Goal: Transaction & Acquisition: Purchase product/service

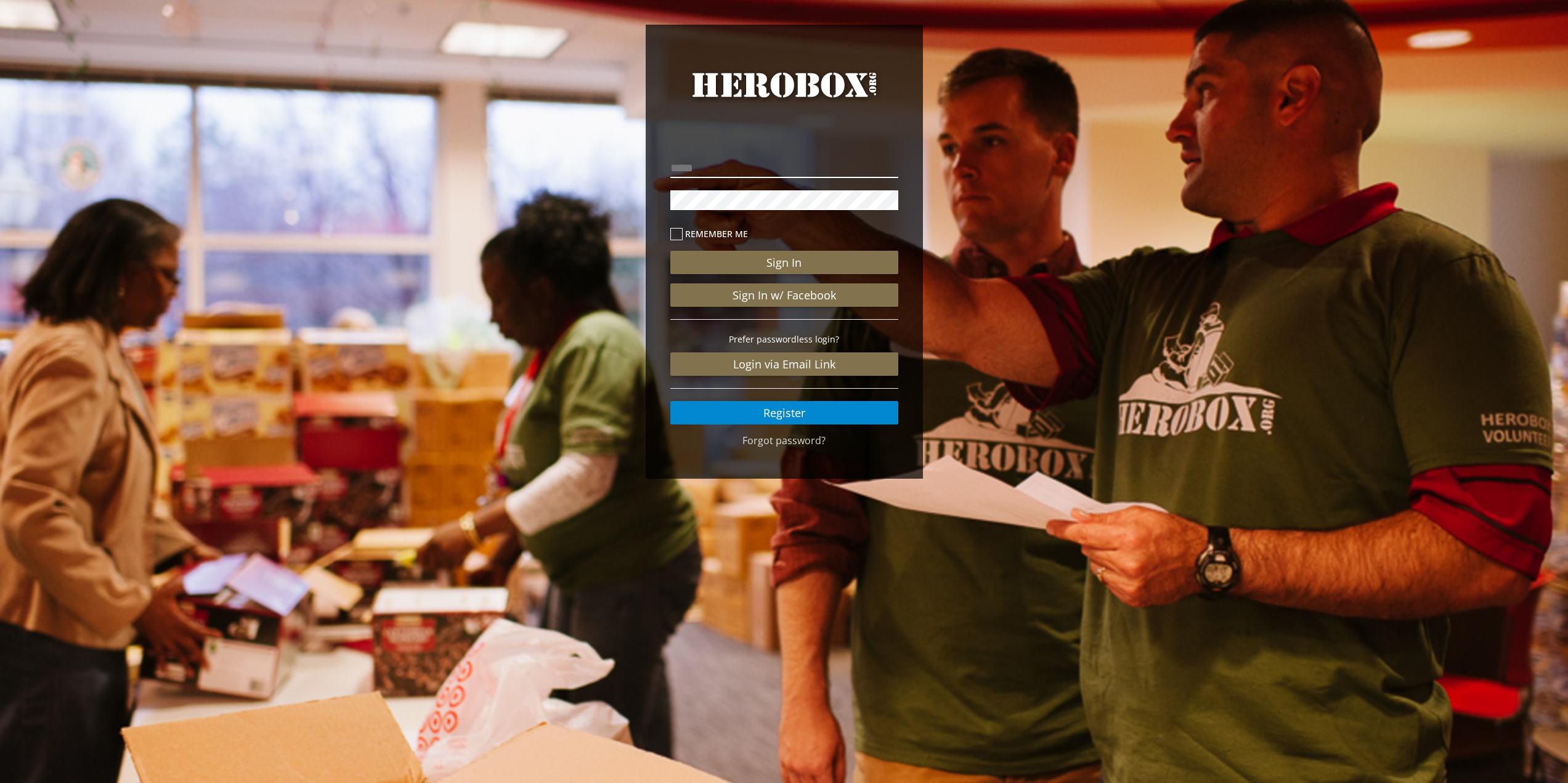
click at [744, 168] on input "email" at bounding box center [784, 168] width 228 height 19
type input "**********"
click at [671, 251] on button "Sign In" at bounding box center [784, 263] width 228 height 23
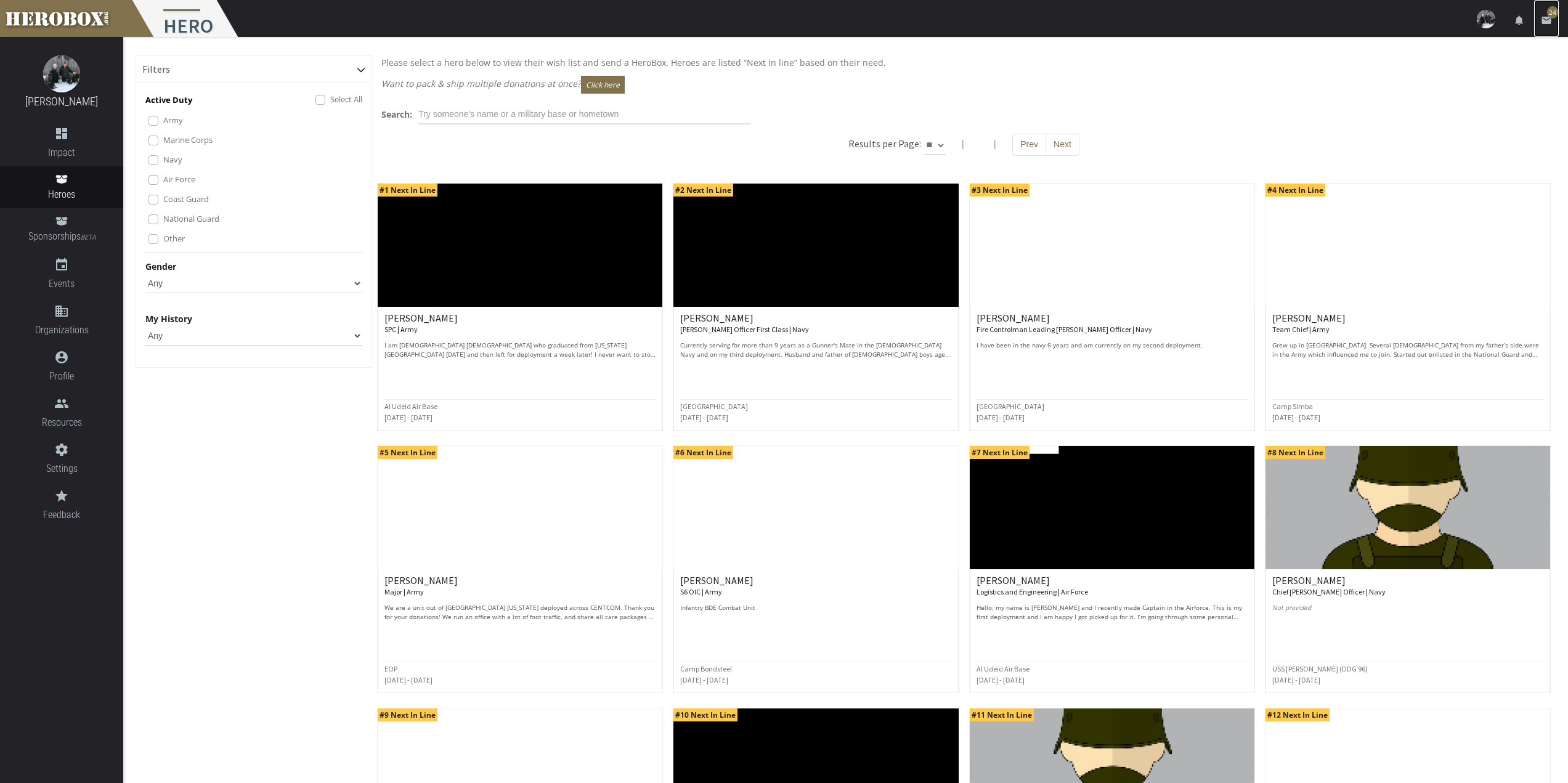
click at [1551, 18] on span "24" at bounding box center [1551, 12] width 11 height 13
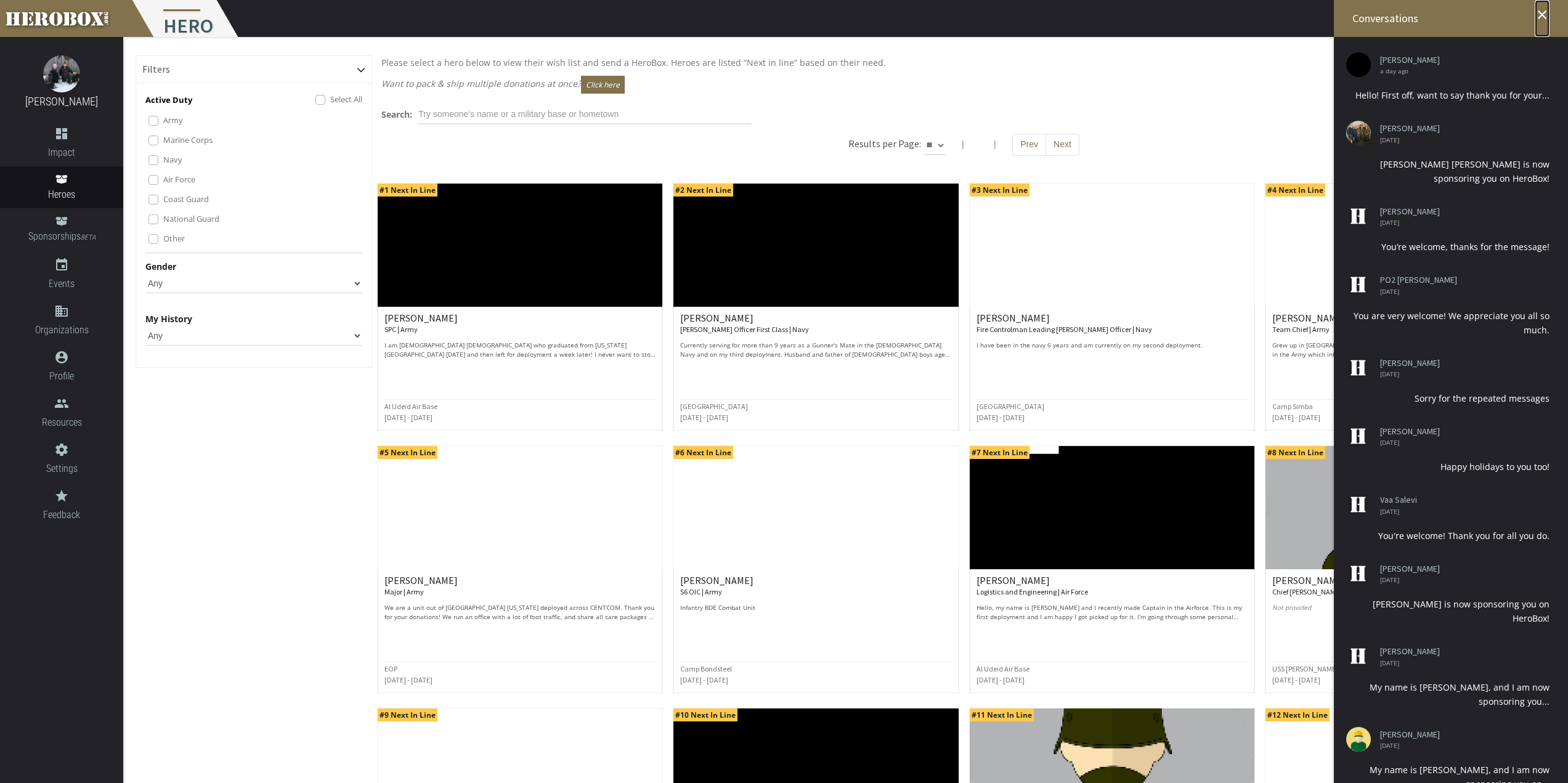
click at [1538, 17] on icon "close" at bounding box center [1542, 15] width 15 height 15
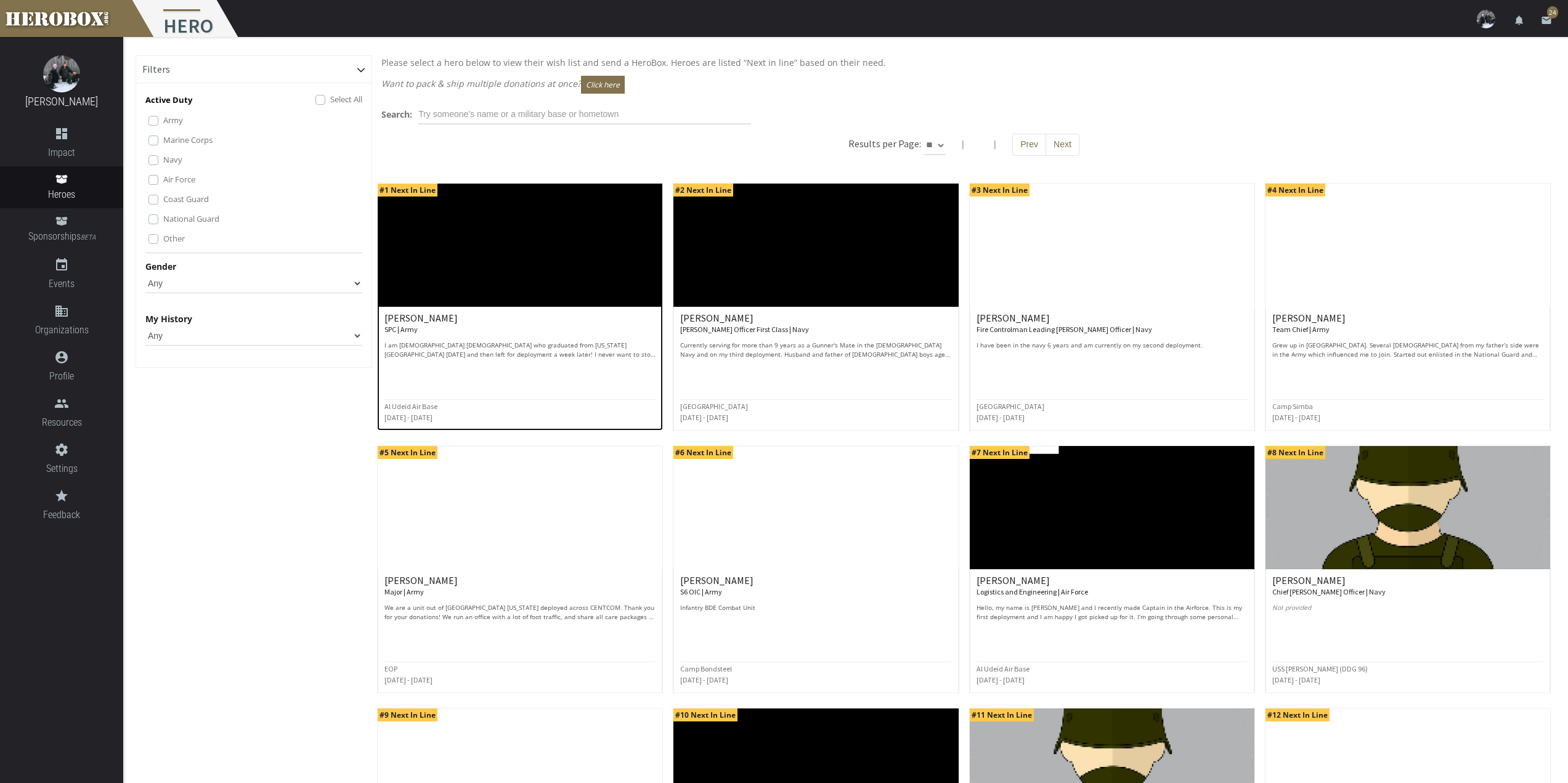
click at [478, 246] on img at bounding box center [520, 245] width 284 height 124
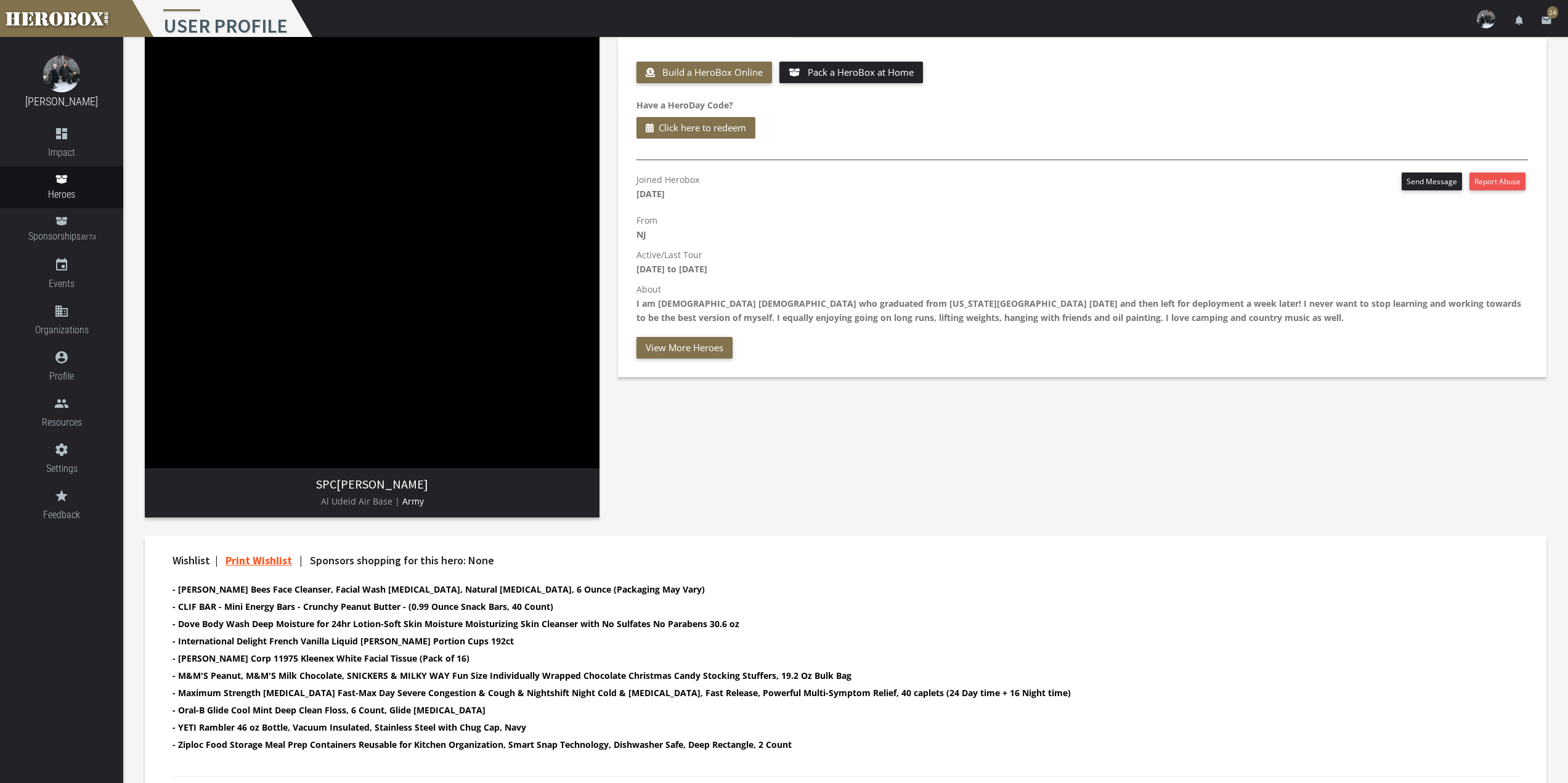
scroll to position [118, 0]
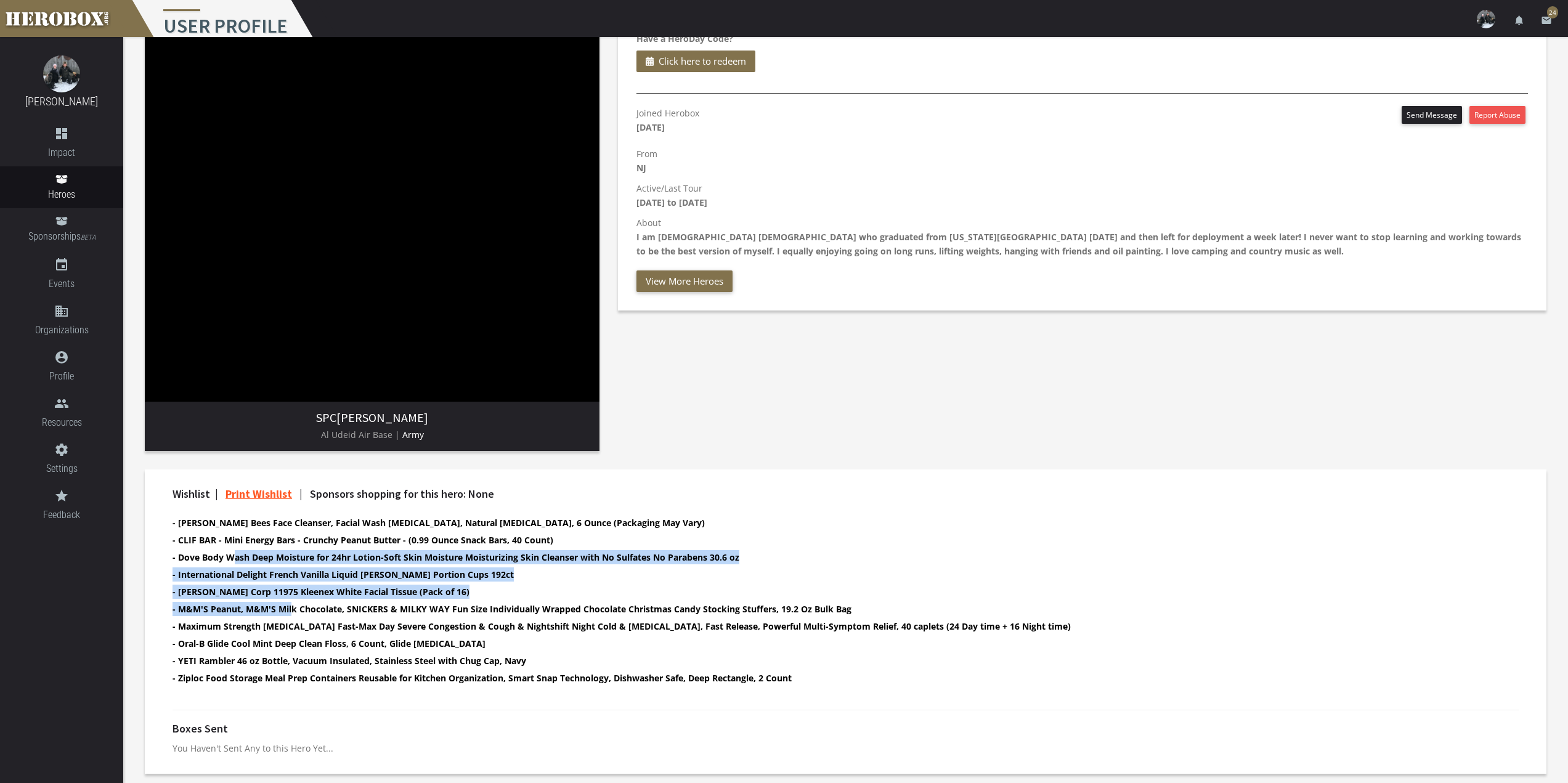
drag, startPoint x: 236, startPoint y: 558, endPoint x: 294, endPoint y: 605, distance: 74.7
click at [294, 604] on ul "- [PERSON_NAME] Bees Face Cleanser, Facial Wash [MEDICAL_DATA], Natural [MEDICA…" at bounding box center [834, 602] width 1325 height 172
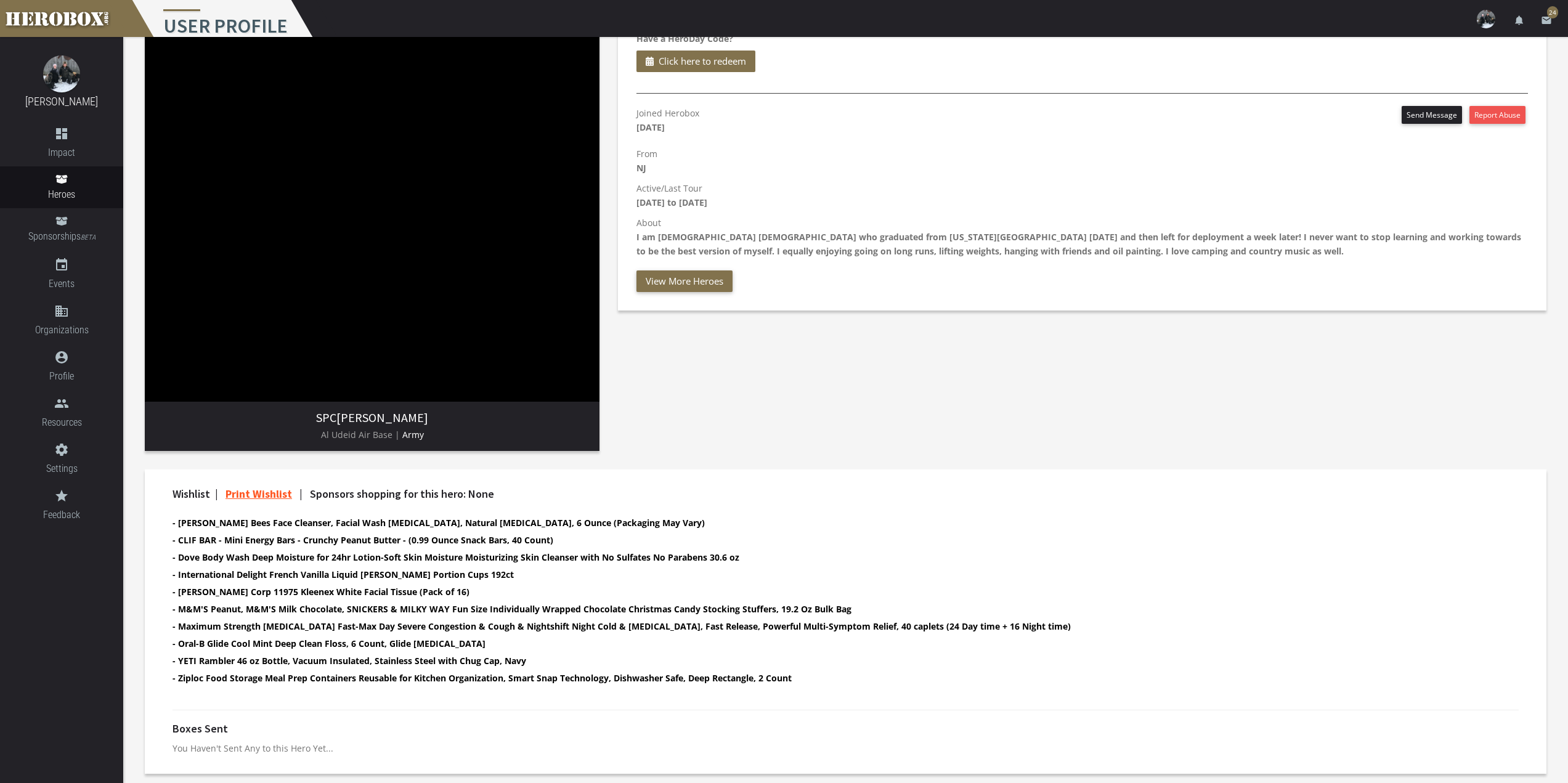
click at [355, 624] on b "- Maximum Strength [MEDICAL_DATA] Fast-Max Day Severe Congestion & Cough & Nigh…" at bounding box center [621, 626] width 898 height 12
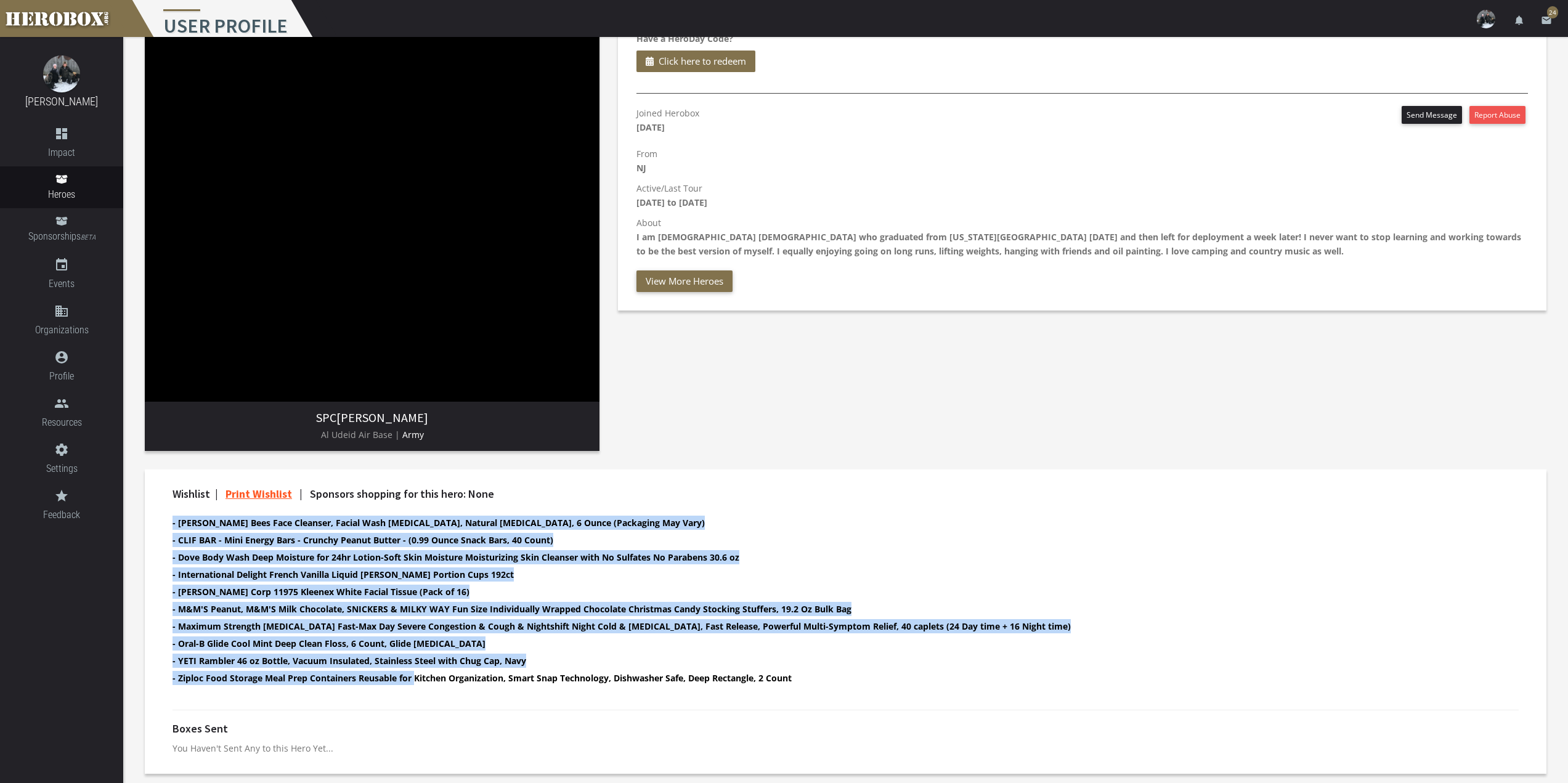
drag, startPoint x: 414, startPoint y: 679, endPoint x: 168, endPoint y: 517, distance: 294.6
click at [168, 517] on div "Wishlist | Print Wishlist | Sponsors shopping for this hero: None - [PERSON_NAM…" at bounding box center [846, 592] width 1365 height 209
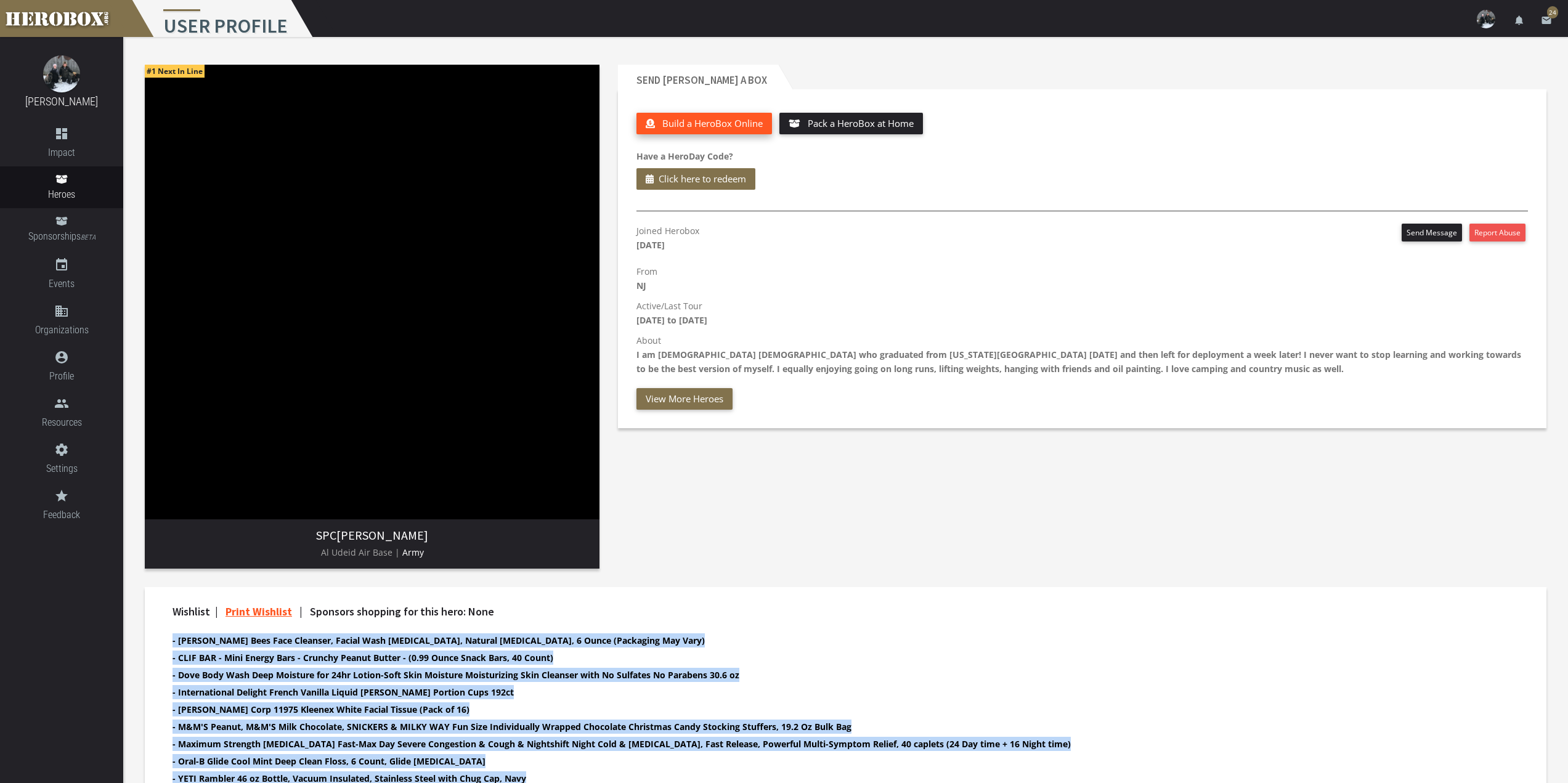
click at [749, 120] on span "Build a HeroBox Online" at bounding box center [711, 123] width 100 height 13
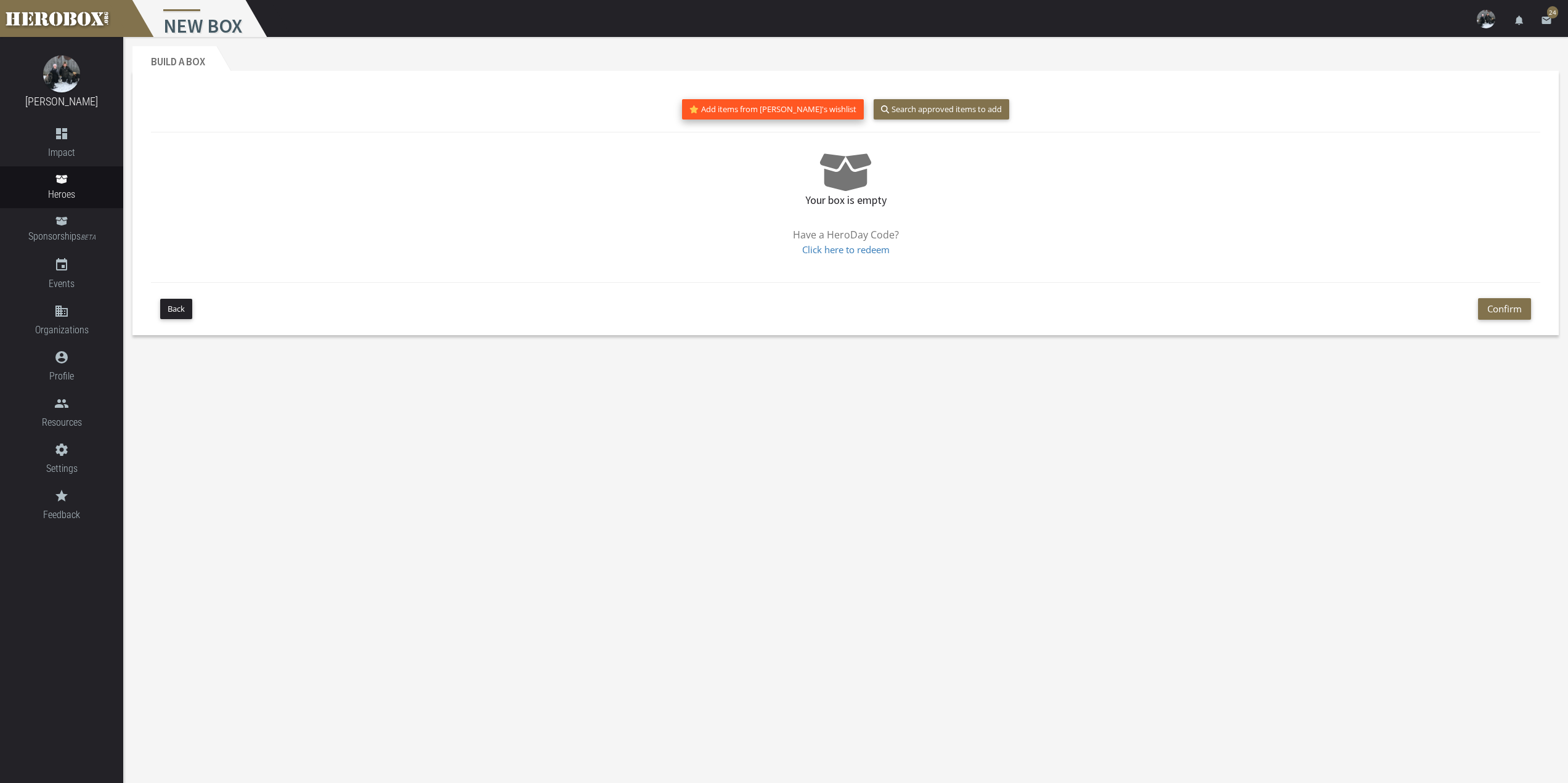
click at [762, 105] on button "Add items from [PERSON_NAME]'s wishlist" at bounding box center [773, 109] width 182 height 20
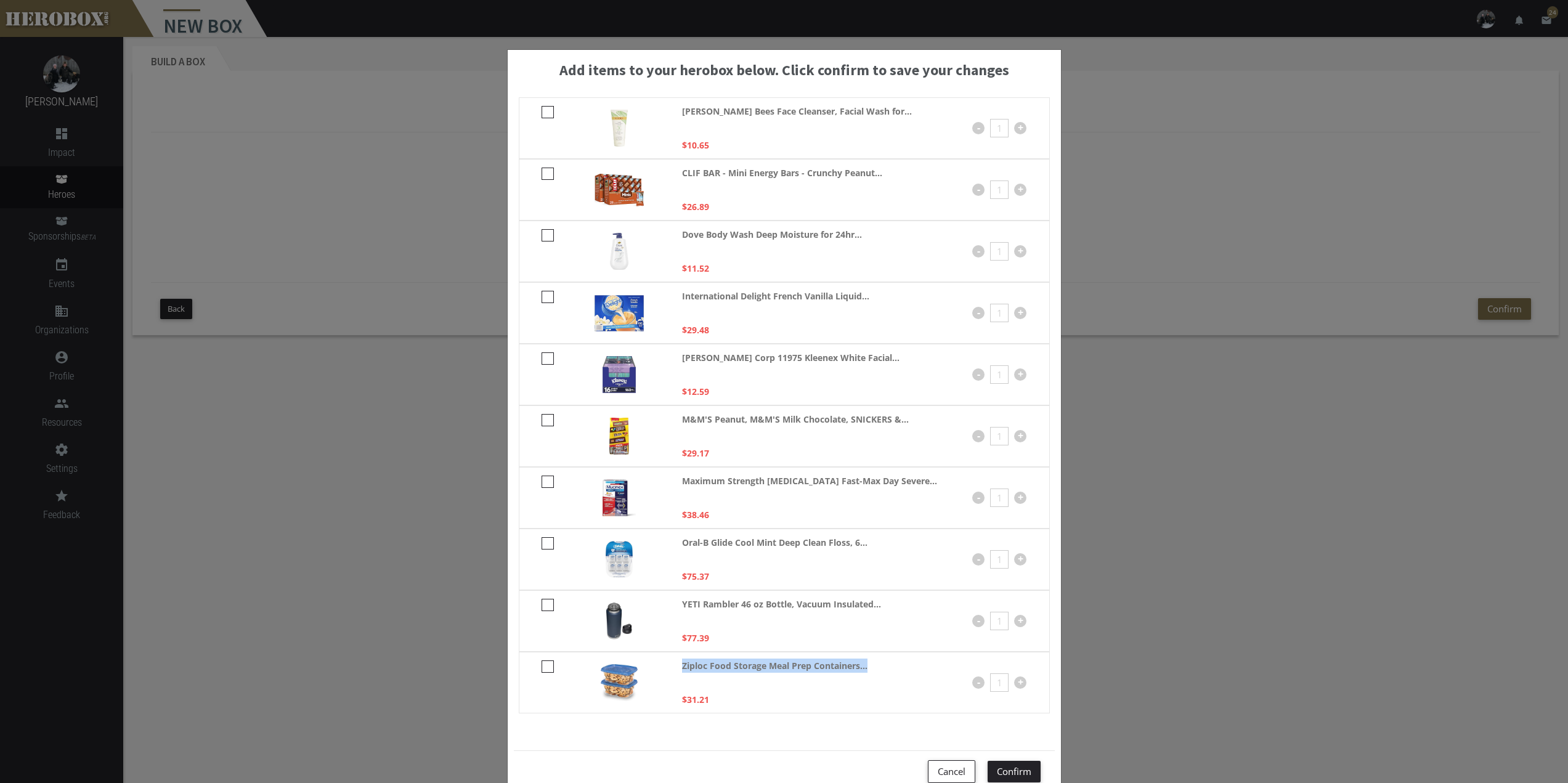
drag, startPoint x: 863, startPoint y: 669, endPoint x: 674, endPoint y: 657, distance: 189.4
click at [674, 657] on div "Ziploc Food Storage Meal Prep Containers... $31.21 - 1 +" at bounding box center [784, 683] width 531 height 61
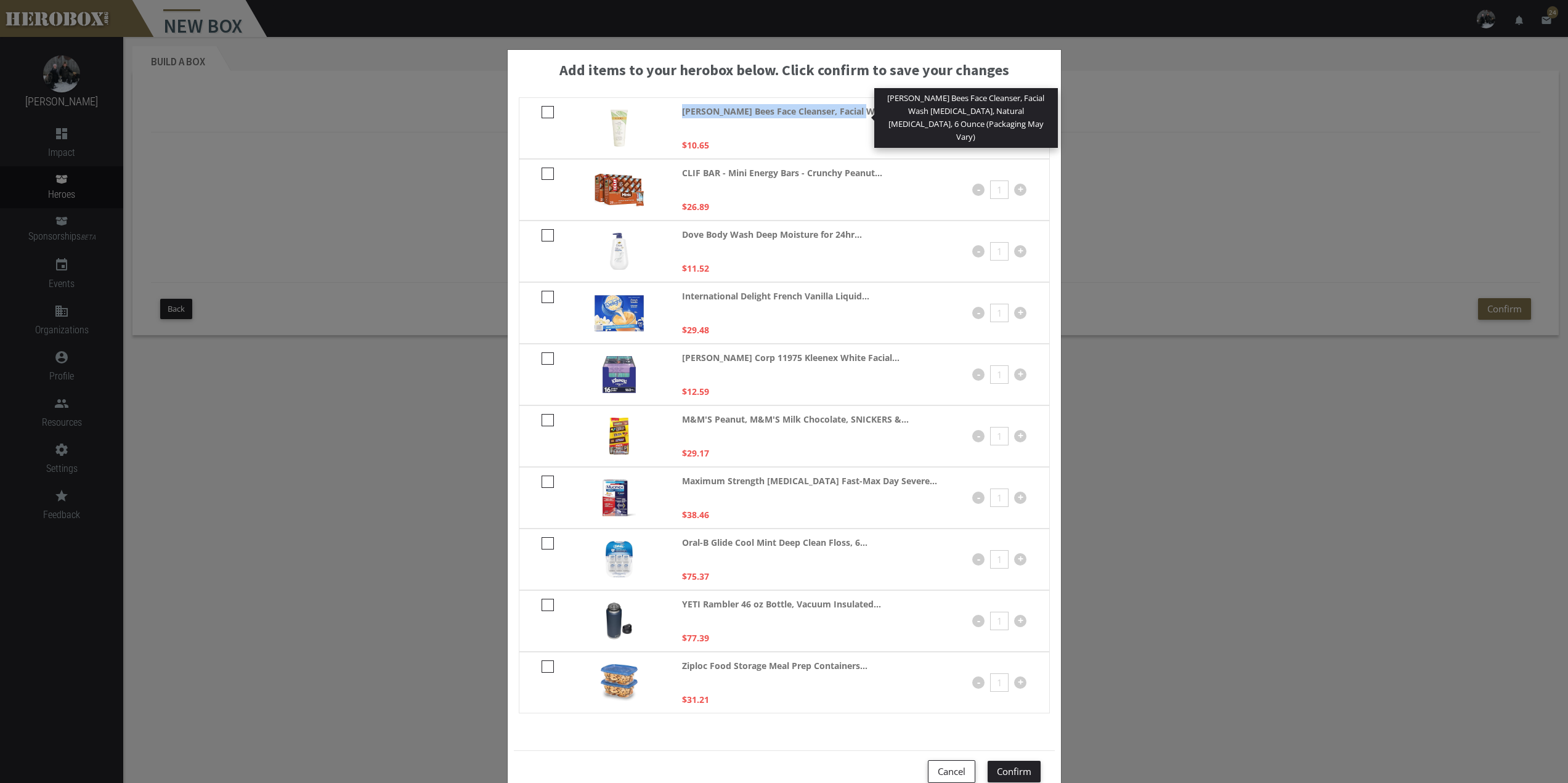
drag, startPoint x: 855, startPoint y: 115, endPoint x: 674, endPoint y: 112, distance: 181.0
click at [674, 112] on div "Burt's Bees Face Cleanser, Facial Wash for... Burt's Bees Face Cleanser, Facial…" at bounding box center [784, 128] width 531 height 61
copy strong "Burt's Bees Face Cleanser, Facial Wash fo"
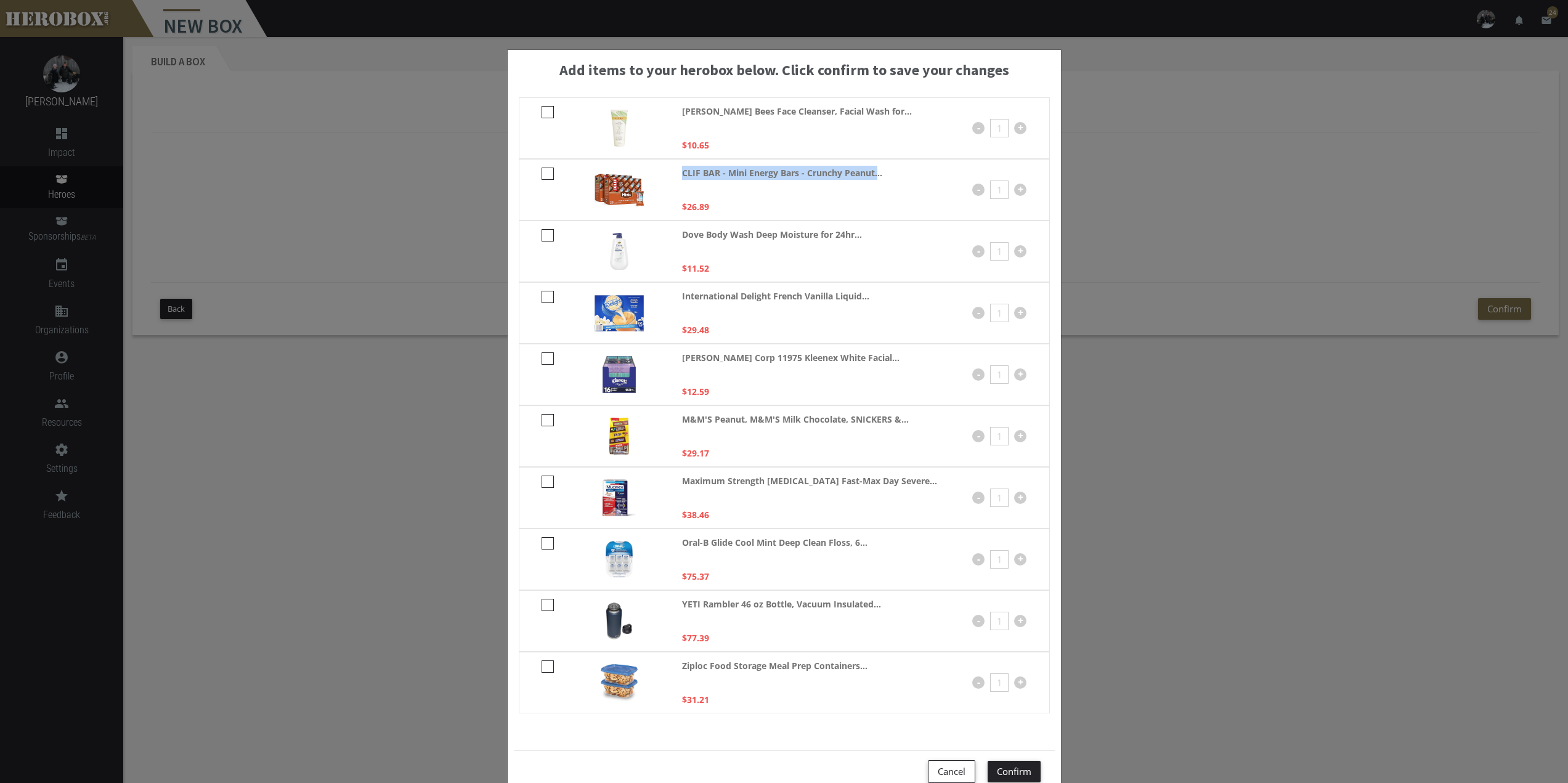
copy strong "CLIF BAR - Mini Energy Bars - Crunchy Peanut."
drag, startPoint x: 873, startPoint y: 173, endPoint x: 674, endPoint y: 162, distance: 199.3
click at [674, 162] on div "CLIF BAR - Mini Energy Bars - Crunchy Peanut... $26.89 - 1 +" at bounding box center [784, 189] width 531 height 61
click at [541, 178] on icon at bounding box center [547, 173] width 13 height 13
click at [541, 178] on input "checkbox" at bounding box center [545, 178] width 8 height 19
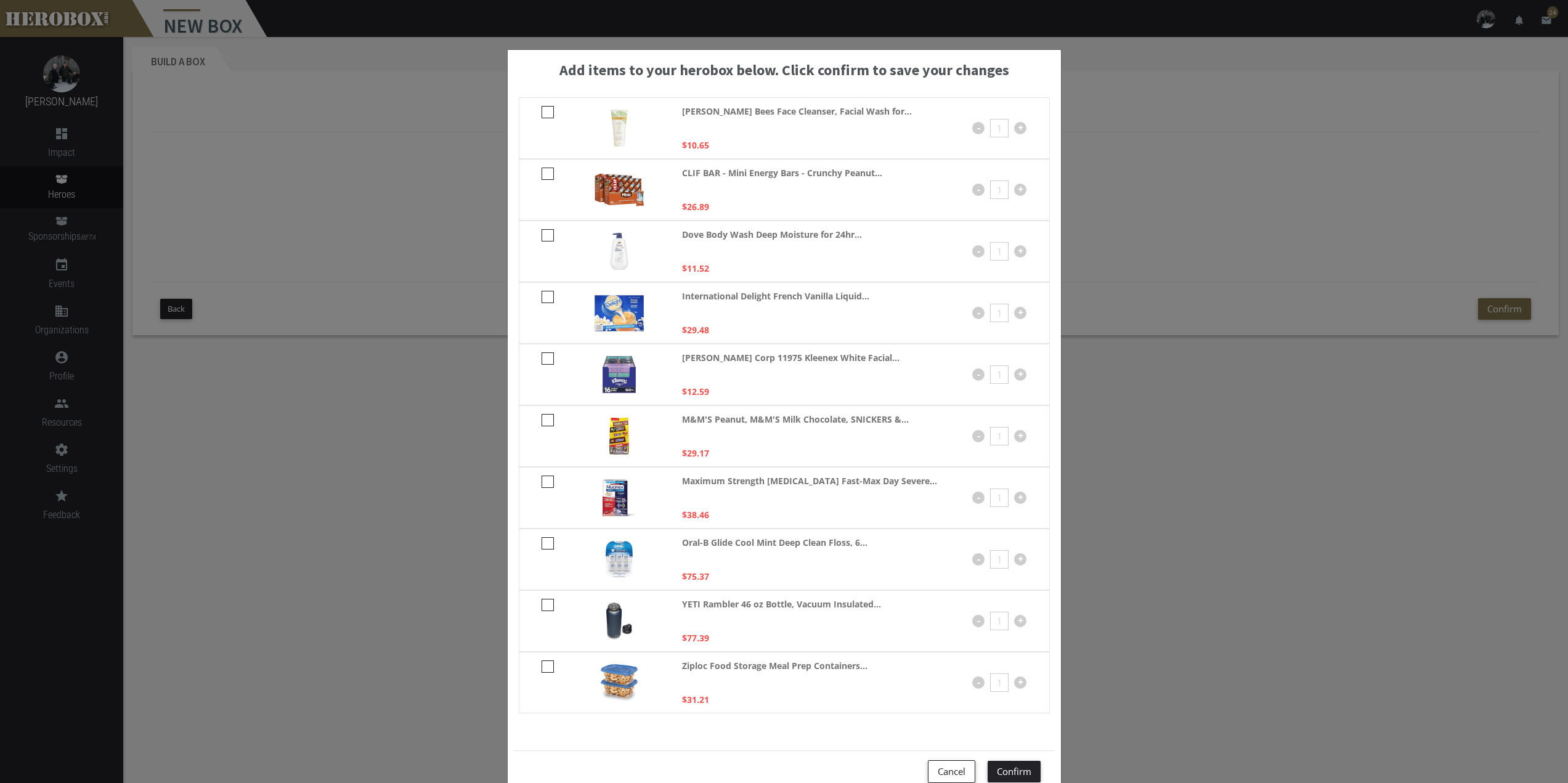
checkbox input "****"
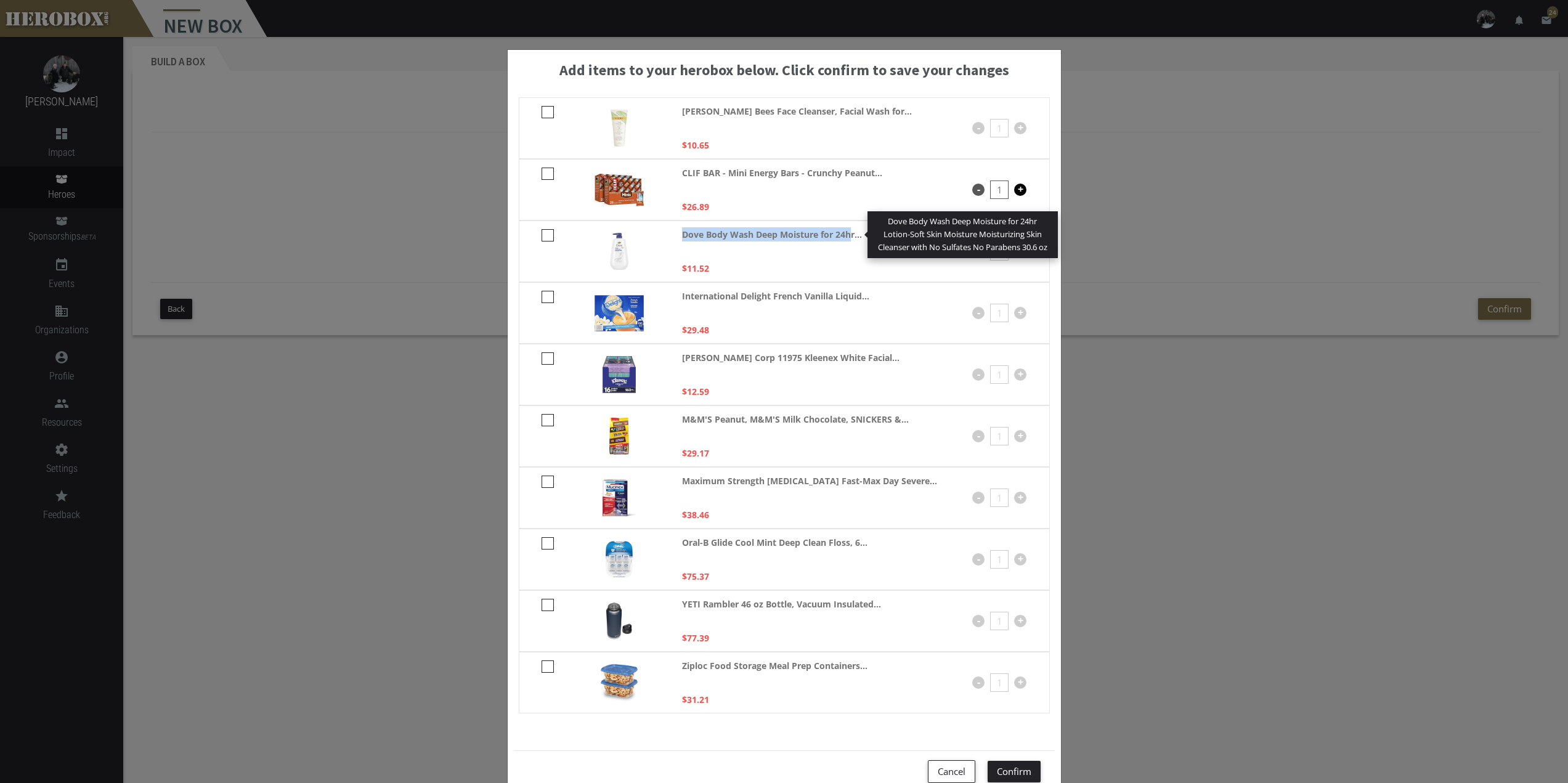
drag, startPoint x: 849, startPoint y: 238, endPoint x: 677, endPoint y: 234, distance: 172.0
click at [682, 234] on strong "Dove Body Wash Deep Moisture for 24hr..." at bounding box center [772, 235] width 180 height 15
copy strong "Dove Body Wash Deep Moisture for 24h"
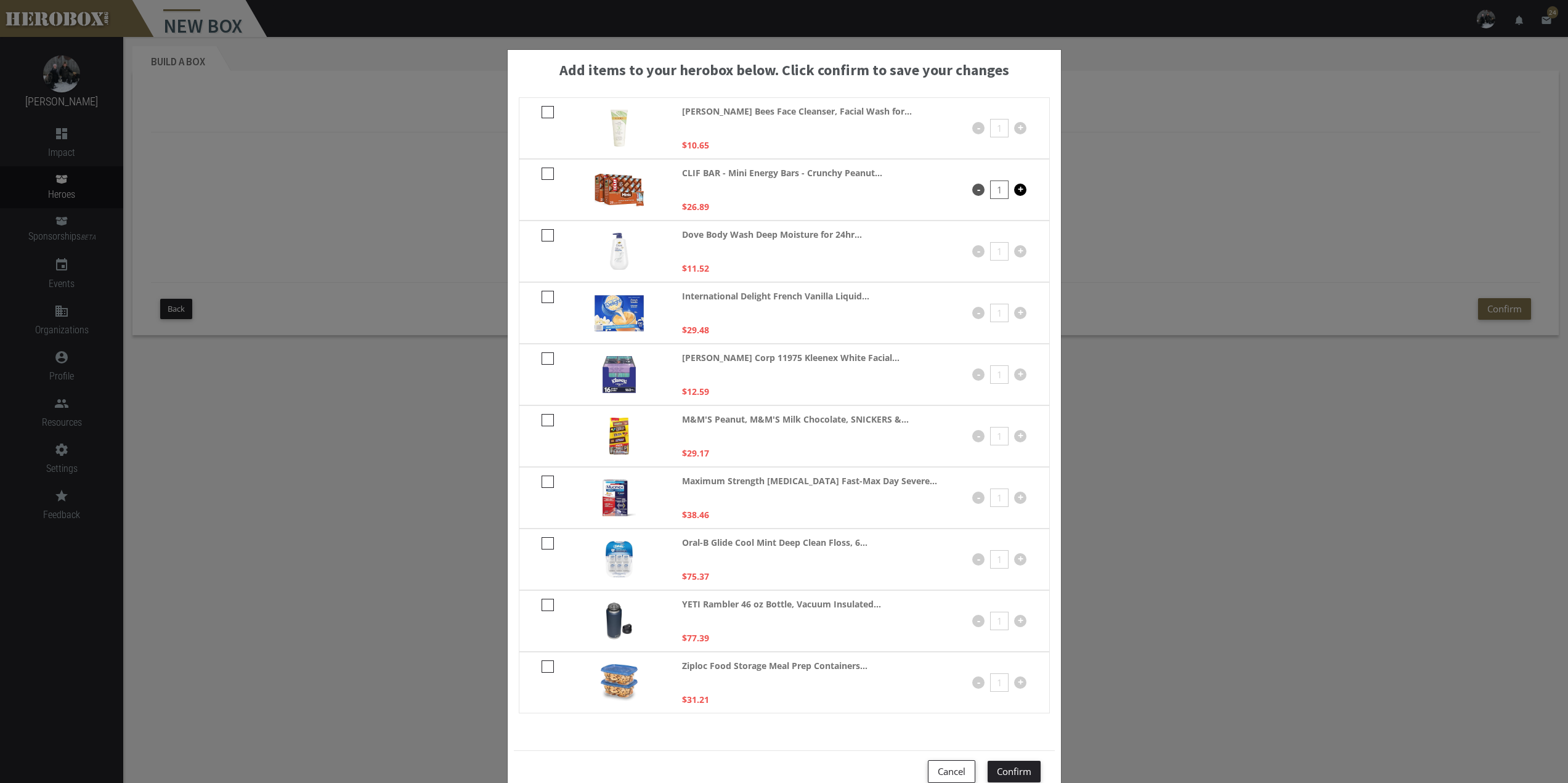
click at [542, 237] on icon at bounding box center [547, 235] width 13 height 13
click at [542, 237] on input "checkbox" at bounding box center [545, 240] width 8 height 19
checkbox input "****"
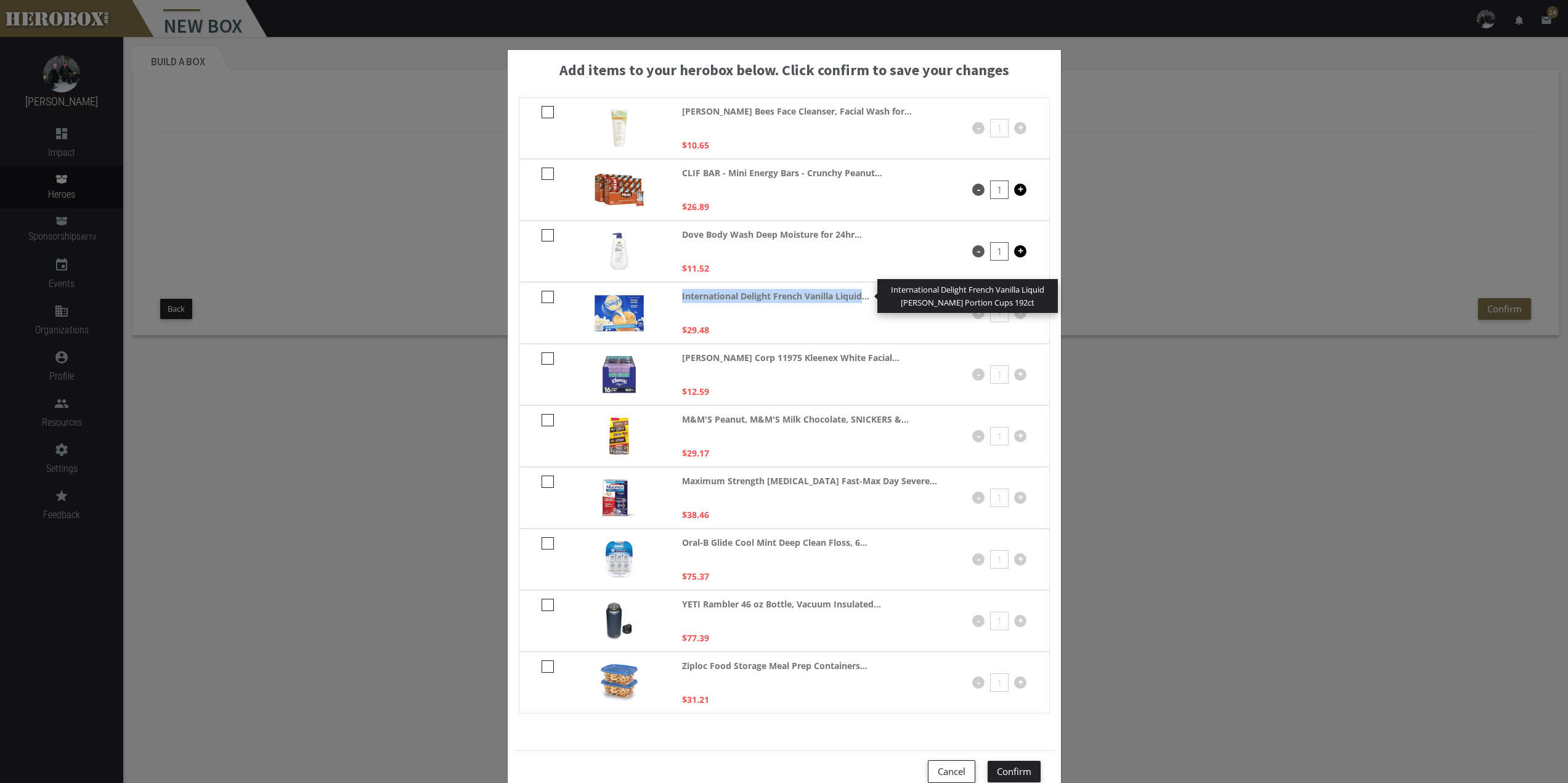
drag, startPoint x: 859, startPoint y: 293, endPoint x: 672, endPoint y: 290, distance: 187.0
click at [672, 290] on div "International Delight French Vanilla Liquid... International Delight French Van…" at bounding box center [784, 313] width 531 height 61
copy strong "International Delight French Vanilla Liquid"
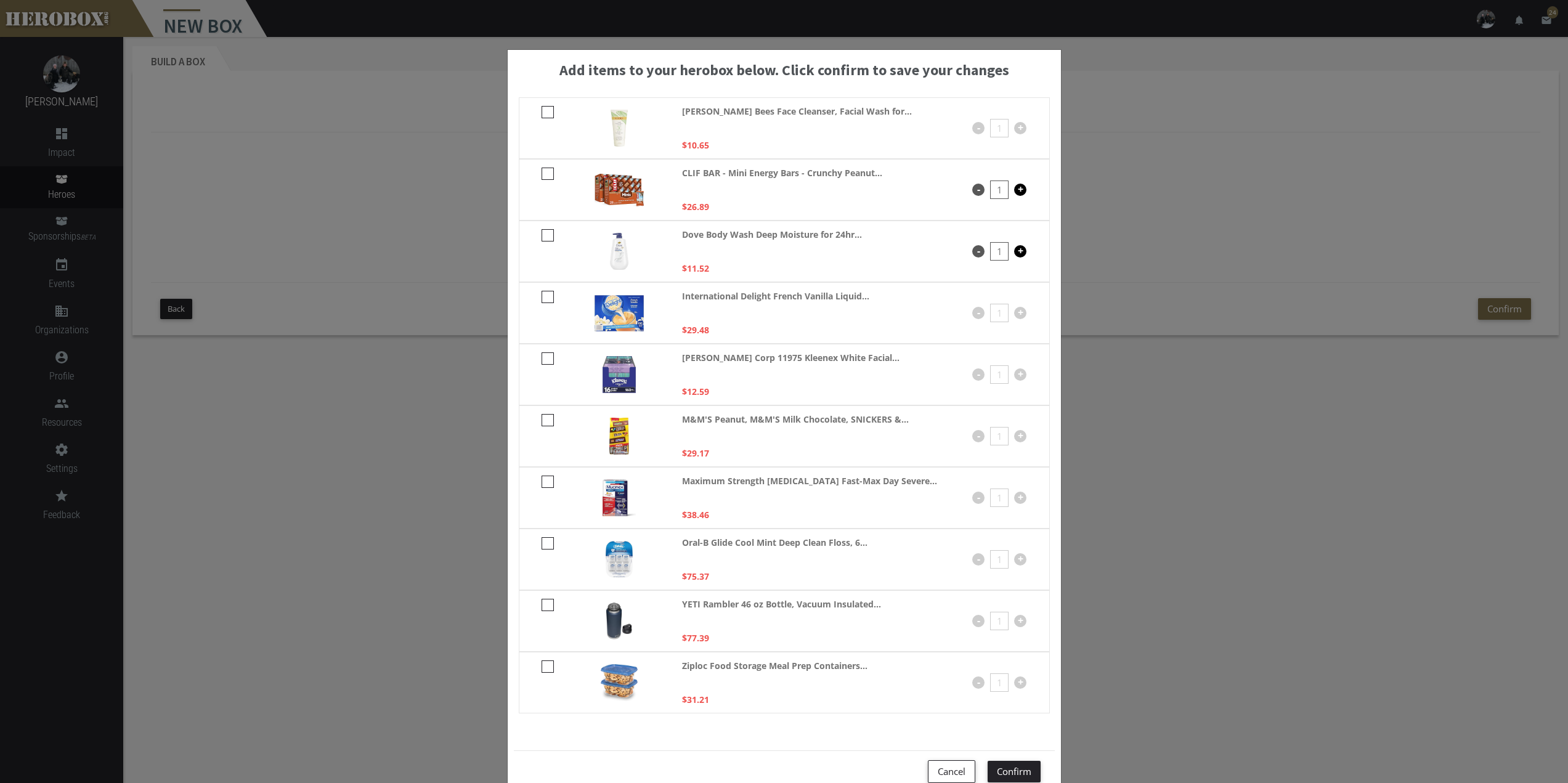
click at [541, 297] on icon at bounding box center [547, 297] width 13 height 13
click at [541, 297] on input "checkbox" at bounding box center [545, 301] width 8 height 19
checkbox input "****"
click at [1012, 766] on button "Confirm" at bounding box center [1014, 772] width 53 height 21
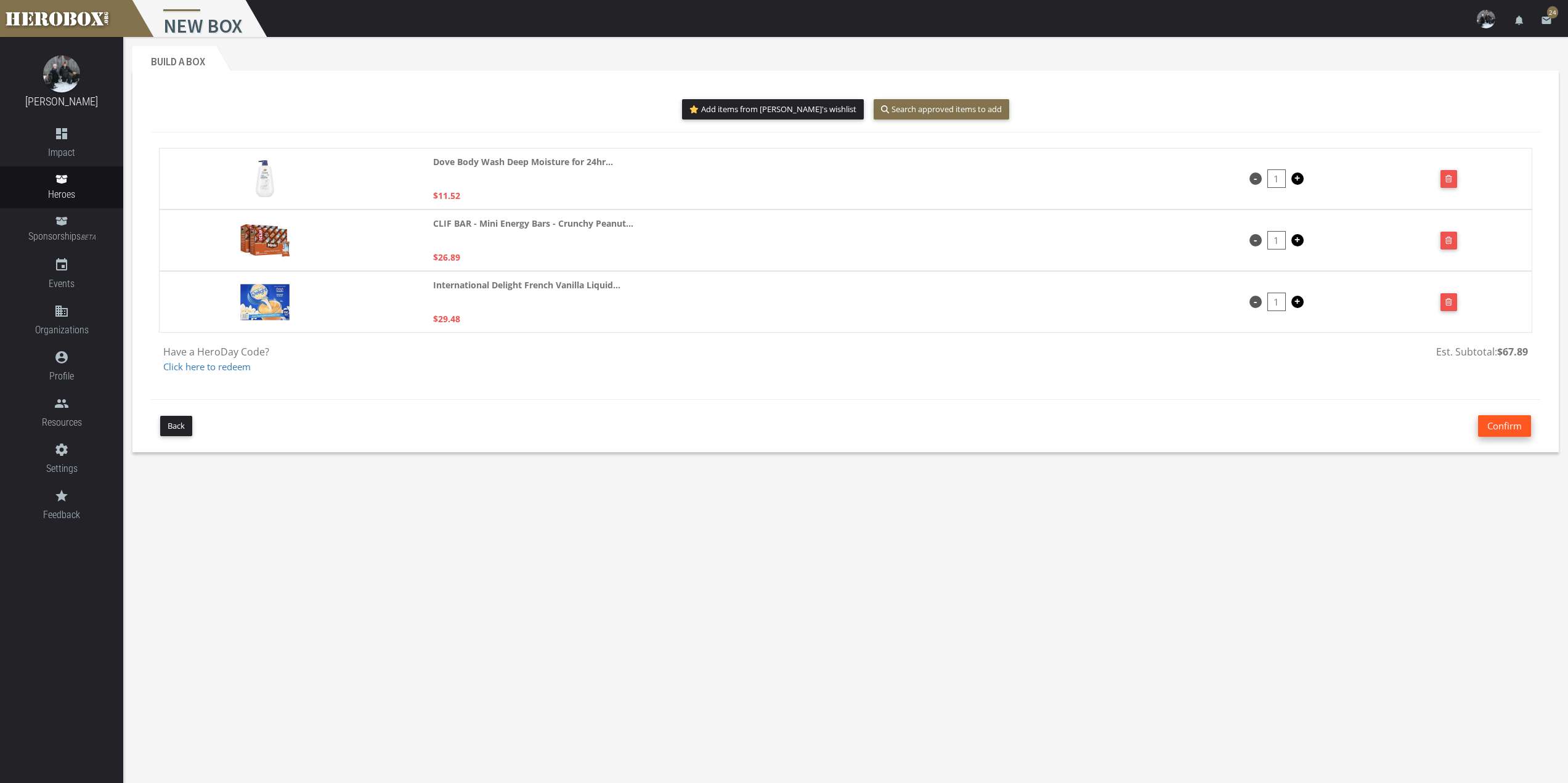
click at [1512, 428] on button "Confirm" at bounding box center [1504, 427] width 53 height 21
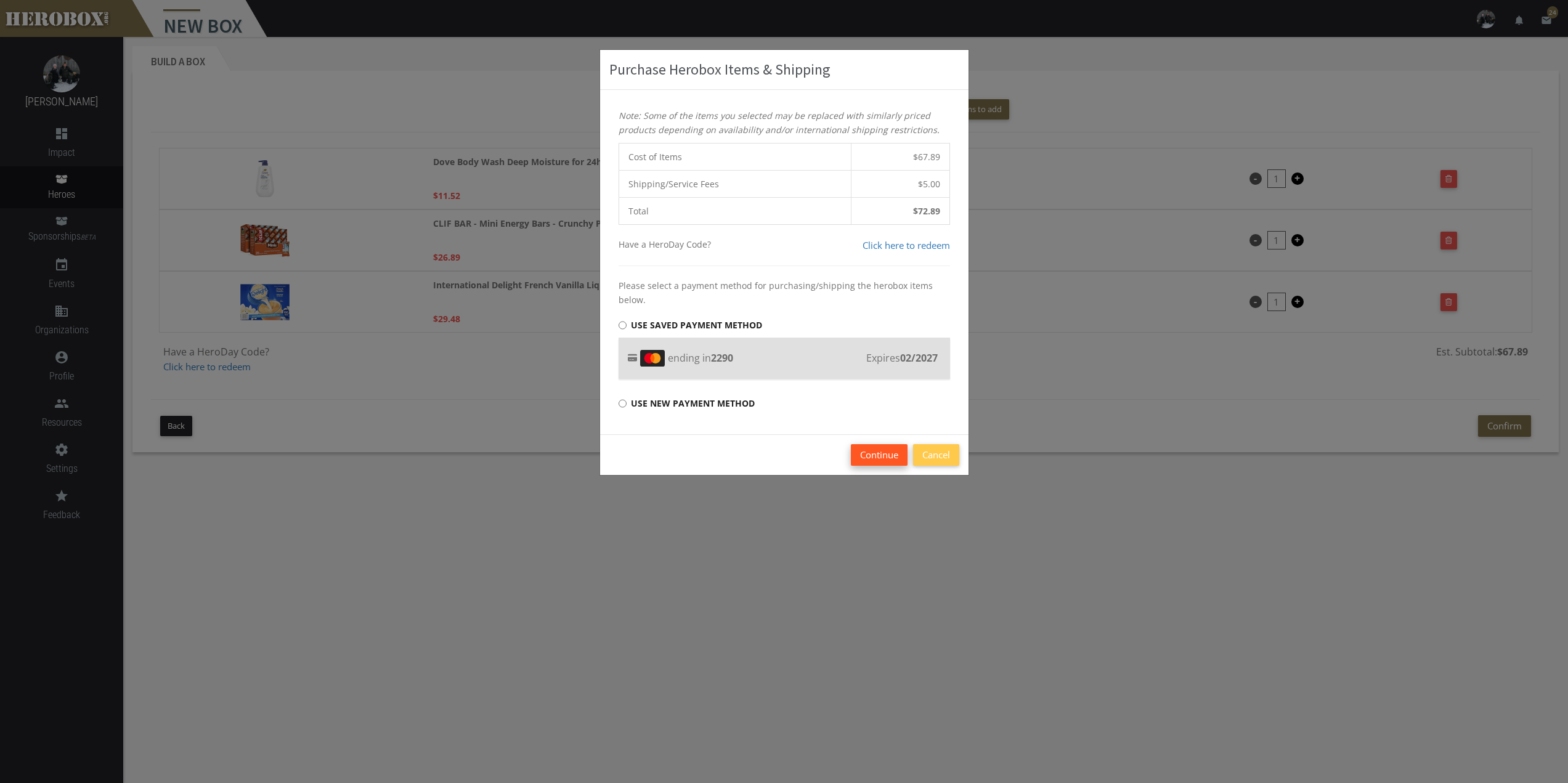
click at [874, 456] on button "Continue" at bounding box center [879, 455] width 56 height 21
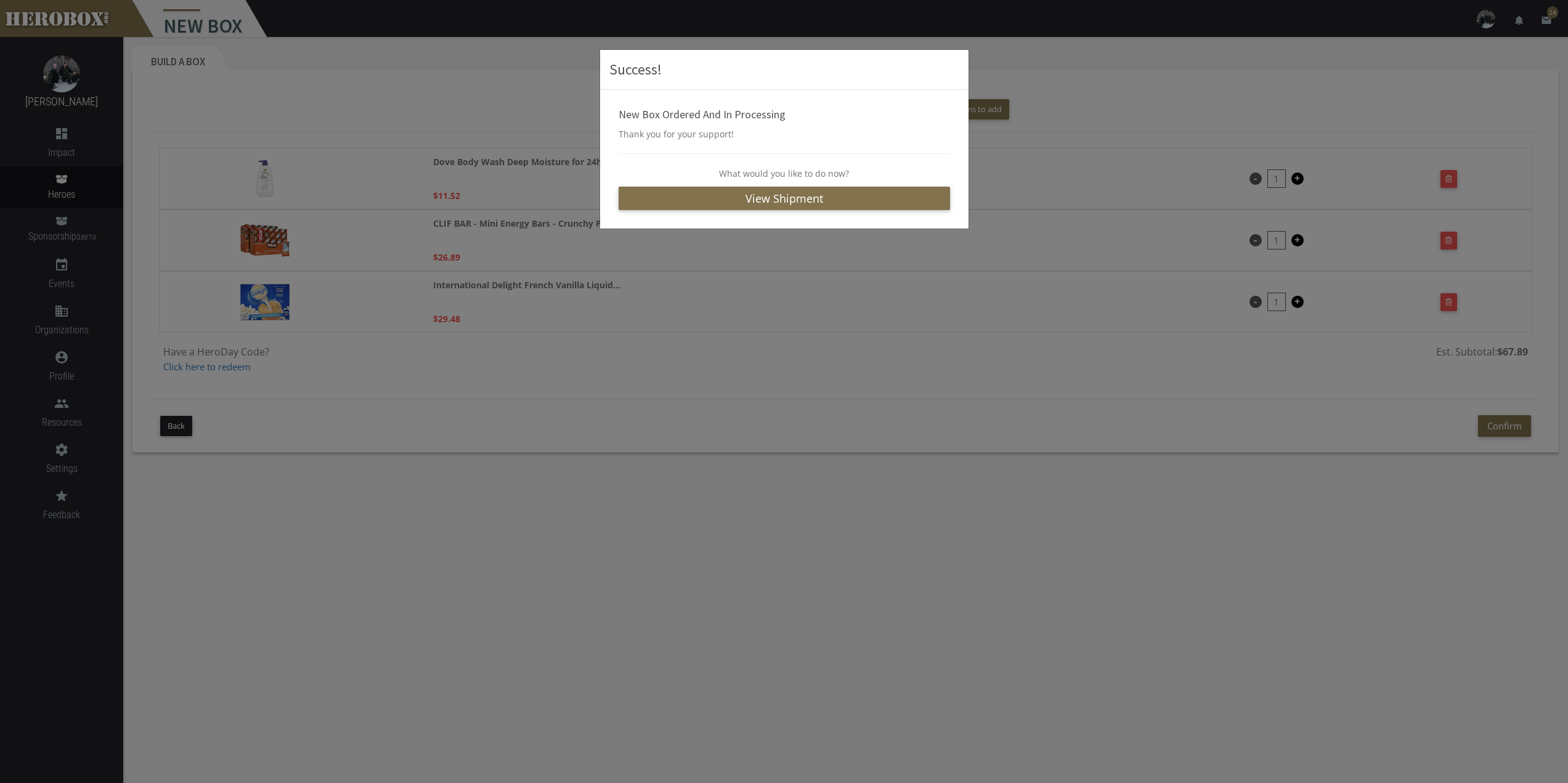
click at [856, 70] on h3 "Success!" at bounding box center [784, 70] width 350 height 21
click at [836, 204] on link "View Shipment" at bounding box center [784, 199] width 332 height 23
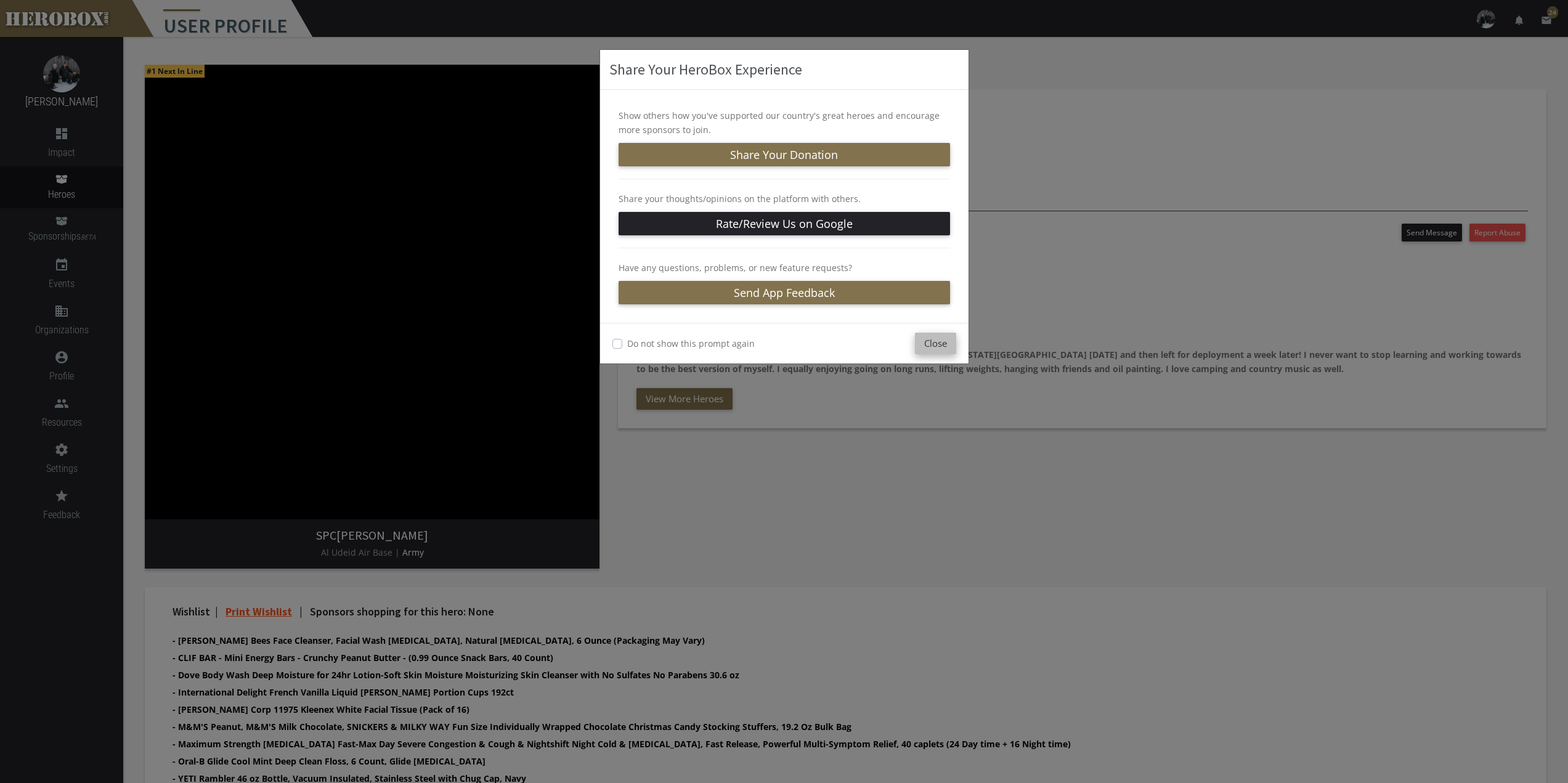
click at [938, 345] on button "Close" at bounding box center [935, 344] width 41 height 21
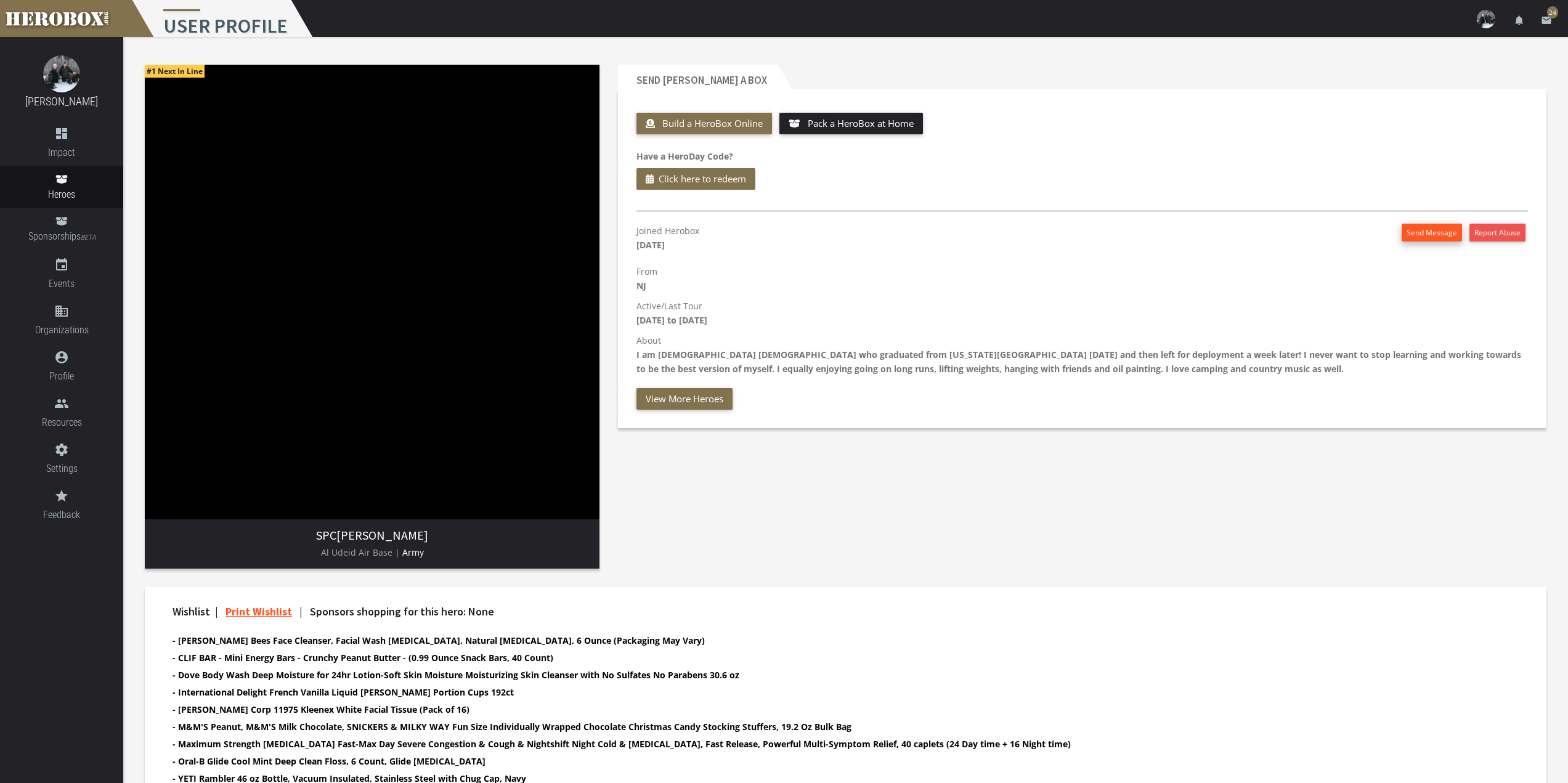
click at [1422, 235] on button "Send Message" at bounding box center [1432, 233] width 60 height 18
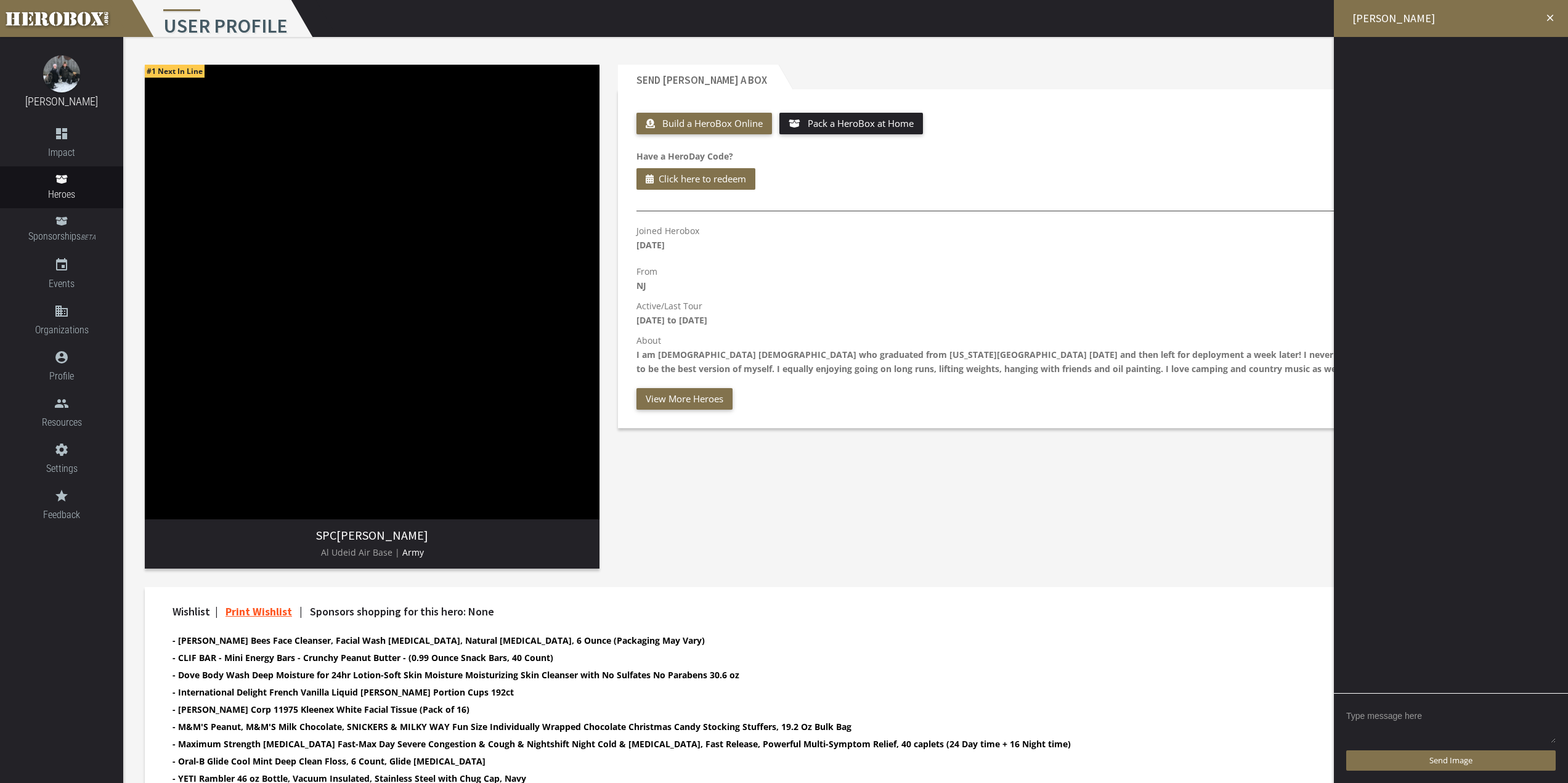
click at [1424, 727] on textarea at bounding box center [1450, 725] width 209 height 38
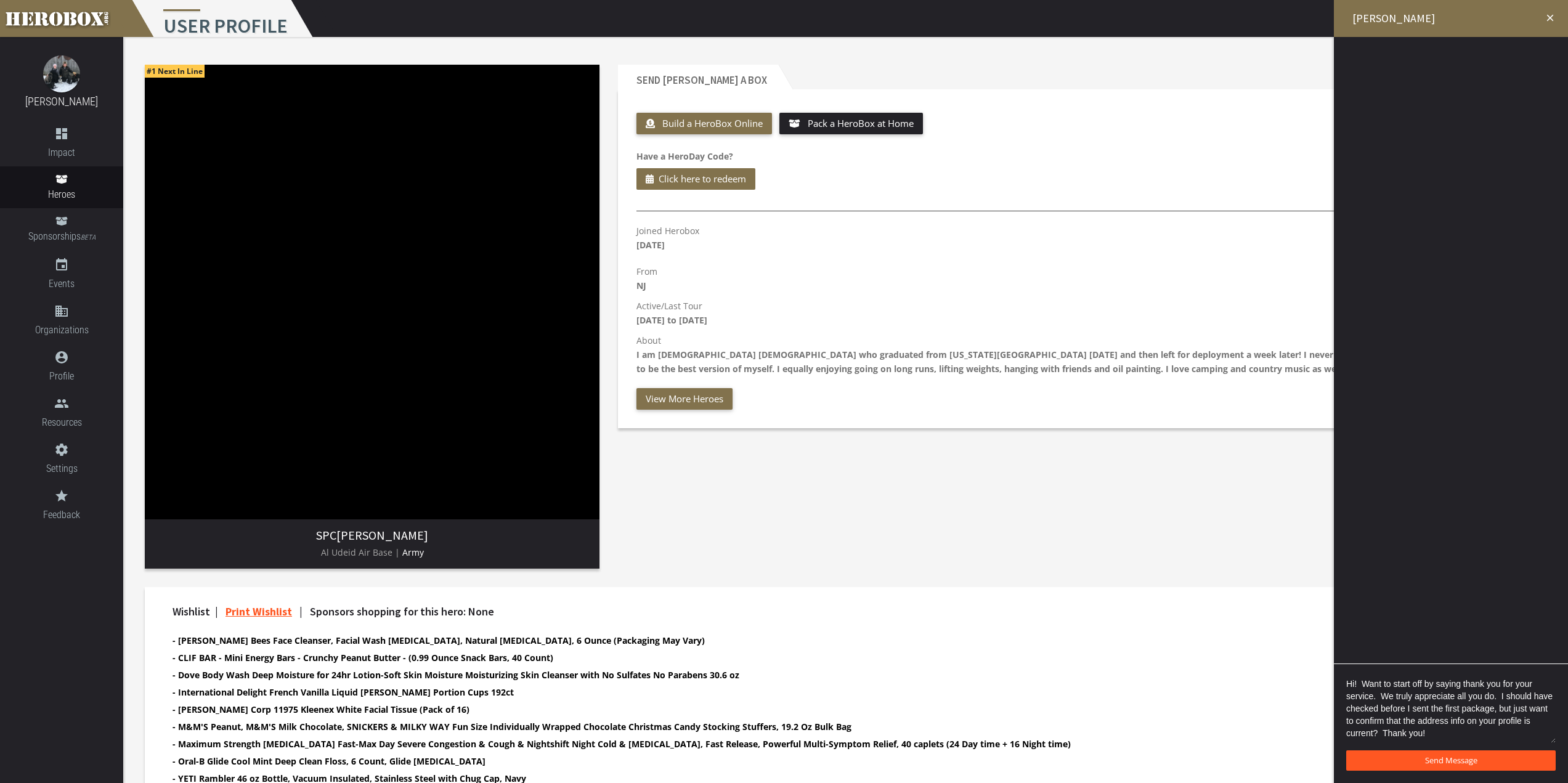
type textarea "Hi! Want to start off by saying thank you for your service. We truly appreciate…"
click at [1459, 761] on span "Send Message" at bounding box center [1451, 760] width 53 height 11
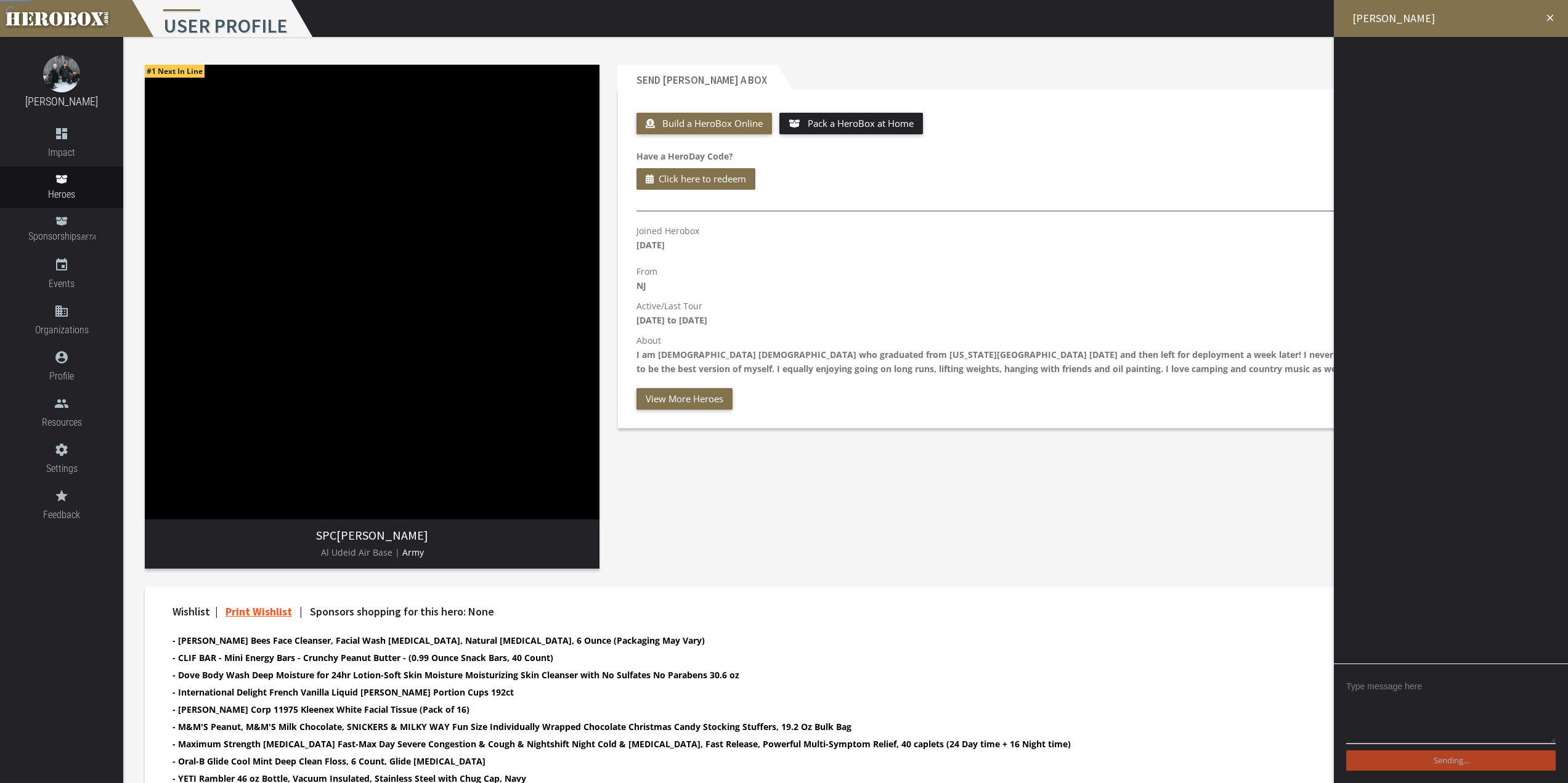
scroll to position [0, 0]
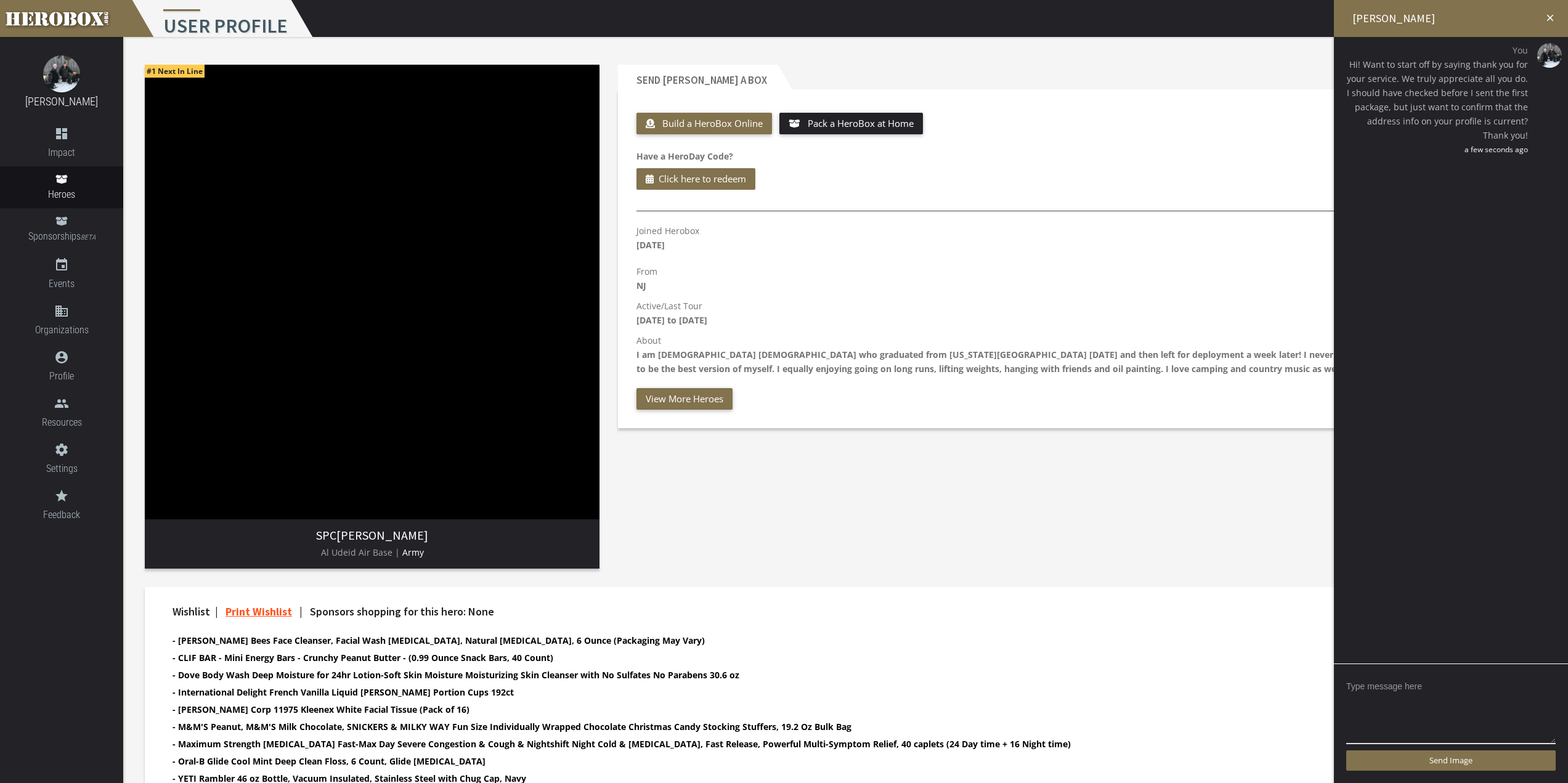
click at [1551, 18] on icon "close" at bounding box center [1550, 18] width 11 height 11
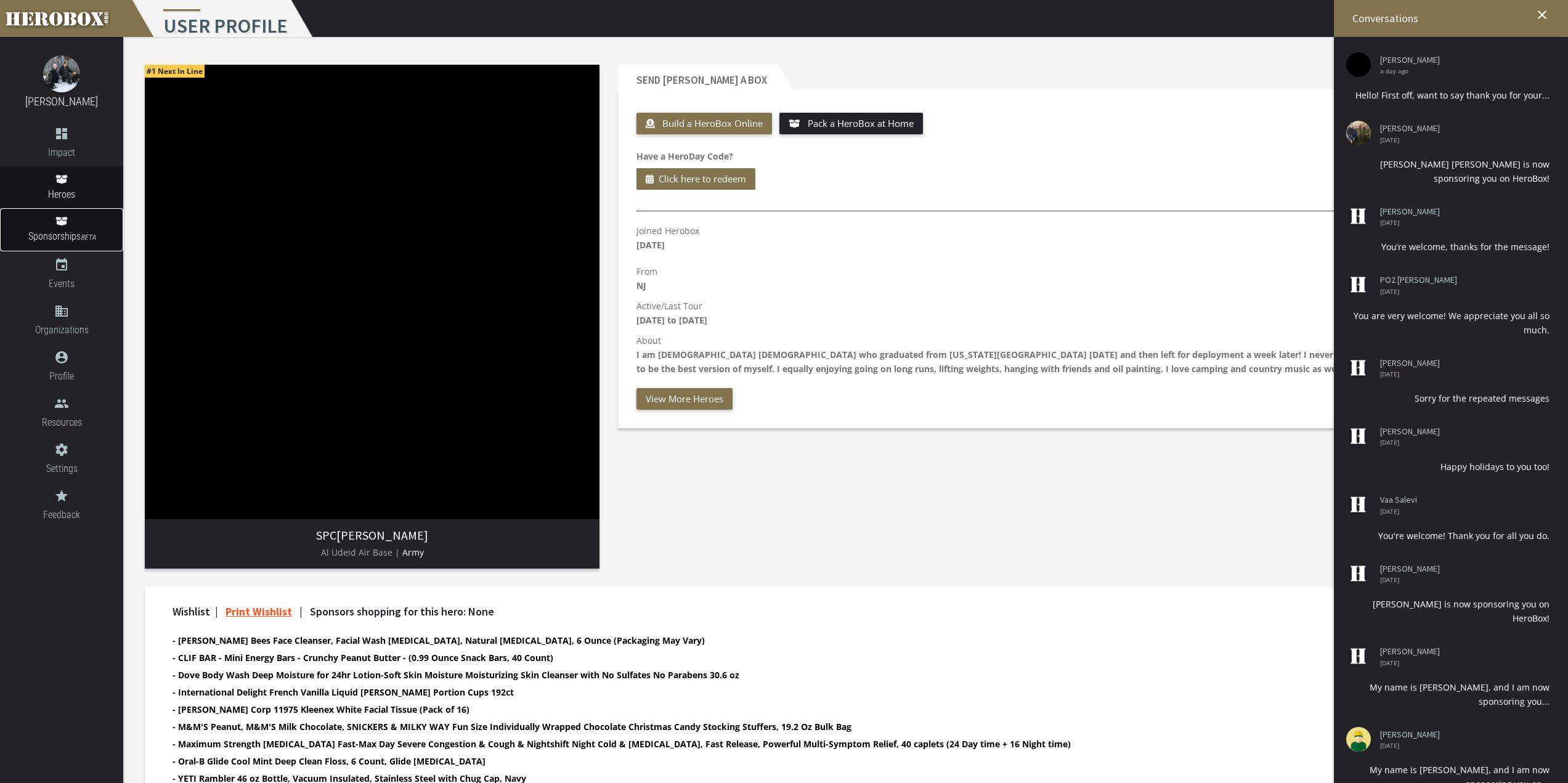
click at [65, 224] on icon at bounding box center [61, 221] width 12 height 9
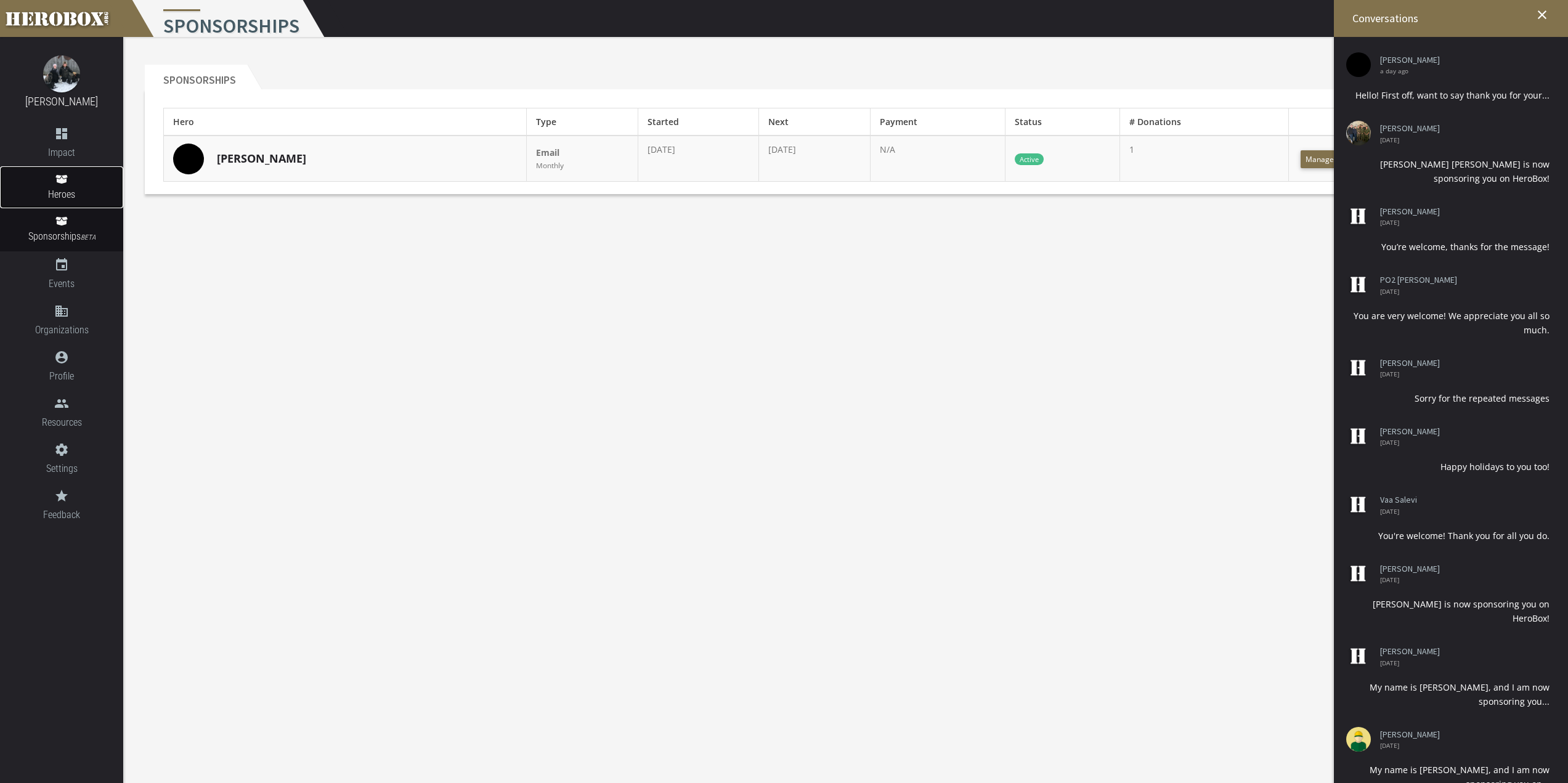
click at [63, 199] on span "Heroes" at bounding box center [61, 195] width 124 height 16
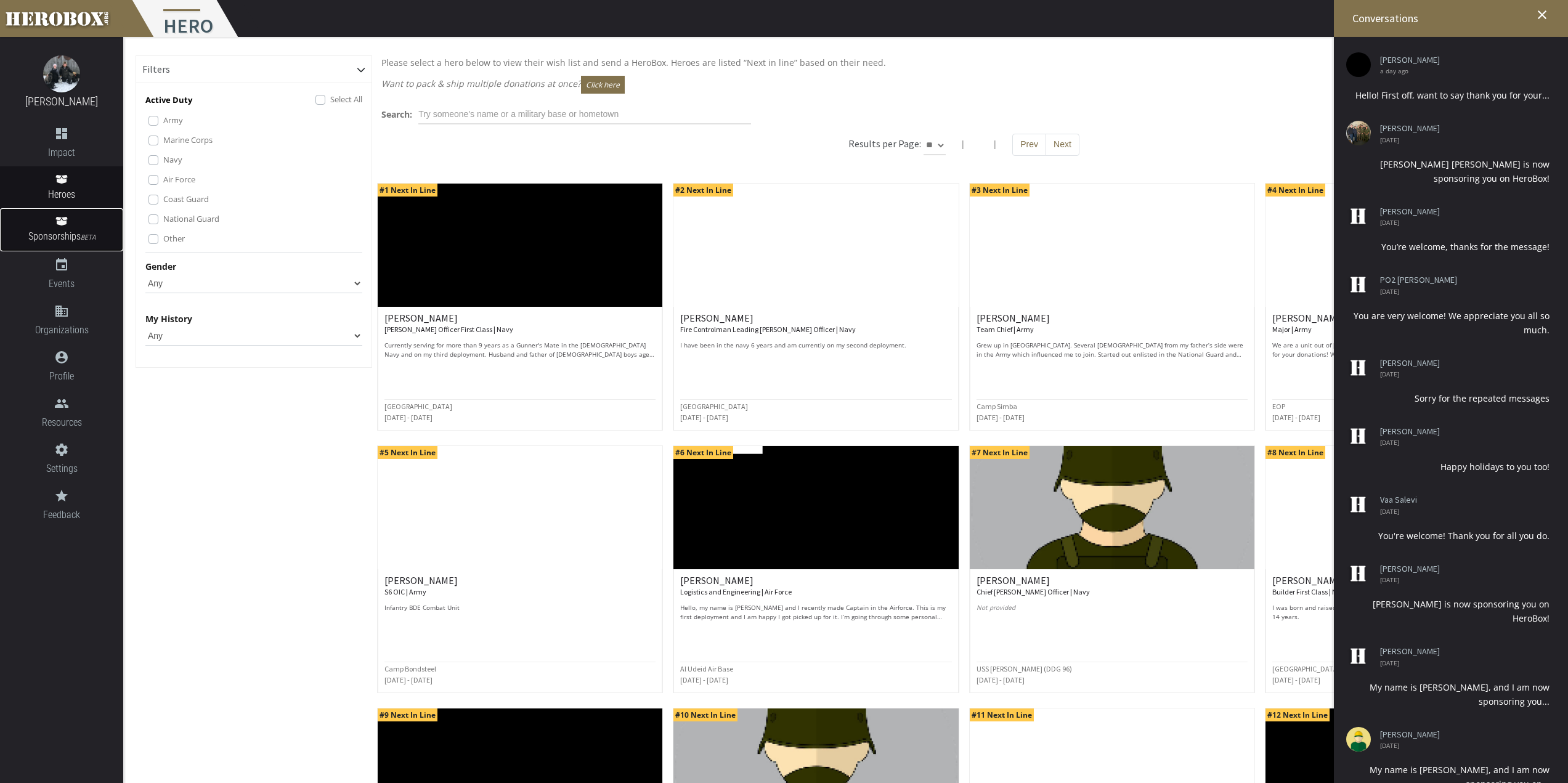
click at [62, 231] on span "Sponsorships BETA" at bounding box center [61, 237] width 124 height 17
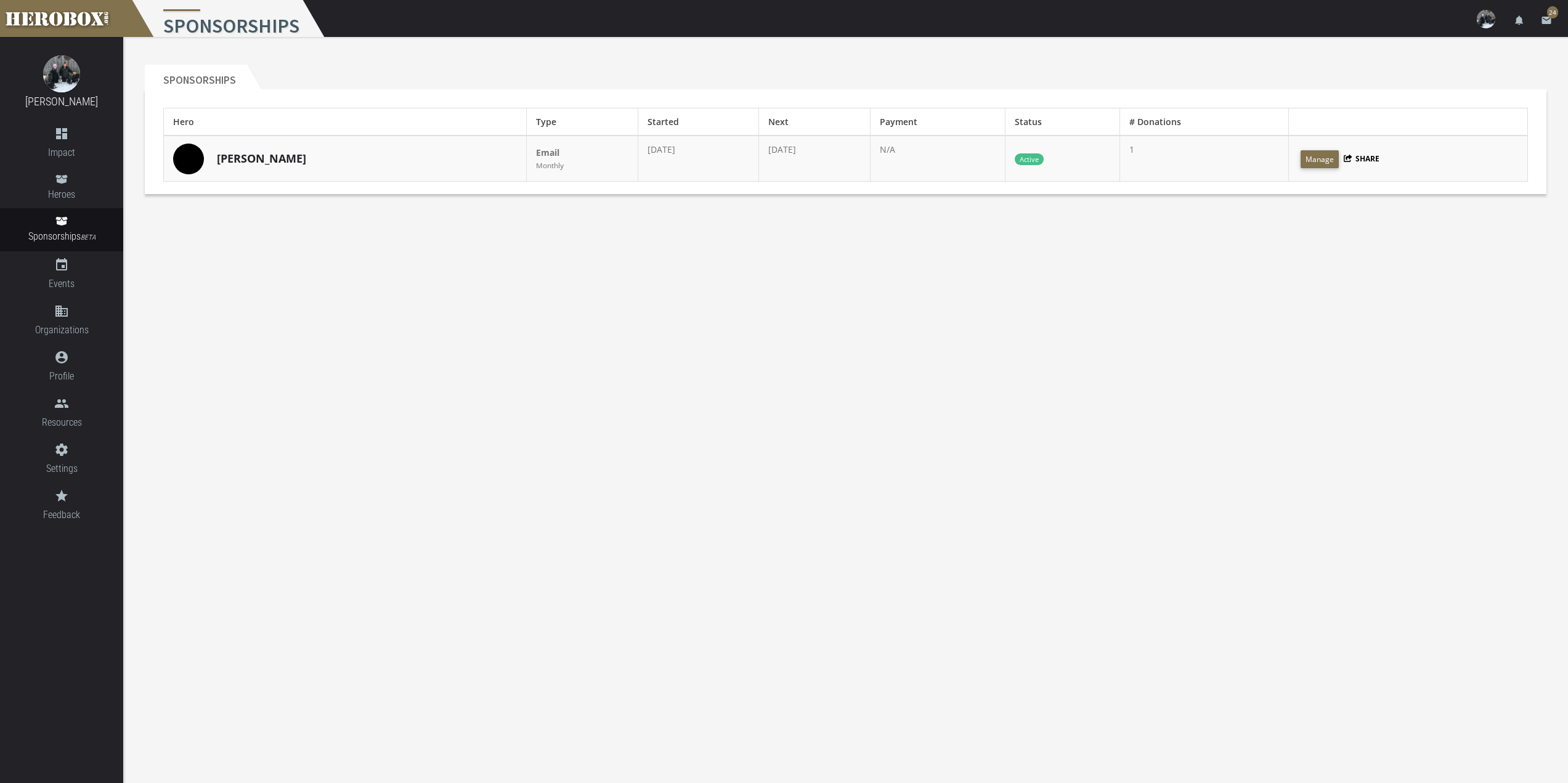
click at [1480, 16] on img at bounding box center [1485, 19] width 18 height 19
click at [1443, 84] on link "lock Logout" at bounding box center [1449, 78] width 111 height 26
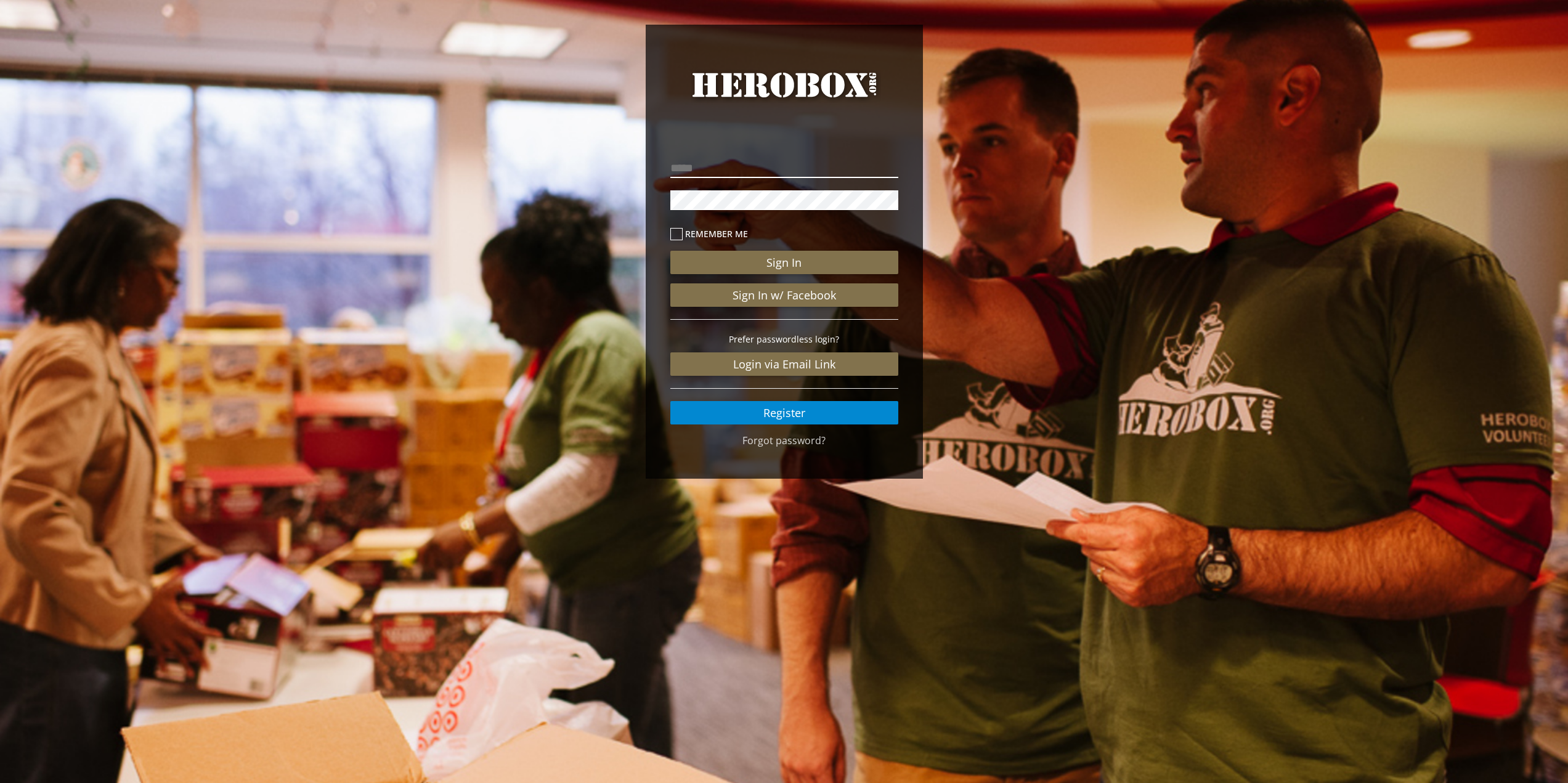
click at [725, 166] on input "email" at bounding box center [784, 168] width 228 height 19
type input "**********"
click at [671, 251] on button "Sign In" at bounding box center [784, 263] width 228 height 23
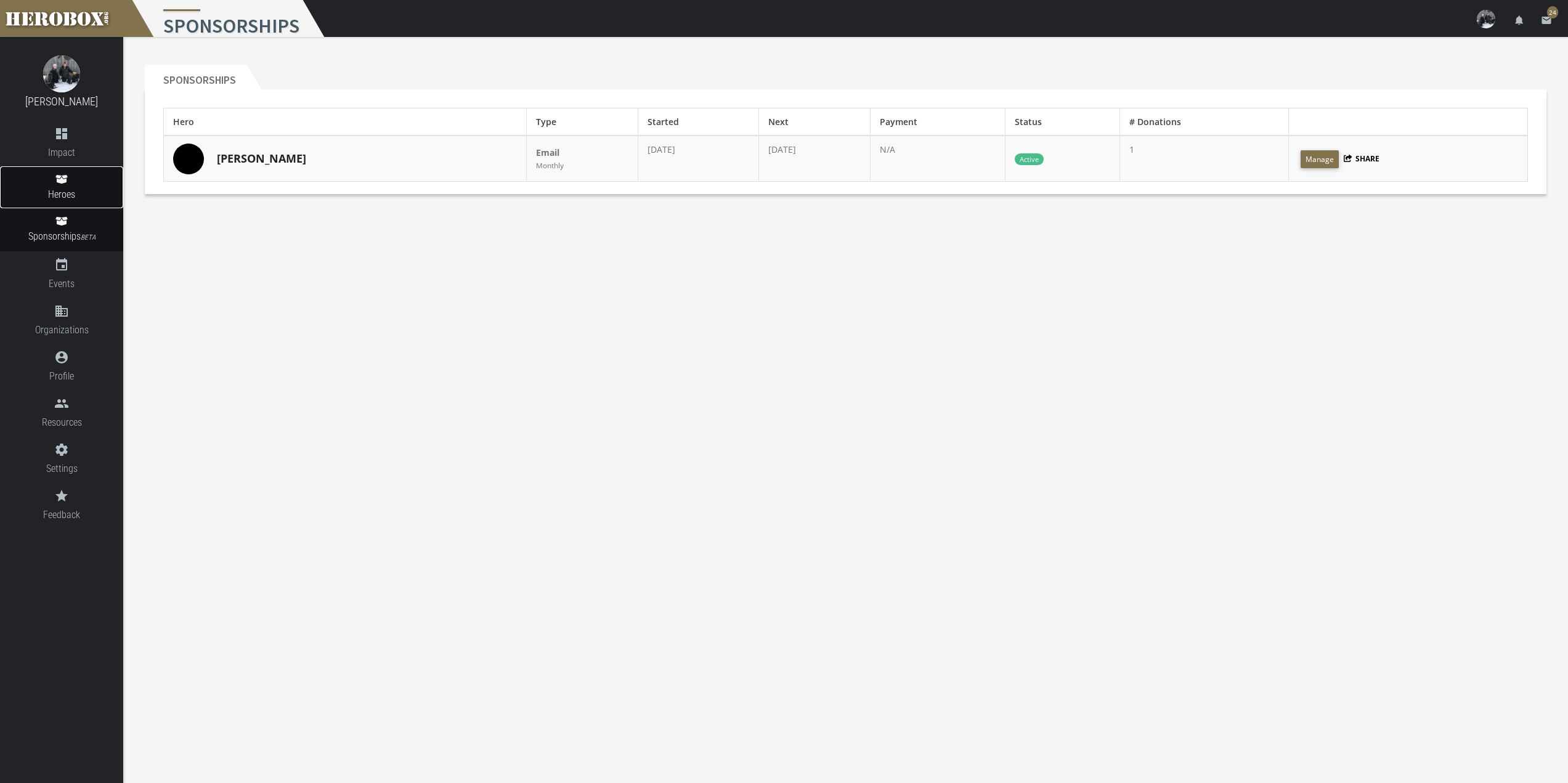
click at [56, 191] on span "Heroes" at bounding box center [61, 195] width 124 height 16
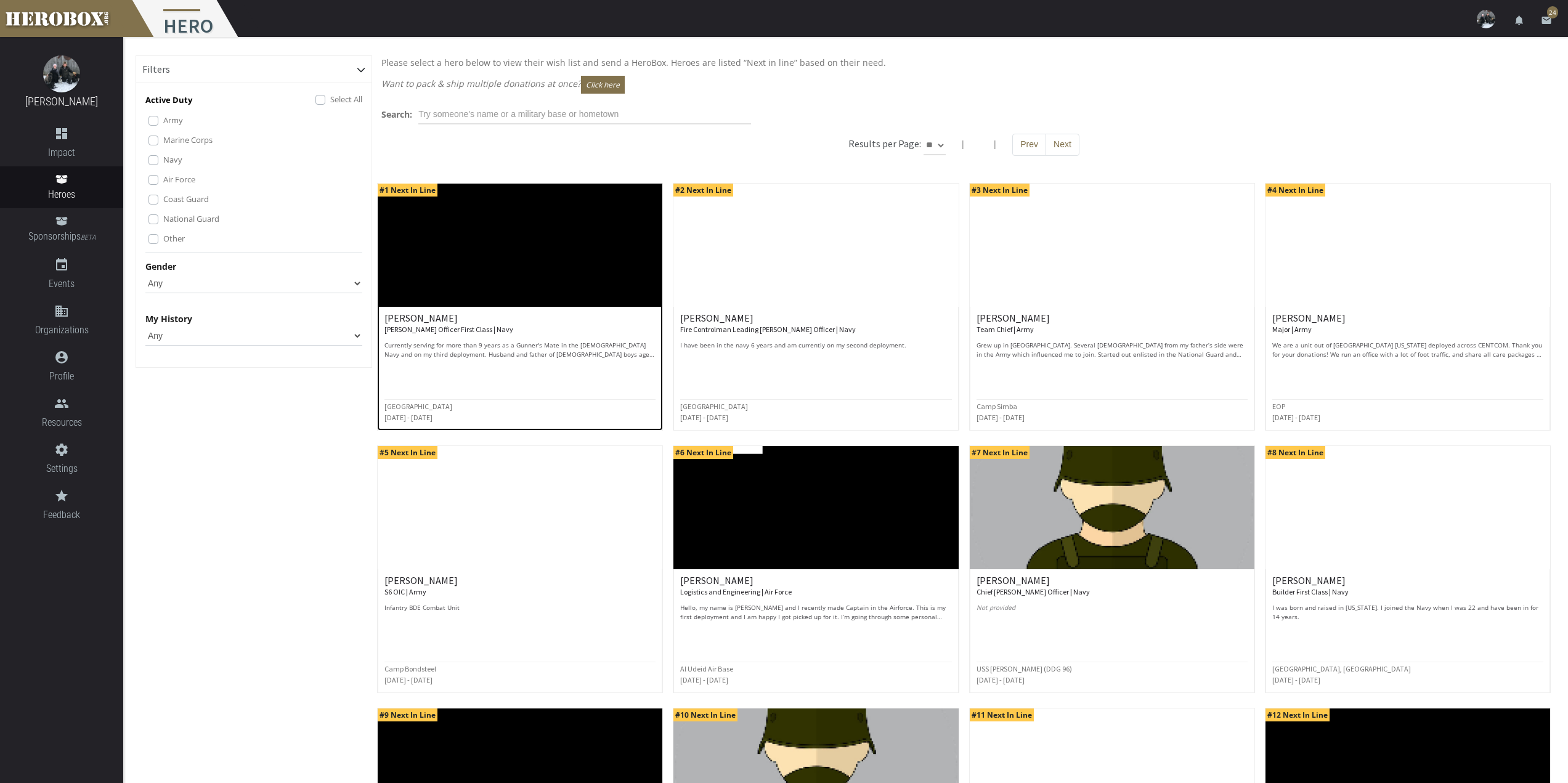
click at [538, 256] on img at bounding box center [520, 245] width 284 height 124
click at [60, 241] on span "Sponsorships BETA" at bounding box center [61, 237] width 124 height 17
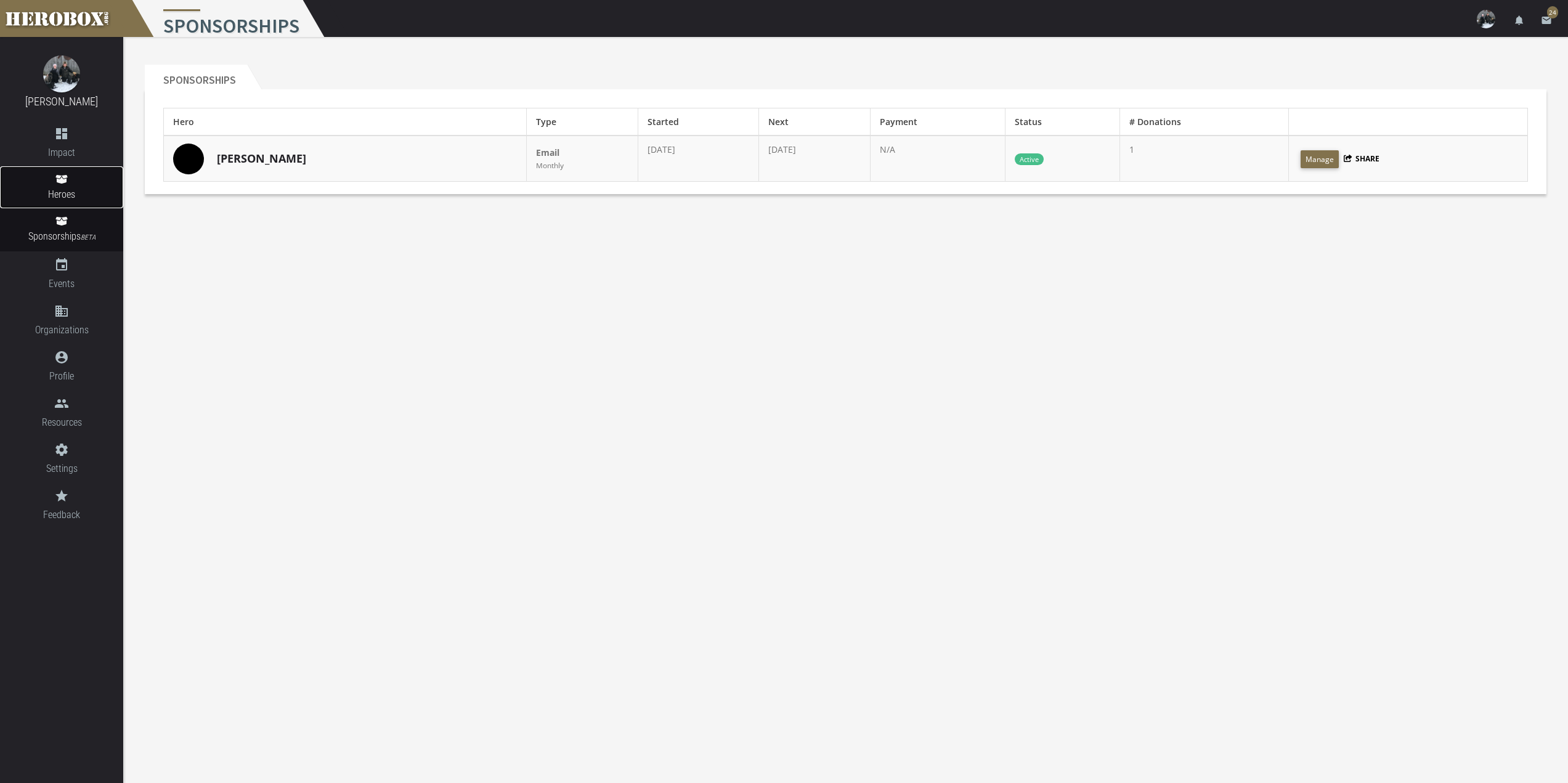
click at [61, 201] on span "Heroes" at bounding box center [61, 195] width 124 height 16
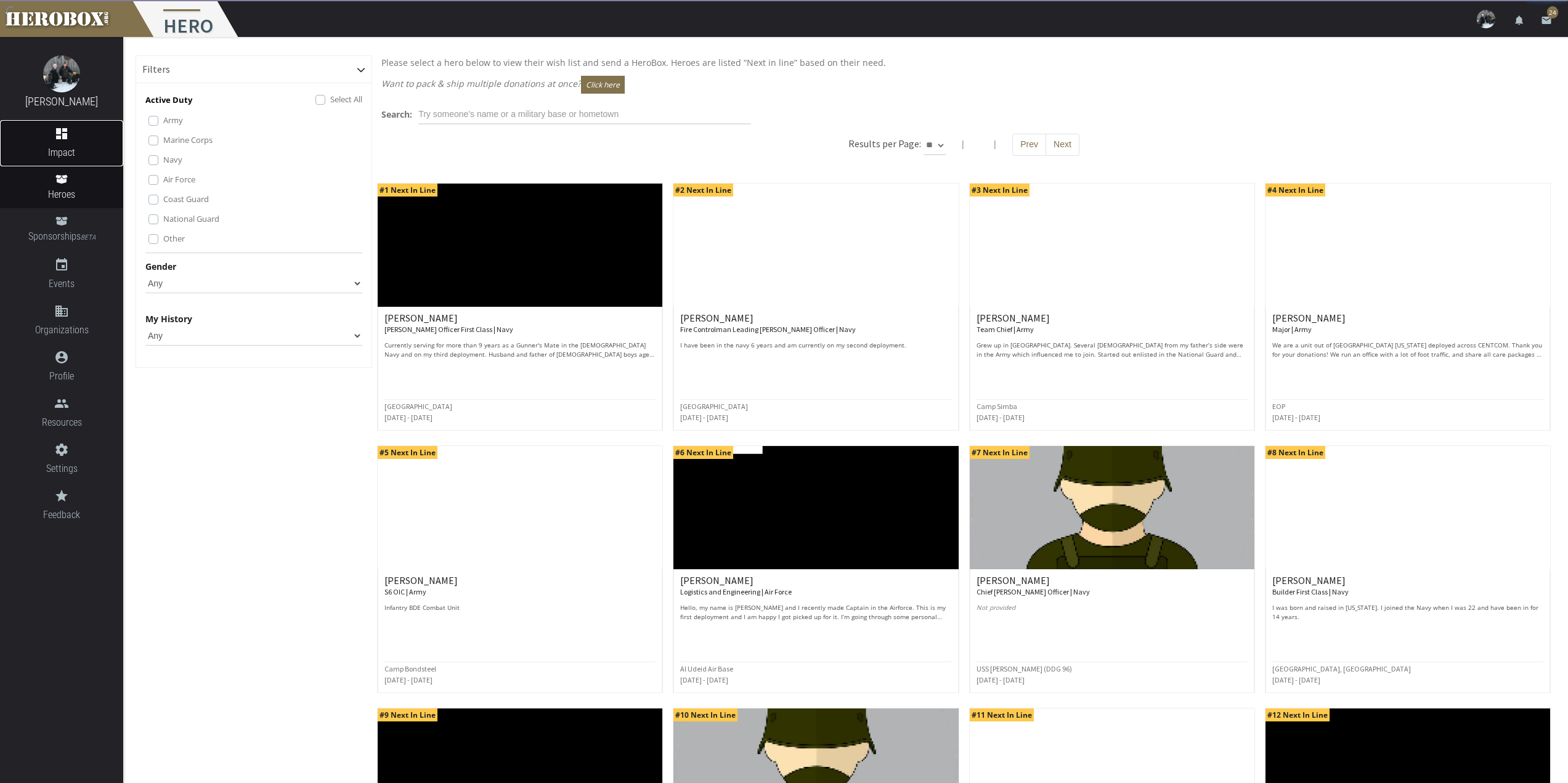
click at [65, 149] on span "Impact" at bounding box center [61, 153] width 124 height 16
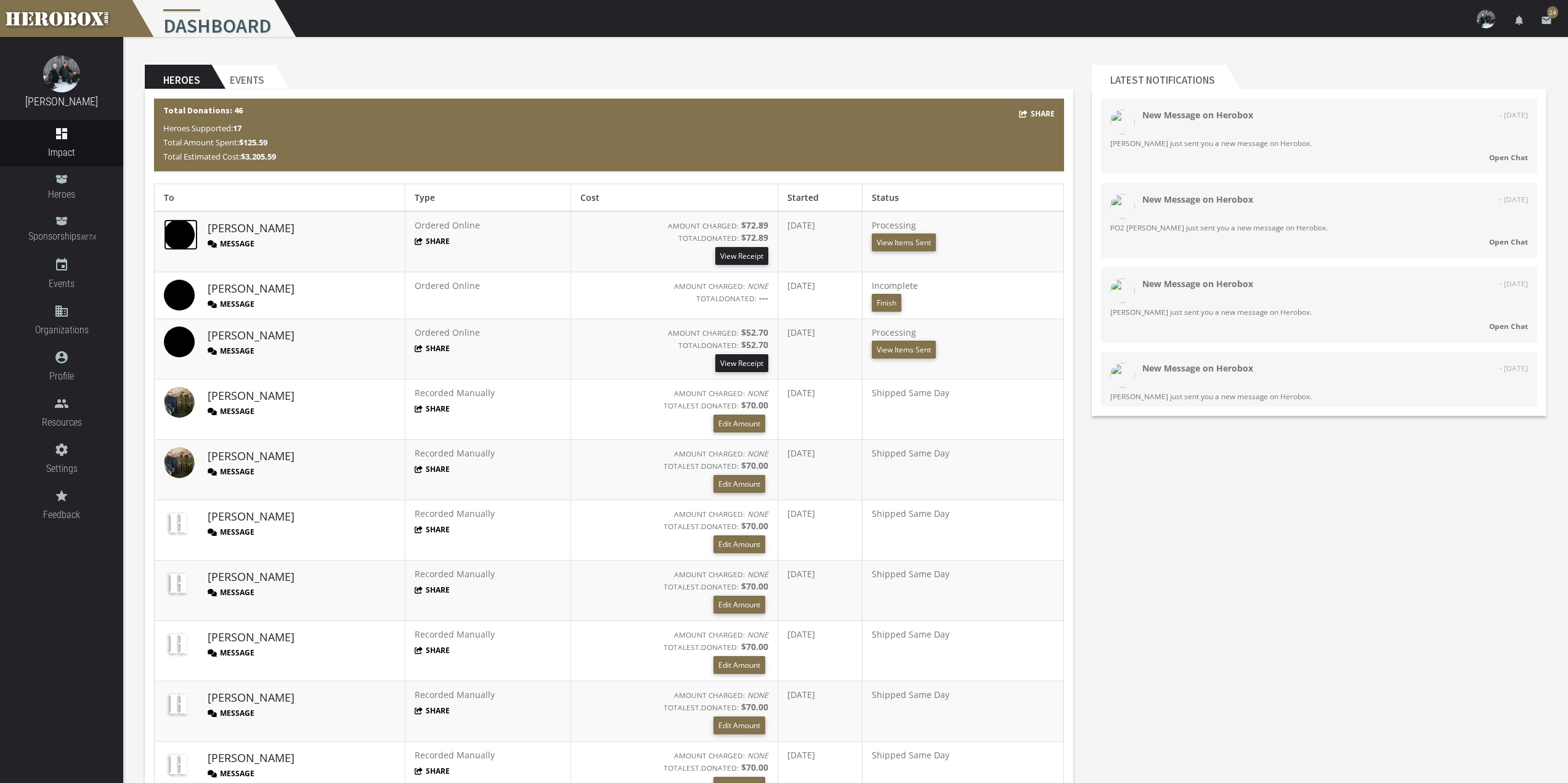
click at [182, 233] on img at bounding box center [179, 235] width 31 height 31
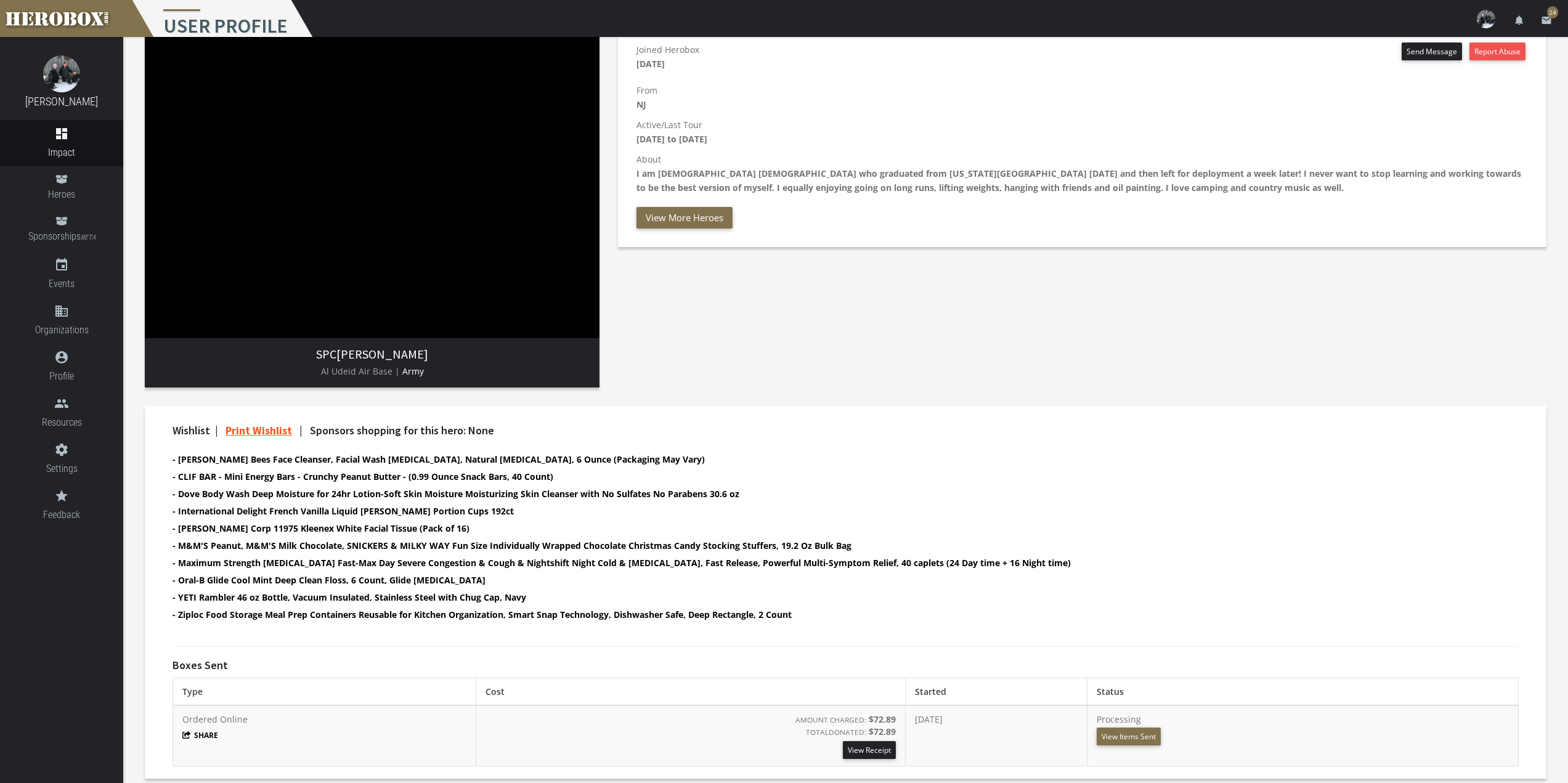
scroll to position [186, 0]
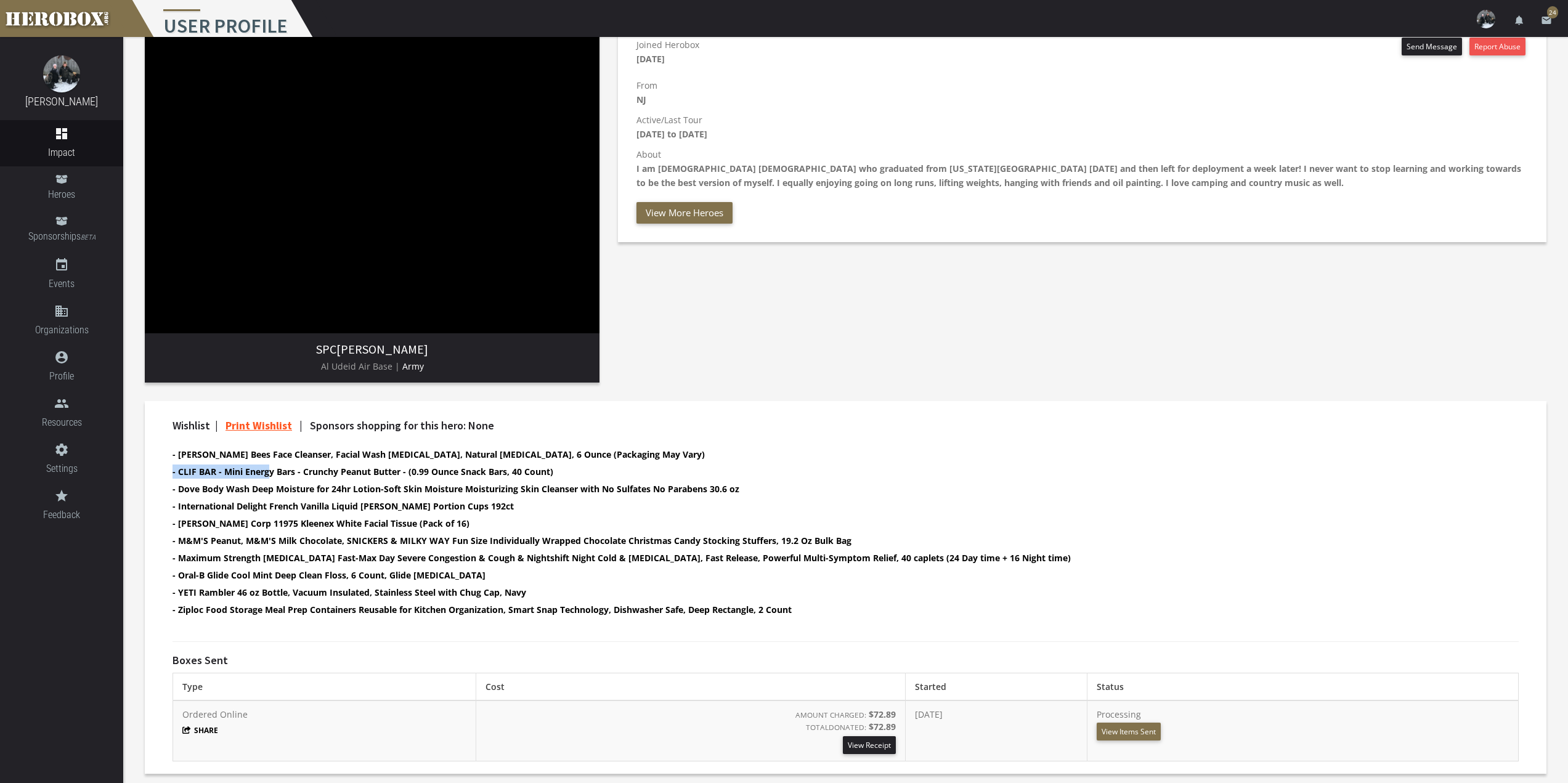
drag, startPoint x: 642, startPoint y: 459, endPoint x: 271, endPoint y: 465, distance: 371.0
click at [268, 470] on ul "- [PERSON_NAME] Bees Face Cleanser, Facial Wash [MEDICAL_DATA], Natural [MEDICA…" at bounding box center [834, 534] width 1325 height 172
click at [464, 461] on b "- [PERSON_NAME] Bees Face Cleanser, Facial Wash [MEDICAL_DATA], Natural [MEDICA…" at bounding box center [438, 455] width 532 height 12
drag, startPoint x: 539, startPoint y: 458, endPoint x: 175, endPoint y: 458, distance: 364.0
click at [175, 458] on b "- [PERSON_NAME] Bees Face Cleanser, Facial Wash [MEDICAL_DATA], Natural [MEDICA…" at bounding box center [438, 455] width 532 height 12
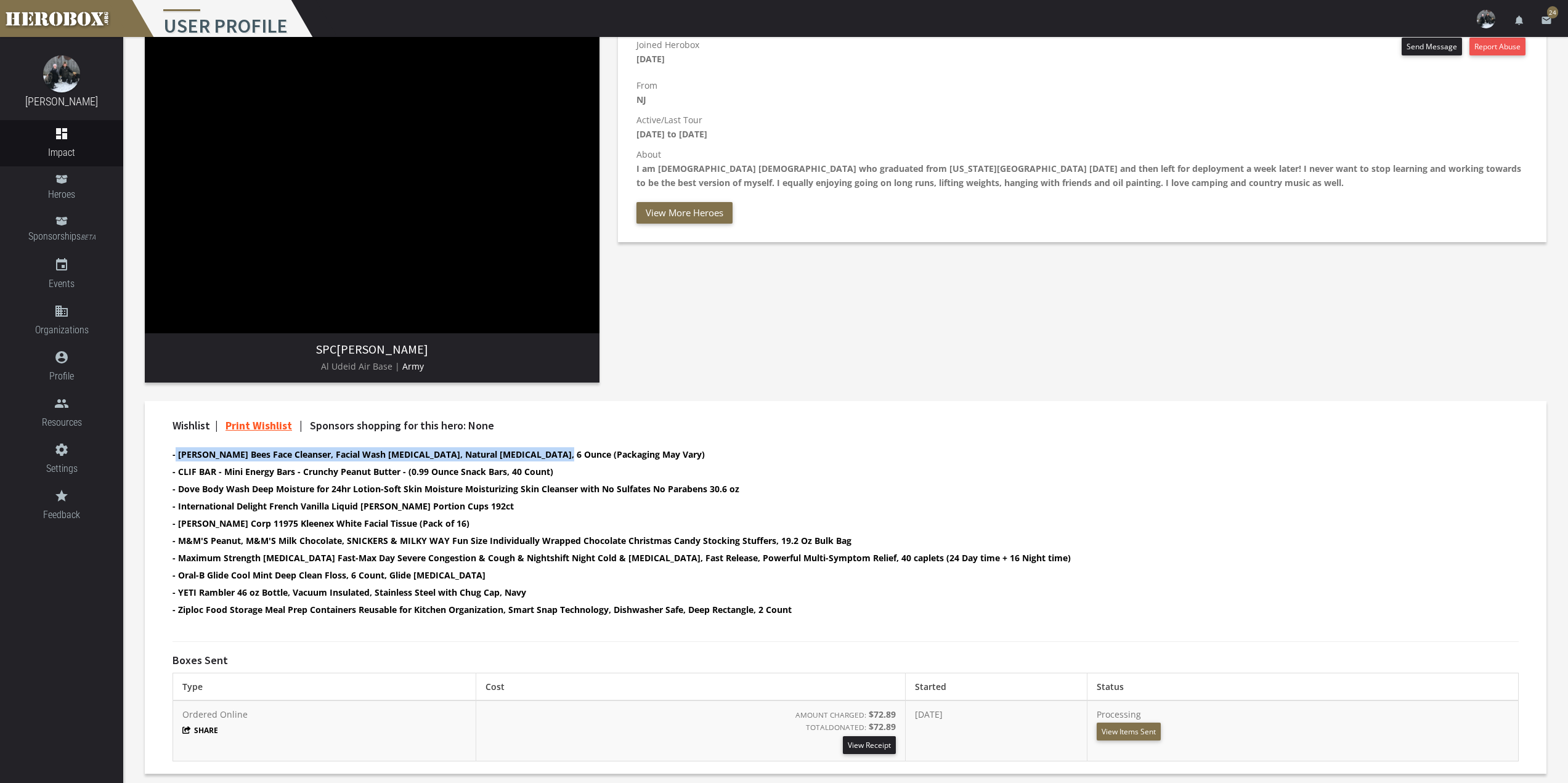
copy b "[PERSON_NAME] Bees Face Cleanser, Facial Wash [MEDICAL_DATA], Natural [MEDICAL_…"
drag, startPoint x: 471, startPoint y: 524, endPoint x: 175, endPoint y: 529, distance: 296.0
click at [175, 529] on li "- [PERSON_NAME] Corp 11975 Kleenex White Facial Tissue (Pack of 16)" at bounding box center [834, 523] width 1325 height 15
copy b "[PERSON_NAME] Corp 11975 Kleenex White Facial Tissue (Pack of 16)"
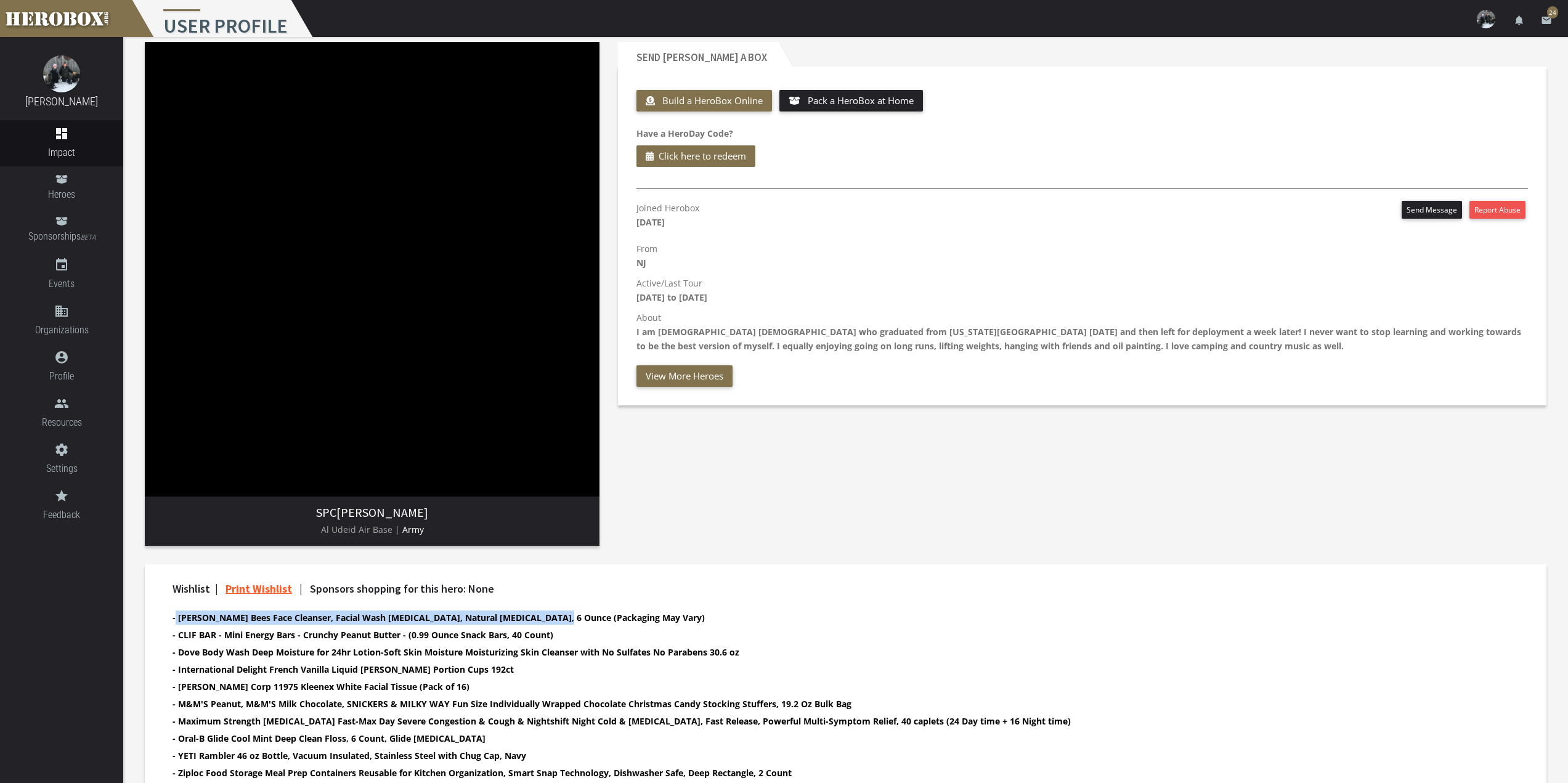
scroll to position [0, 0]
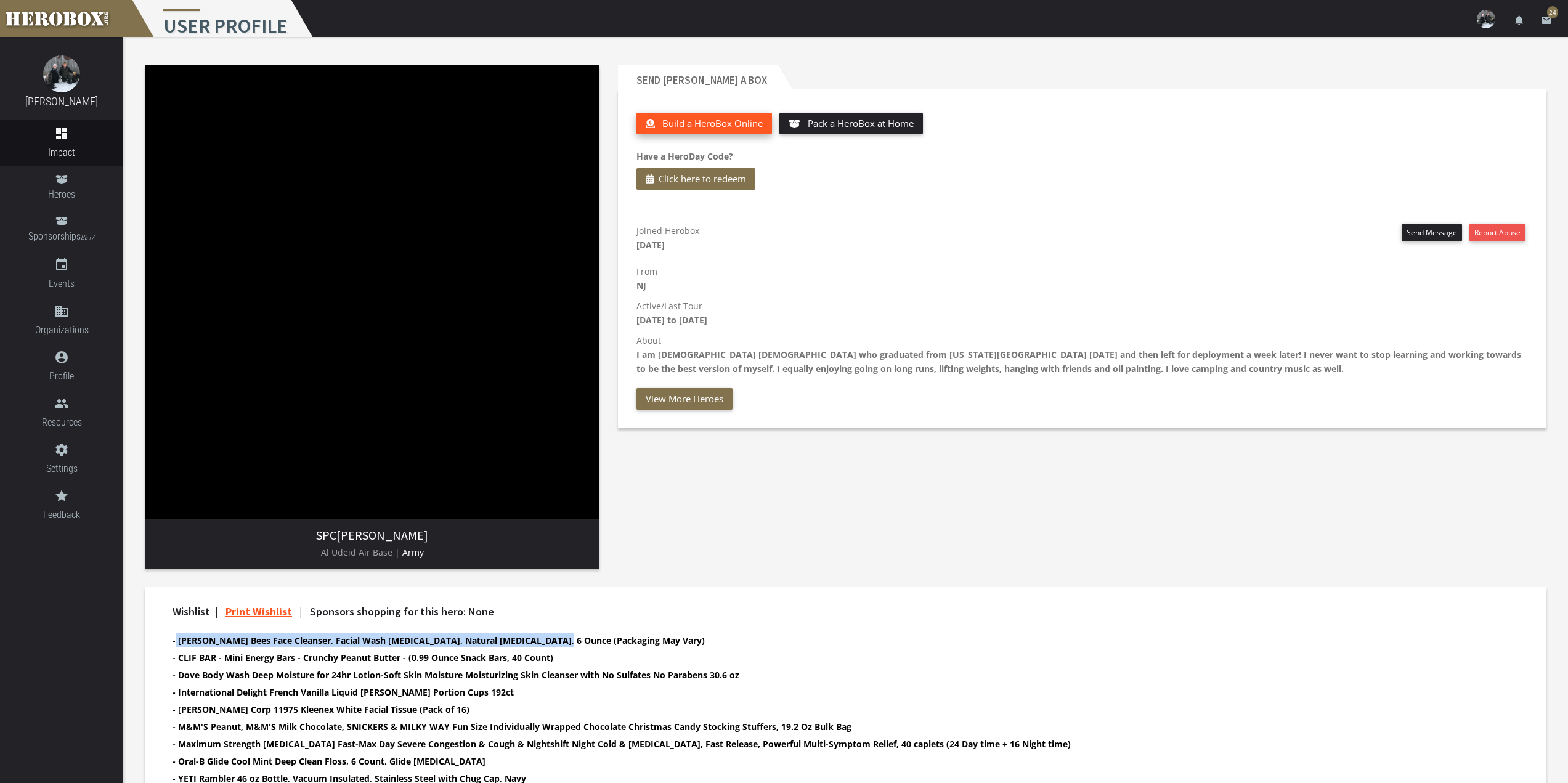
click at [749, 126] on span "Build a HeroBox Online" at bounding box center [711, 123] width 100 height 13
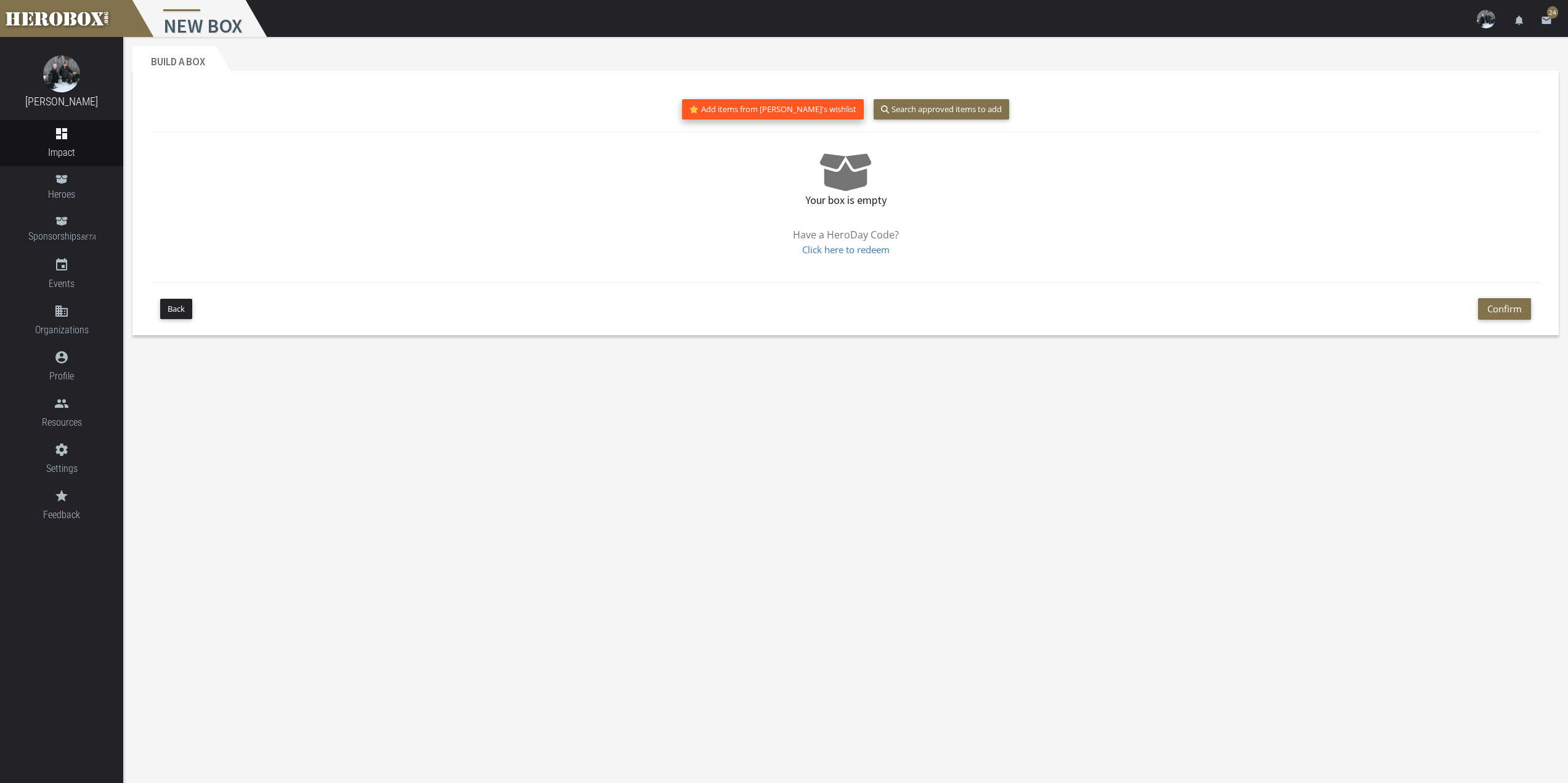
click at [756, 108] on button "Add items from [PERSON_NAME]'s wishlist" at bounding box center [773, 109] width 182 height 20
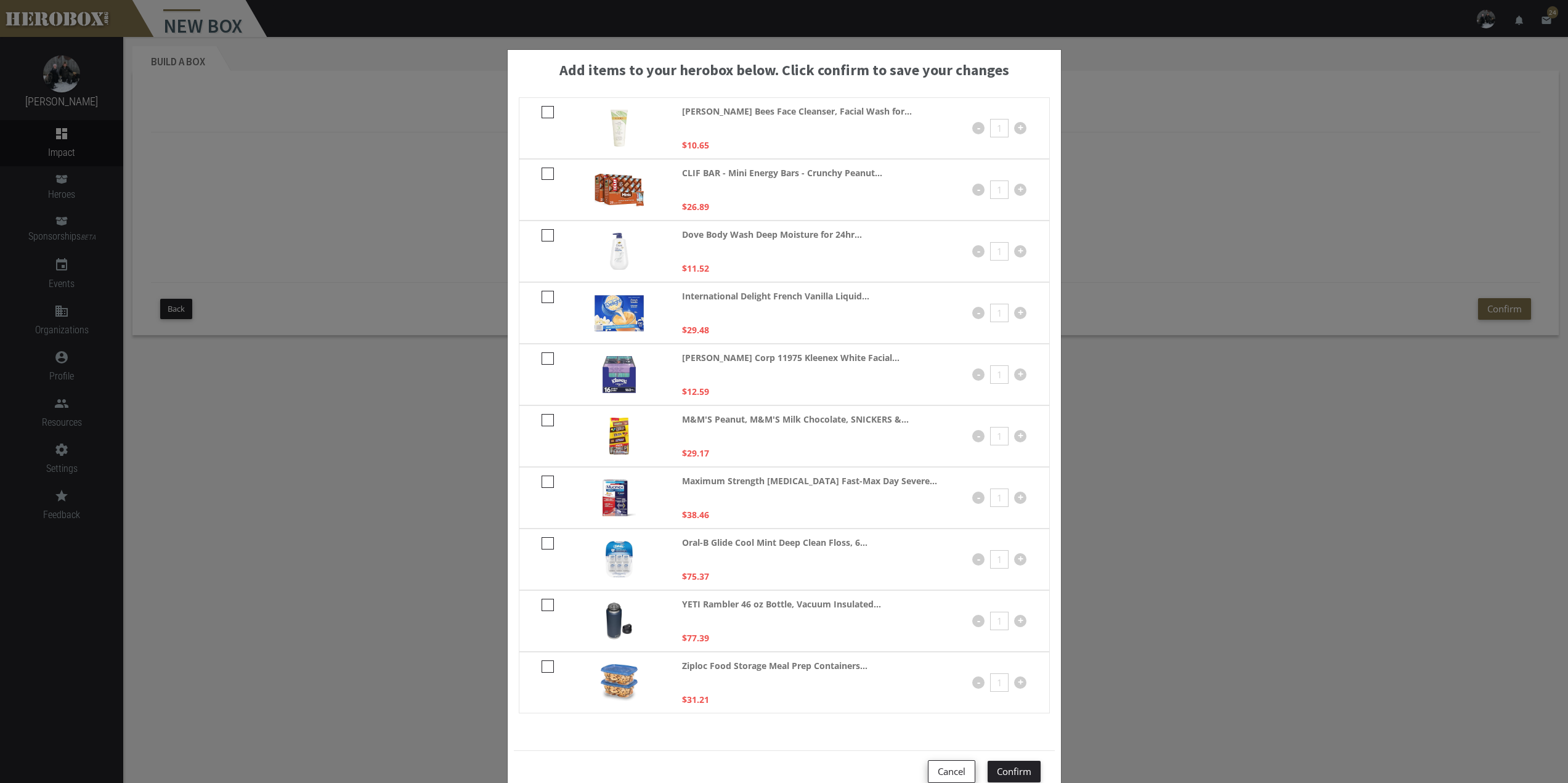
click at [951, 775] on button "Cancel" at bounding box center [951, 771] width 48 height 22
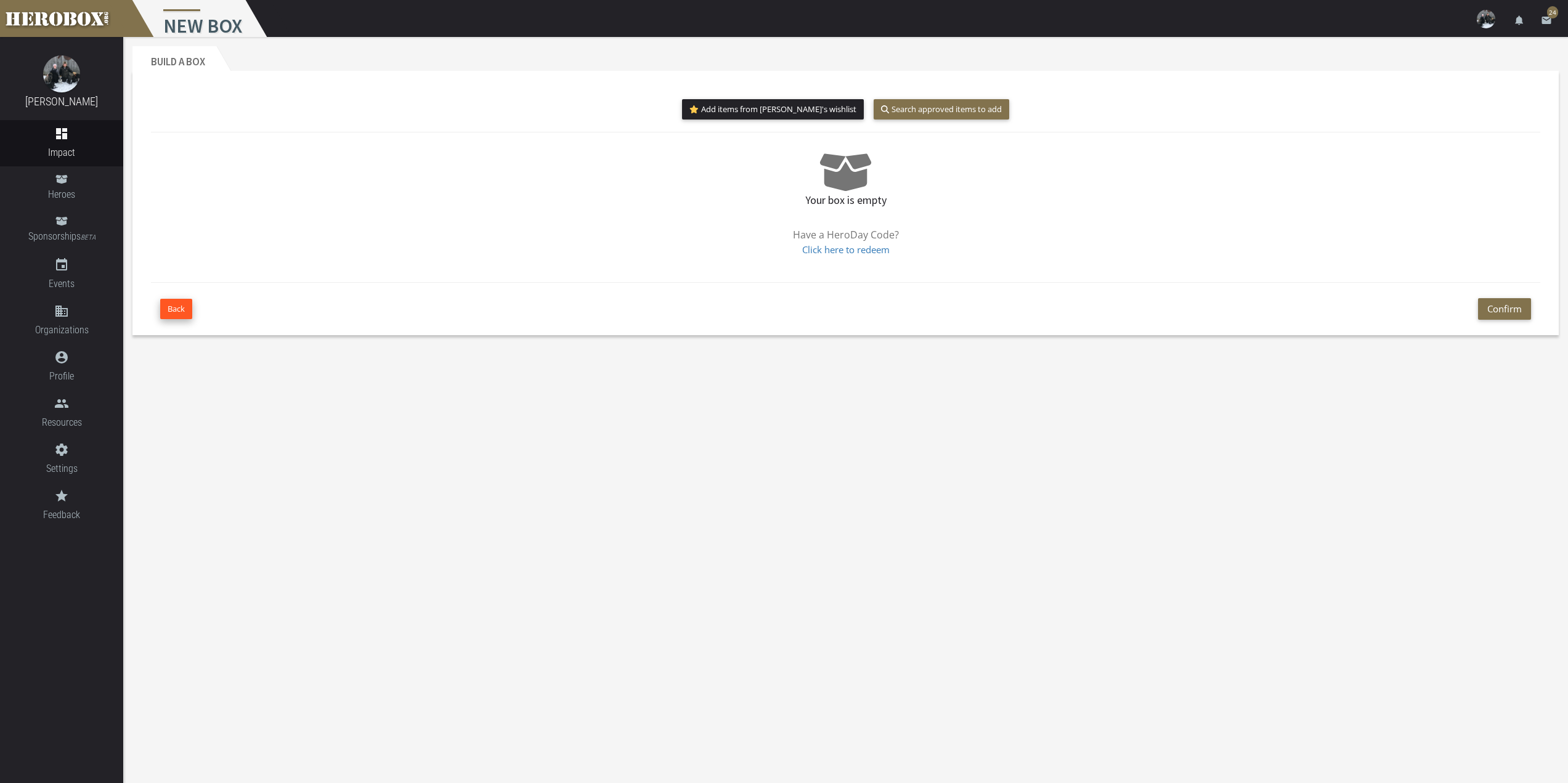
click at [168, 306] on button "Back" at bounding box center [176, 309] width 32 height 20
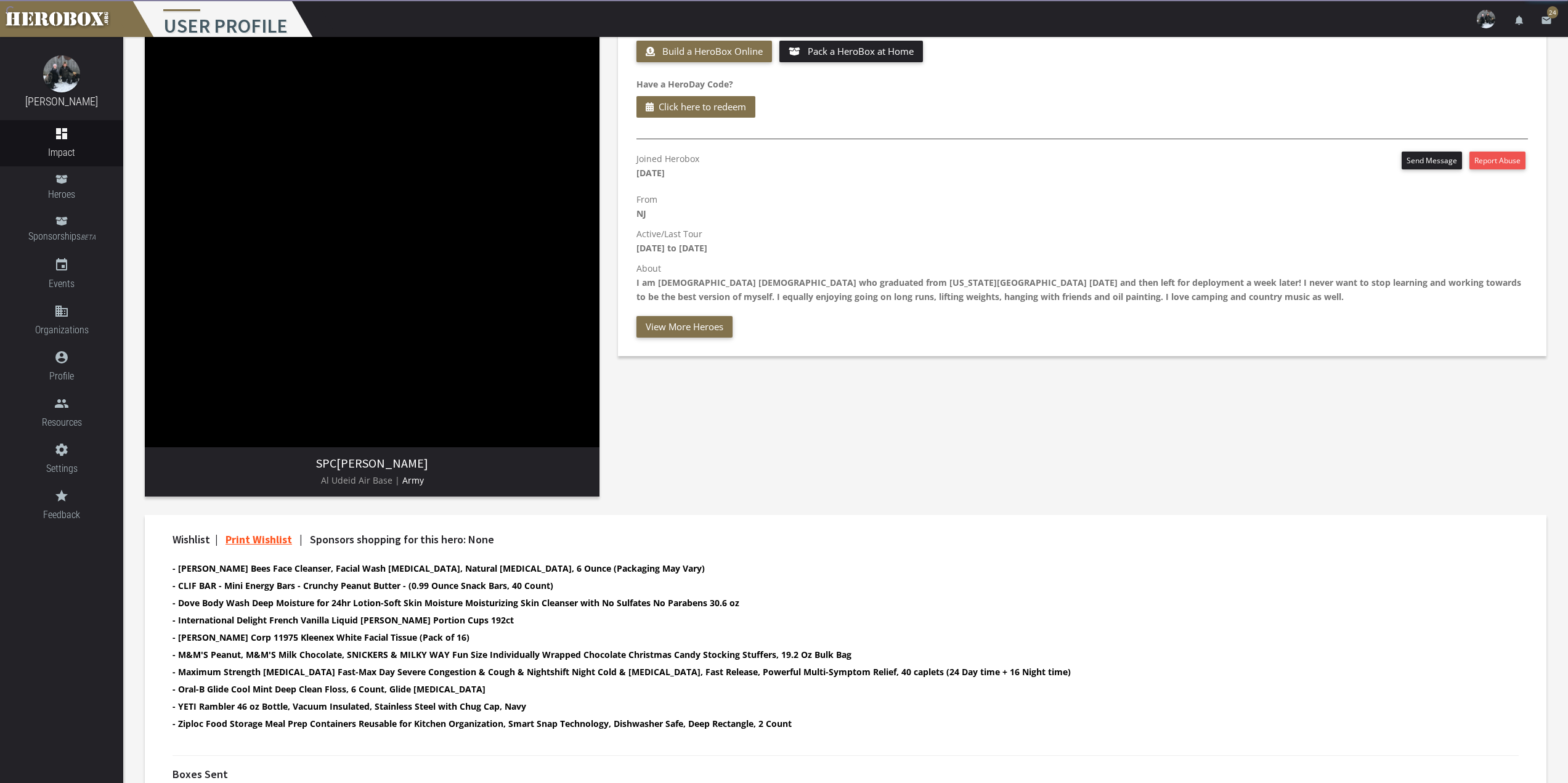
scroll to position [233, 0]
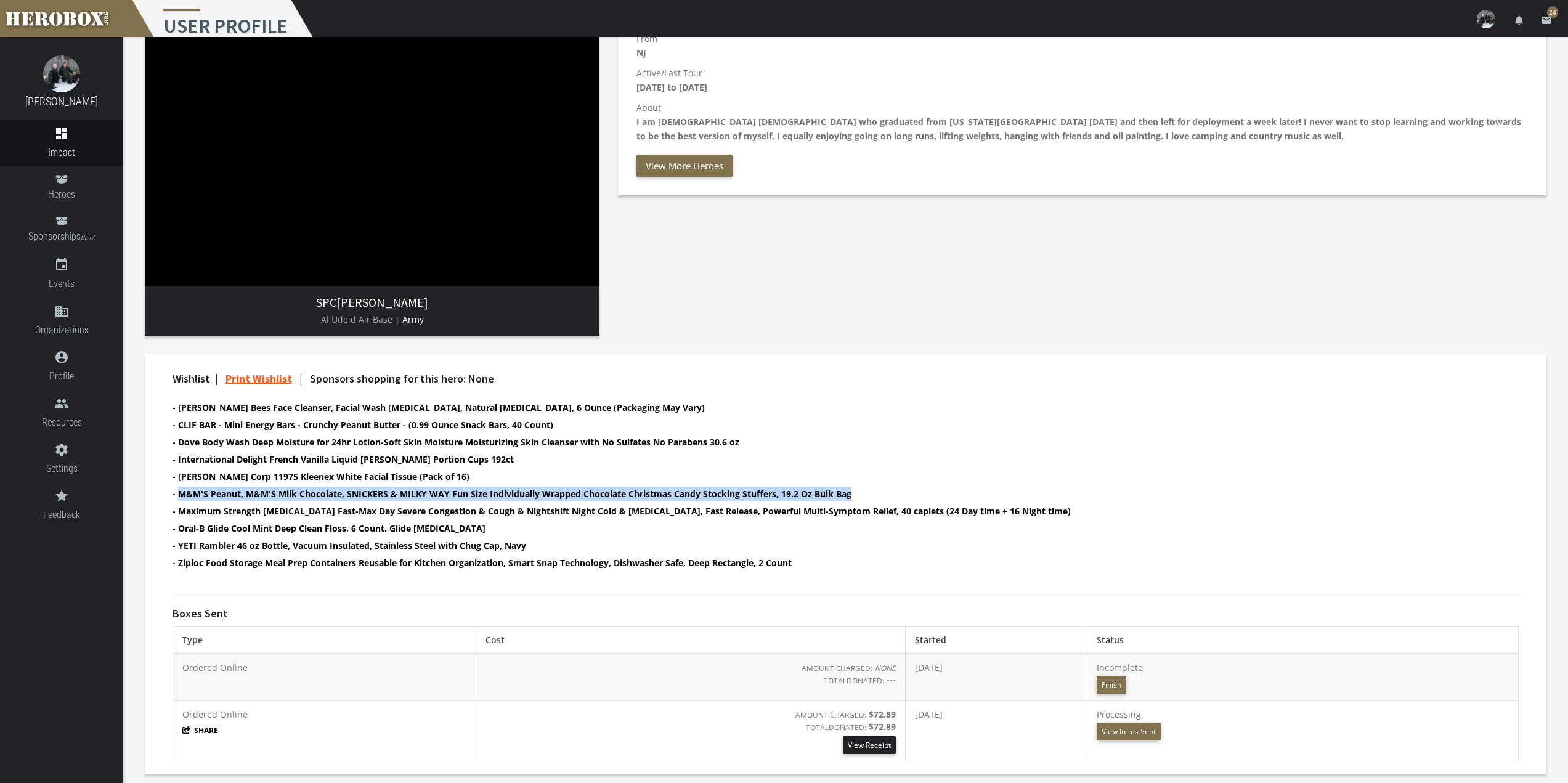
drag, startPoint x: 812, startPoint y: 486, endPoint x: 180, endPoint y: 496, distance: 632.1
click at [180, 496] on li "- M&M'S Peanut, M&M'S Milk Chocolate, SNICKERS & MILKY WAY Fun Size Individuall…" at bounding box center [834, 494] width 1325 height 15
copy b "M&M'S Peanut, M&M'S Milk Chocolate, SNICKERS & MILKY WAY Fun Size Individually …"
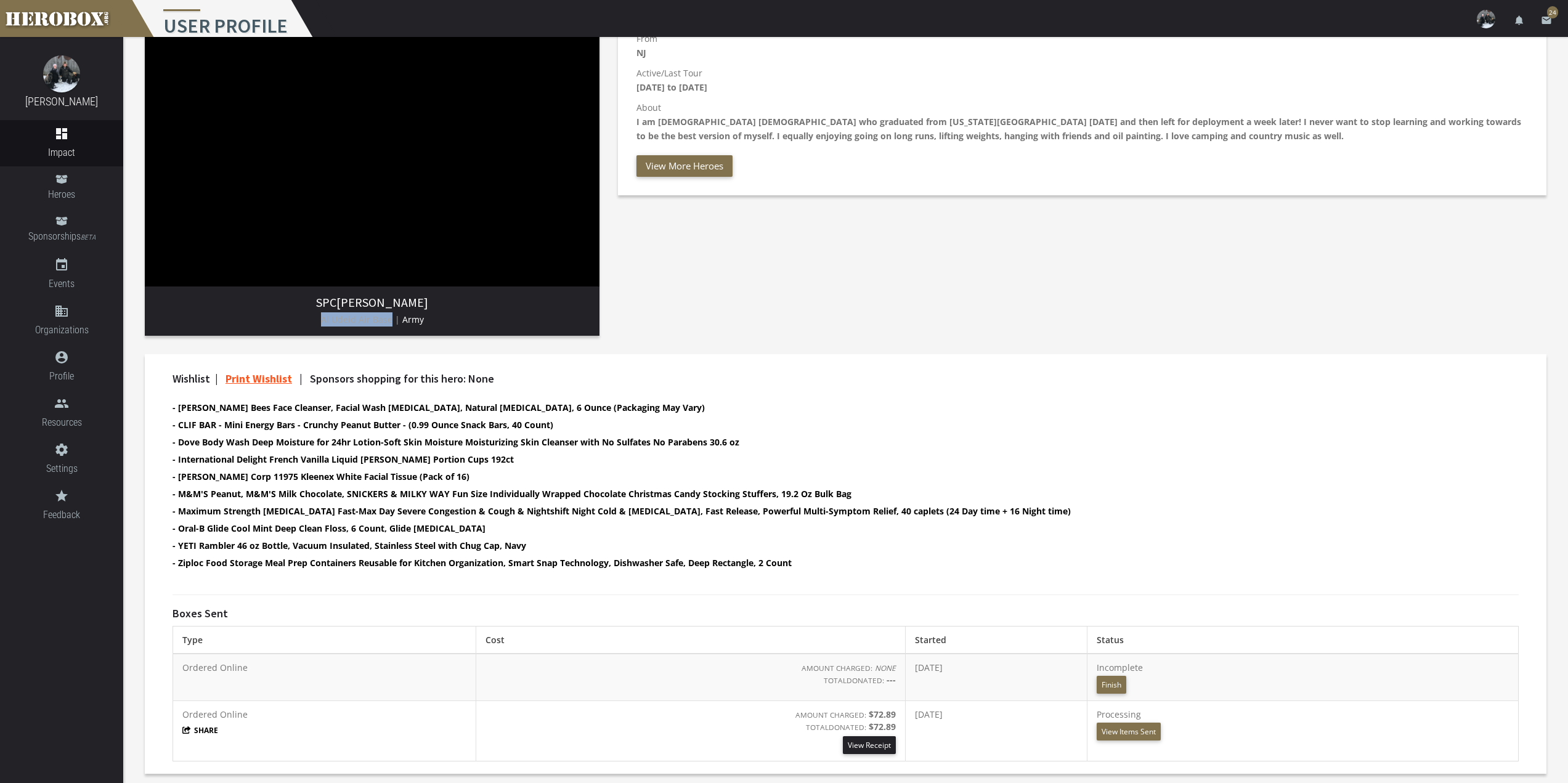
drag, startPoint x: 391, startPoint y: 319, endPoint x: 296, endPoint y: 317, distance: 95.0
click at [296, 317] on p "Al Udeid Air Base | Army" at bounding box center [372, 319] width 435 height 15
copy span "Al Udeid Air Base"
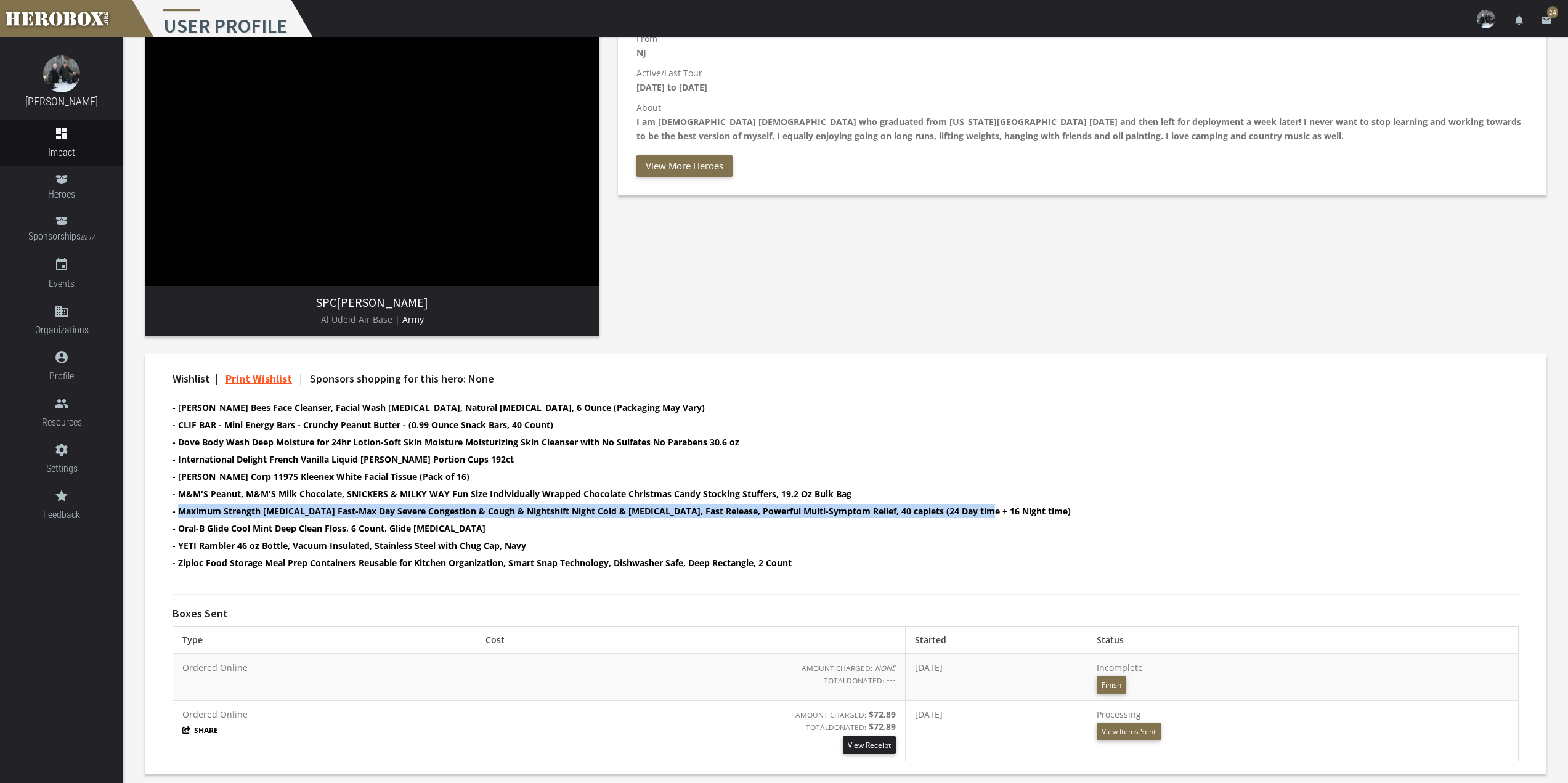
drag, startPoint x: 986, startPoint y: 511, endPoint x: 178, endPoint y: 513, distance: 808.0
click at [178, 513] on li "- Maximum Strength [MEDICAL_DATA] Fast-Max Day Severe Congestion & Cough & Nigh…" at bounding box center [834, 511] width 1325 height 15
copy b "Maximum Strength [MEDICAL_DATA] Fast-Max Day Severe Congestion & Cough & Nights…"
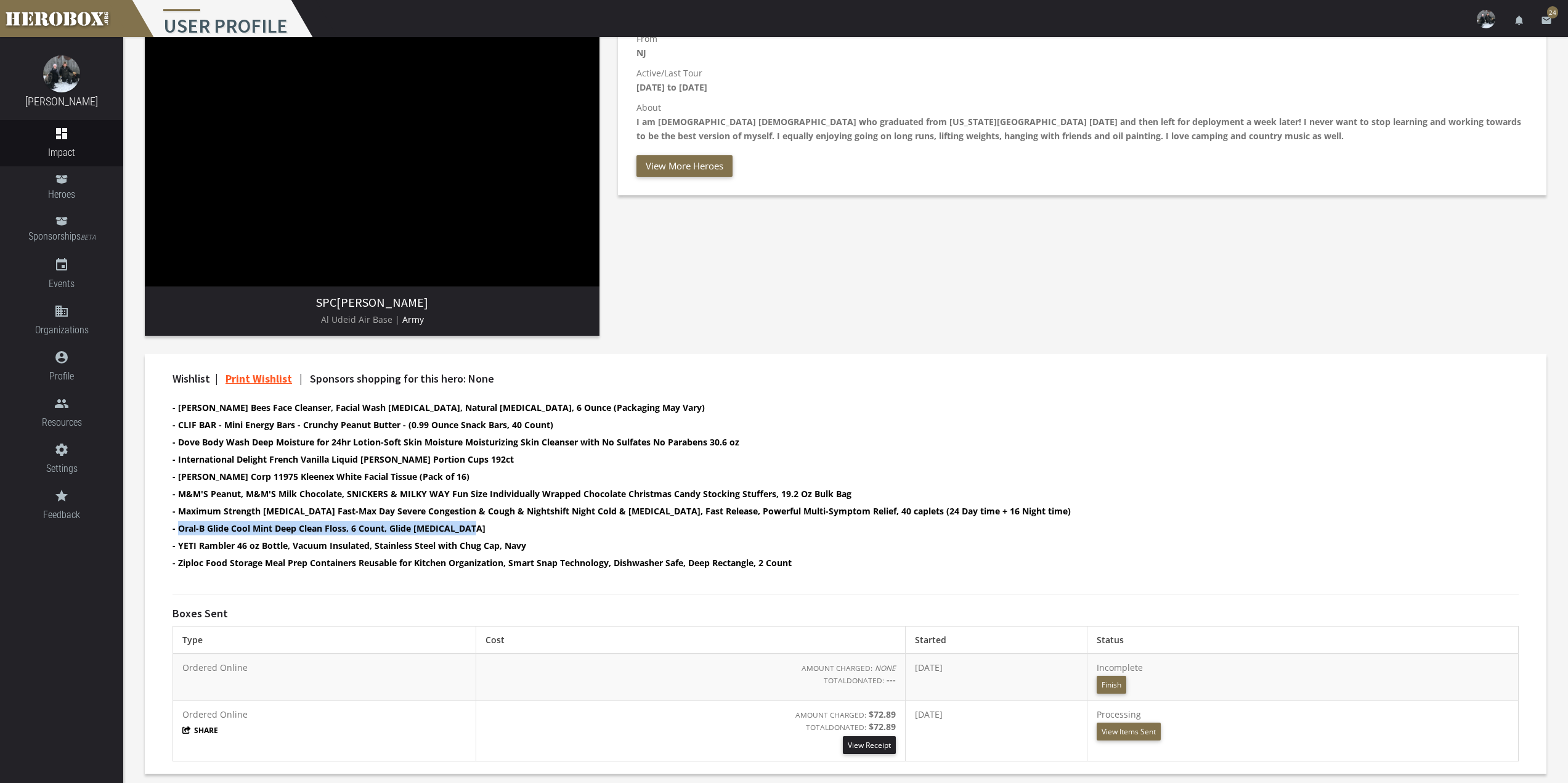
drag, startPoint x: 465, startPoint y: 528, endPoint x: 179, endPoint y: 528, distance: 286.0
click at [179, 528] on b "- Oral-B Glide Cool Mint Deep Clean Floss, 6 Count, Glide [MEDICAL_DATA]" at bounding box center [329, 529] width 313 height 12
copy b "Oral-B Glide Cool Mint Deep Clean Floss, 6 Count, Glide [MEDICAL_DATA]"
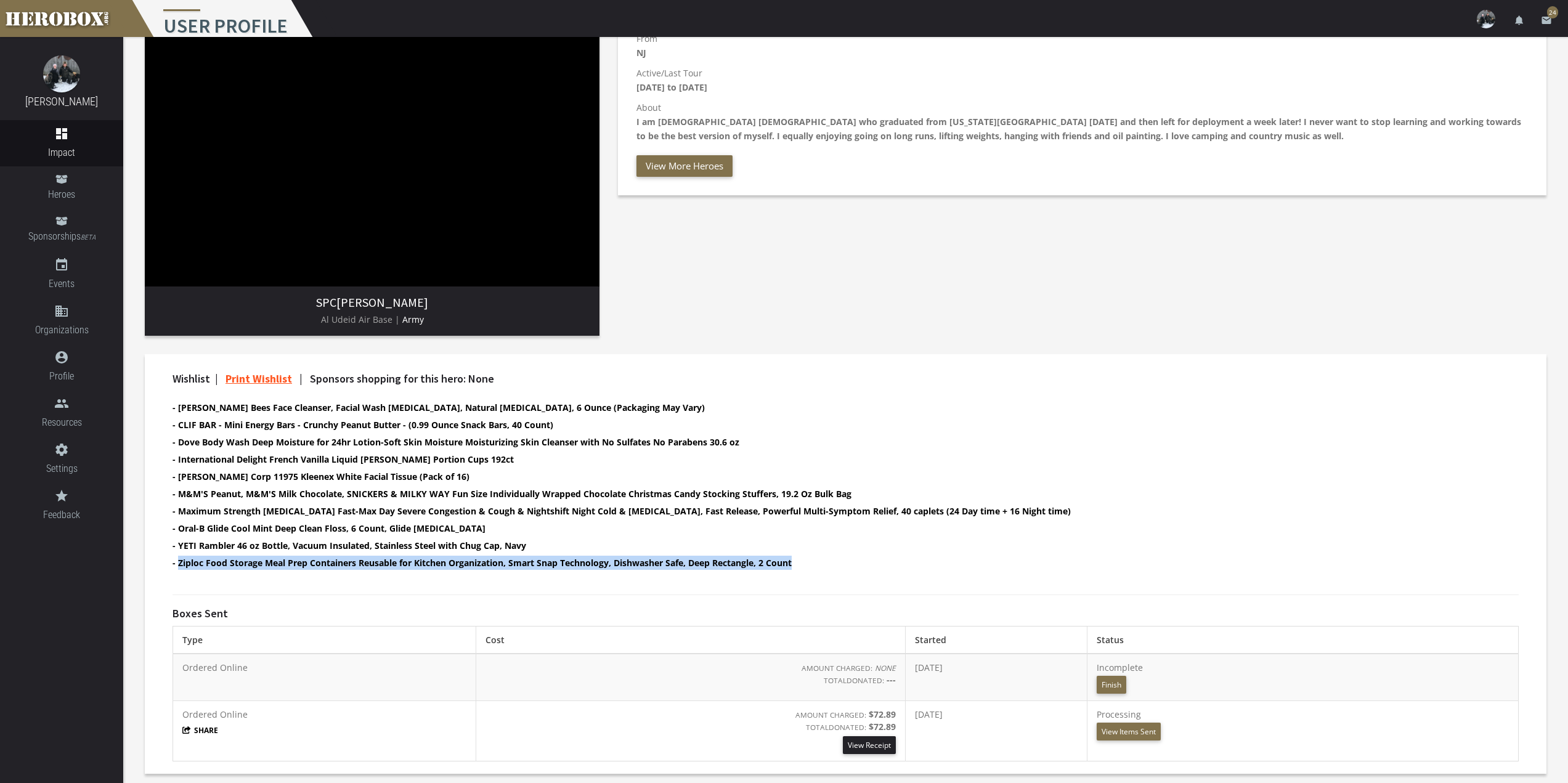
drag, startPoint x: 808, startPoint y: 565, endPoint x: 178, endPoint y: 576, distance: 630.1
click at [178, 574] on ul "- [PERSON_NAME] Bees Face Cleanser, Facial Wash [MEDICAL_DATA], Natural [MEDICA…" at bounding box center [834, 486] width 1325 height 172
copy b "Ziploc Food Storage Meal Prep Containers Reusable for Kitchen Organization, Sma…"
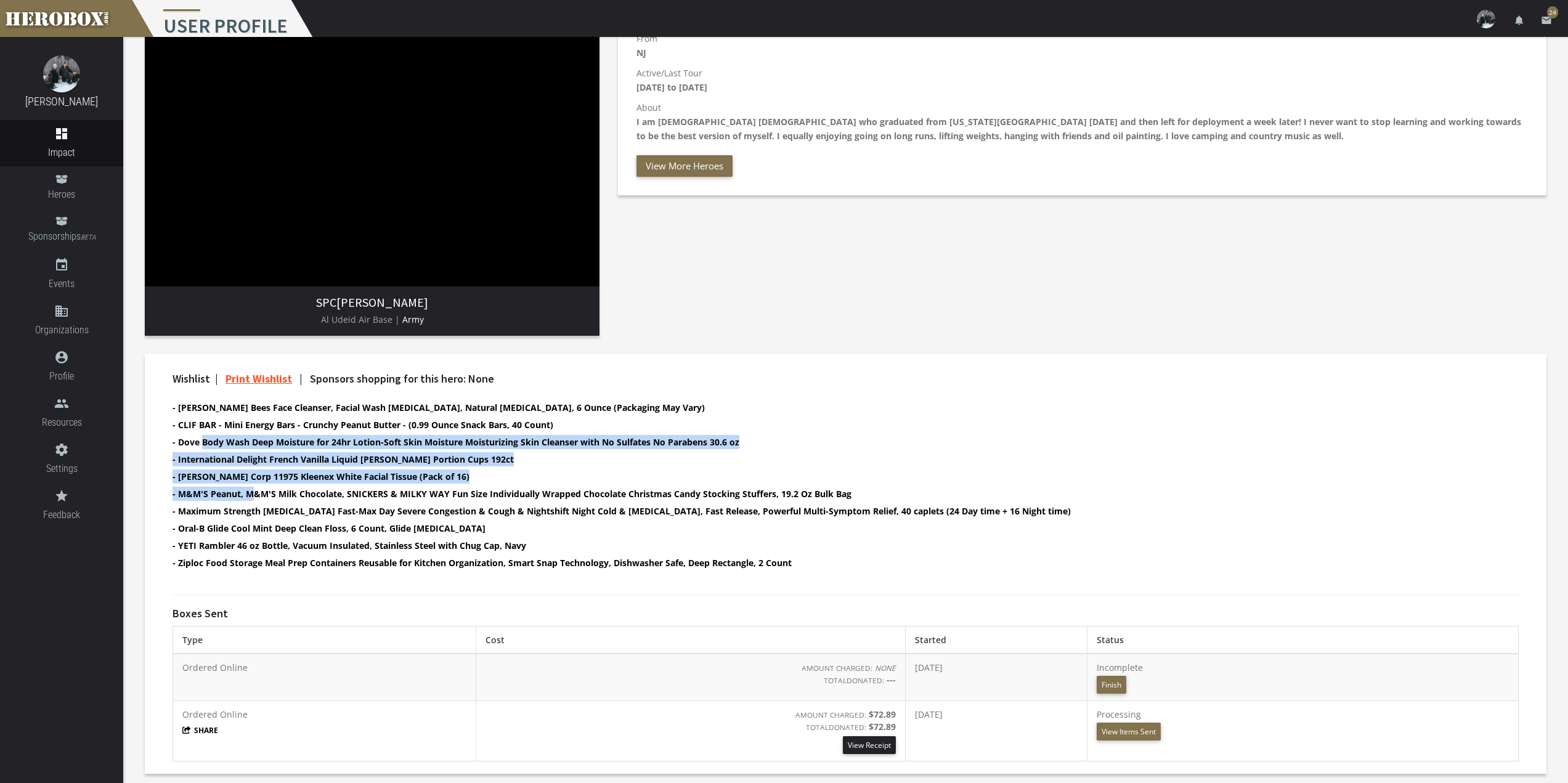
drag, startPoint x: 206, startPoint y: 444, endPoint x: 288, endPoint y: 503, distance: 101.0
click at [254, 493] on ul "- [PERSON_NAME] Bees Face Cleanser, Facial Wash [MEDICAL_DATA], Natural [MEDICA…" at bounding box center [834, 486] width 1325 height 172
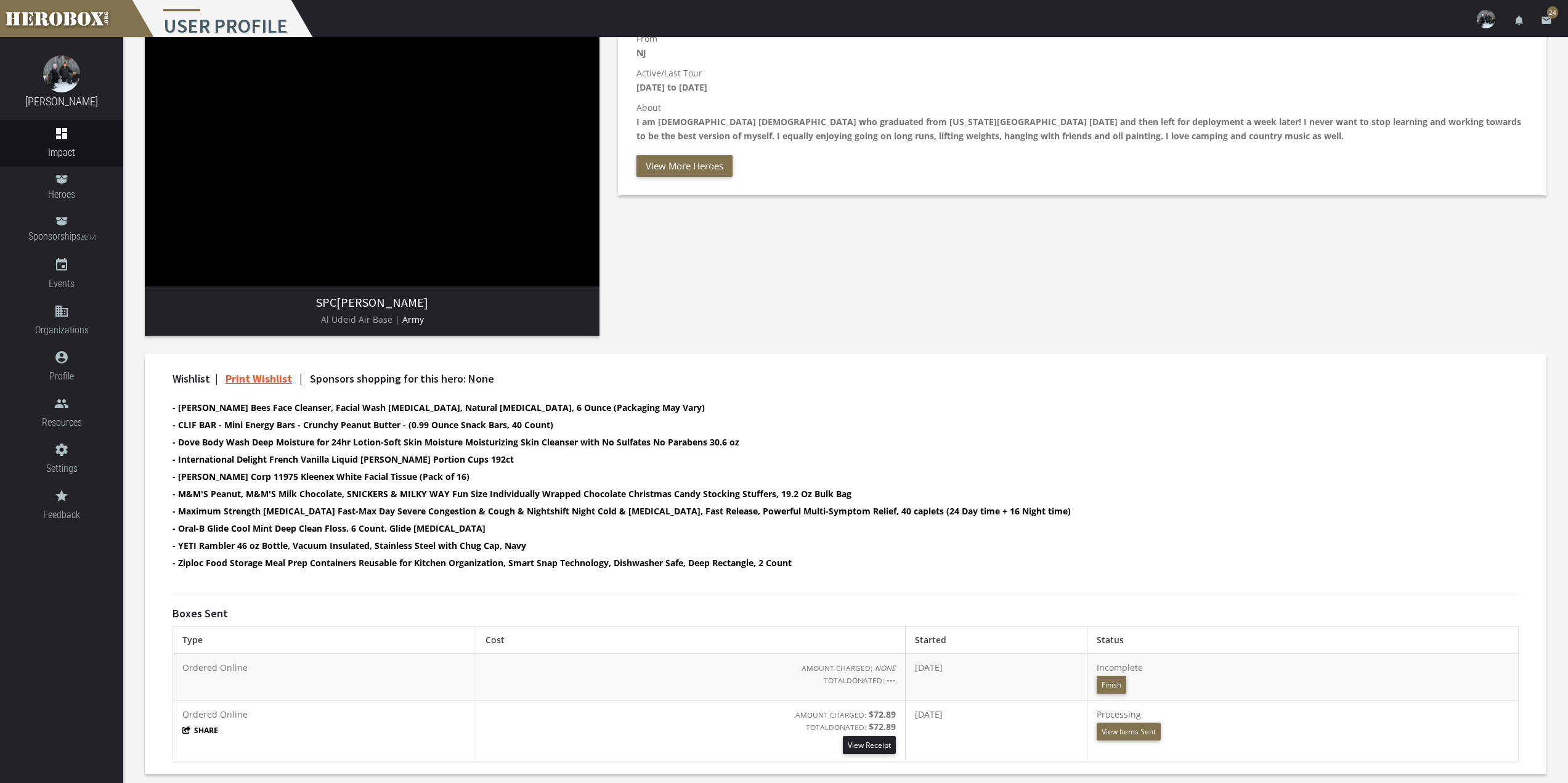
click at [381, 518] on li "- Maximum Strength [MEDICAL_DATA] Fast-Max Day Severe Congestion & Cough & Nigh…" at bounding box center [834, 511] width 1325 height 15
click at [1160, 735] on button "View Items Sent" at bounding box center [1129, 731] width 64 height 18
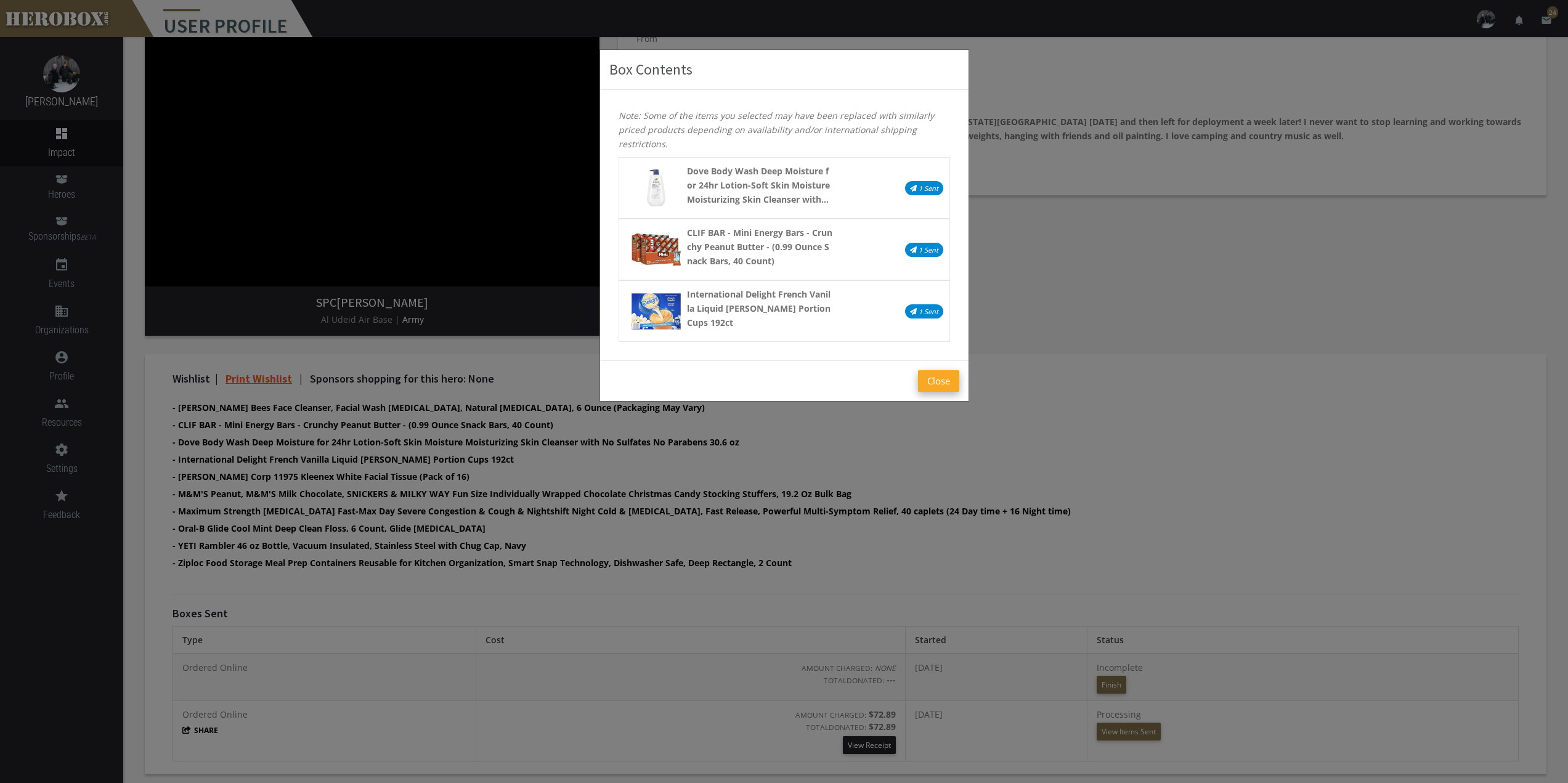
click at [940, 388] on button "Close" at bounding box center [938, 381] width 41 height 21
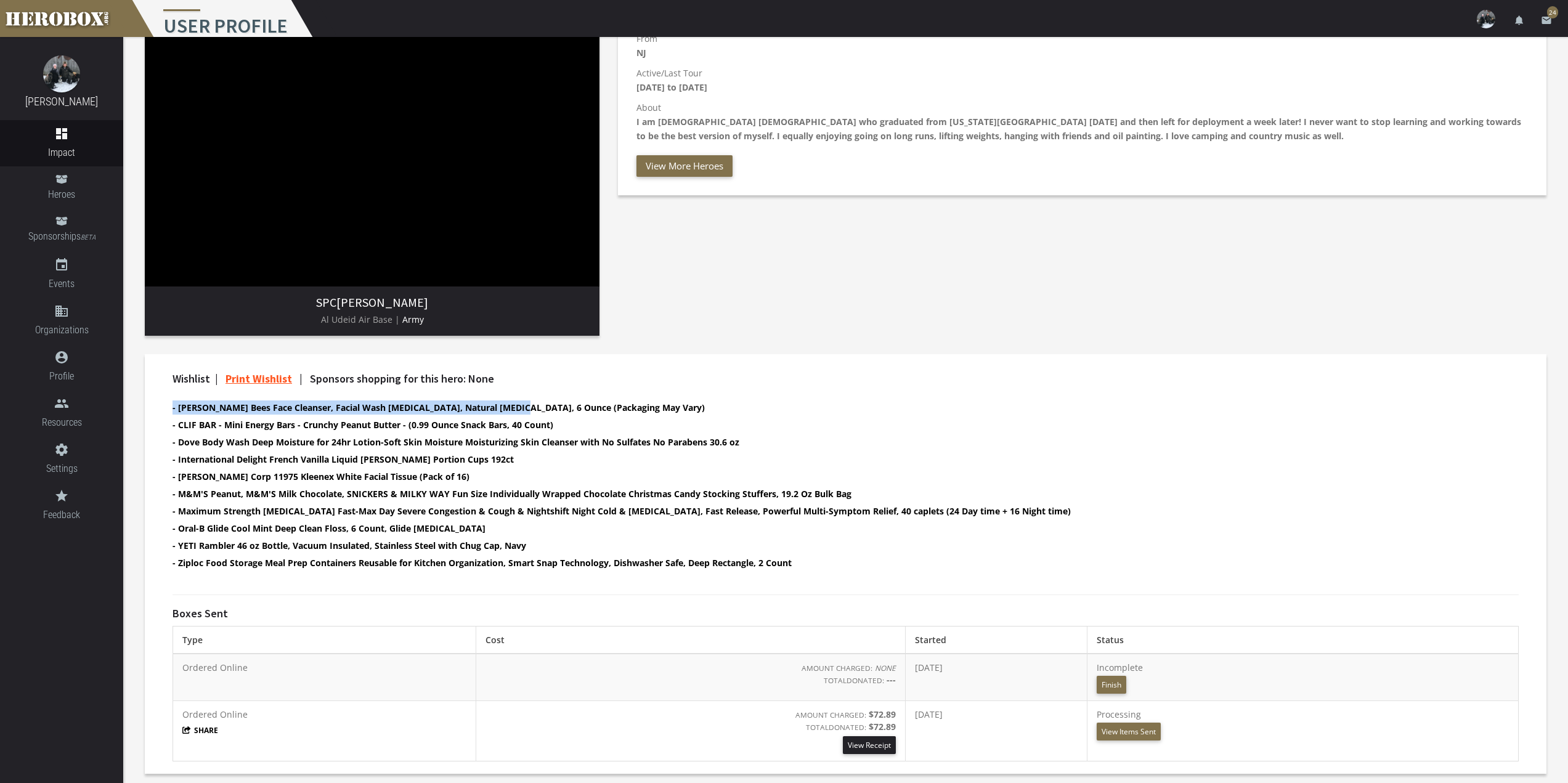
drag, startPoint x: 498, startPoint y: 410, endPoint x: 170, endPoint y: 404, distance: 328.1
click at [170, 404] on div "Wishlist | Print Wishlist | Sponsors shopping for this hero: None - [PERSON_NAM…" at bounding box center [846, 477] width 1365 height 209
copy b "- [PERSON_NAME] Bees Face Cleanser, Facial Wash [MEDICAL_DATA], Natural [MEDICA…"
click at [1551, 22] on link "email 24" at bounding box center [1546, 19] width 24 height 37
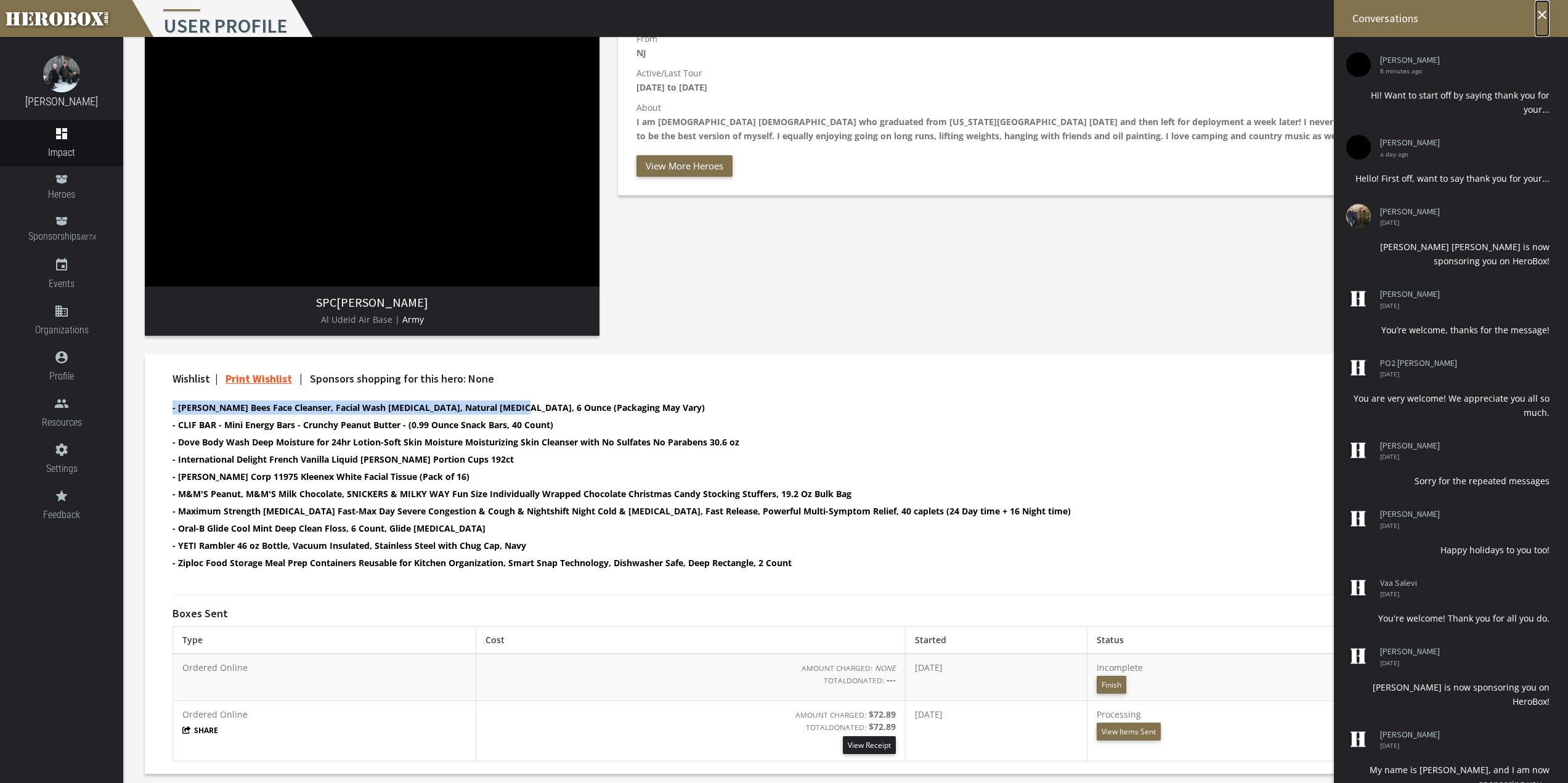
click at [1542, 18] on icon "close" at bounding box center [1542, 15] width 15 height 15
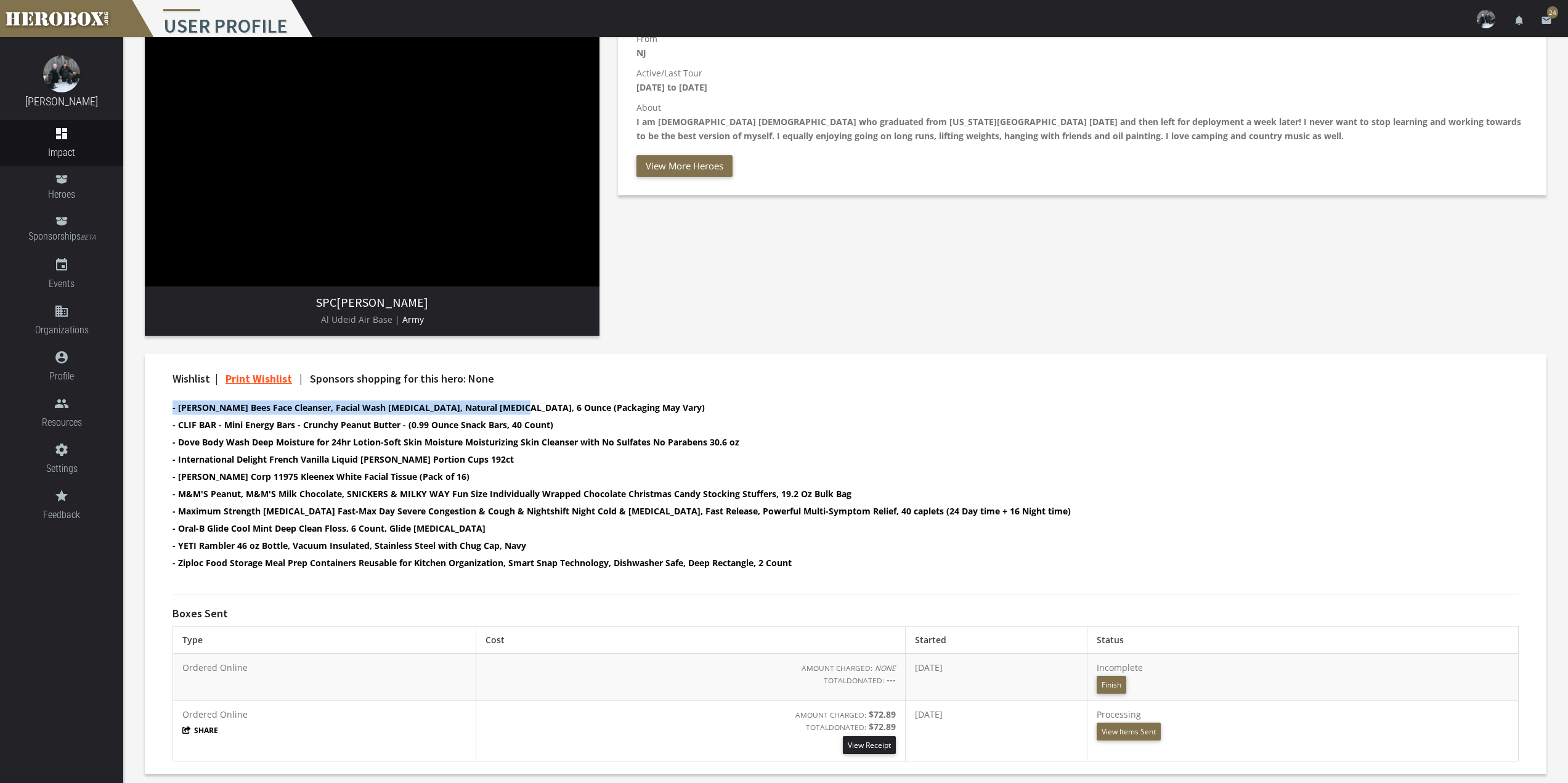
click at [1479, 13] on img at bounding box center [1485, 19] width 18 height 19
click at [1465, 56] on link "settings Settings" at bounding box center [1449, 54] width 111 height 26
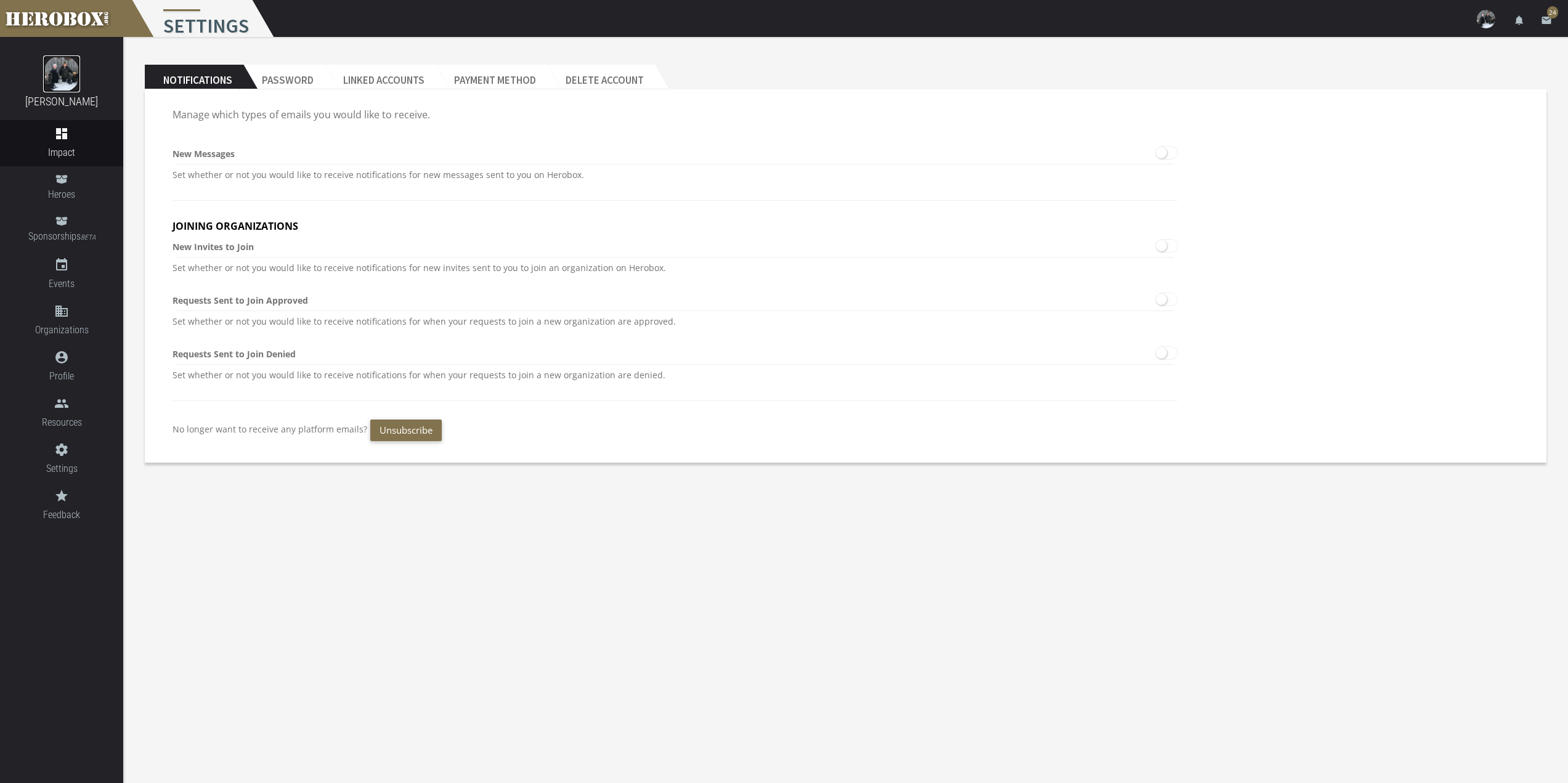
click at [50, 72] on img at bounding box center [61, 74] width 37 height 37
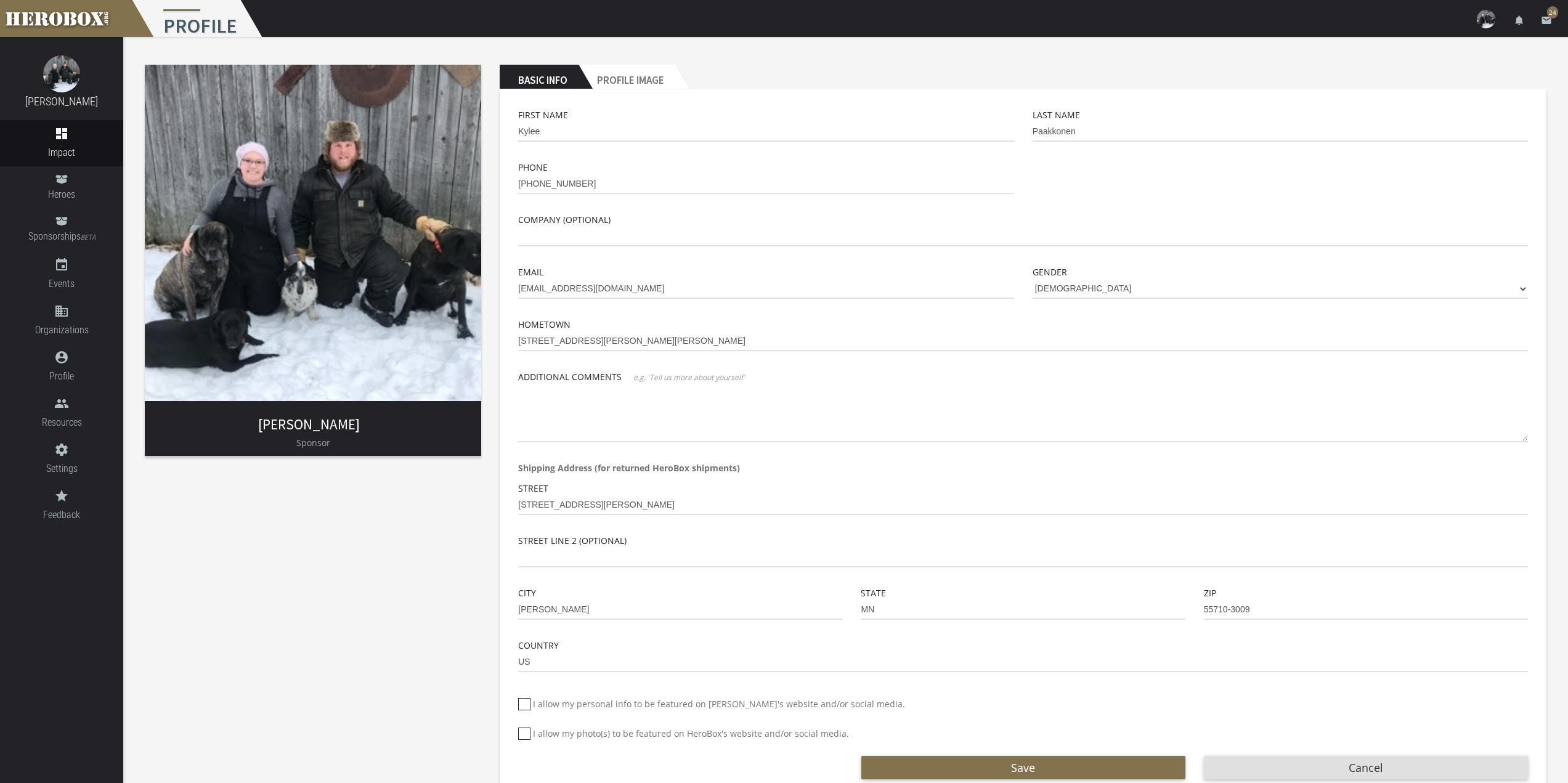
click at [286, 517] on div "[PERSON_NAME] Sponsor Basic Info Profile Image First Name Kylee Last Name Paakk…" at bounding box center [846, 424] width 1444 height 774
click at [78, 190] on span "Heroes" at bounding box center [61, 195] width 124 height 16
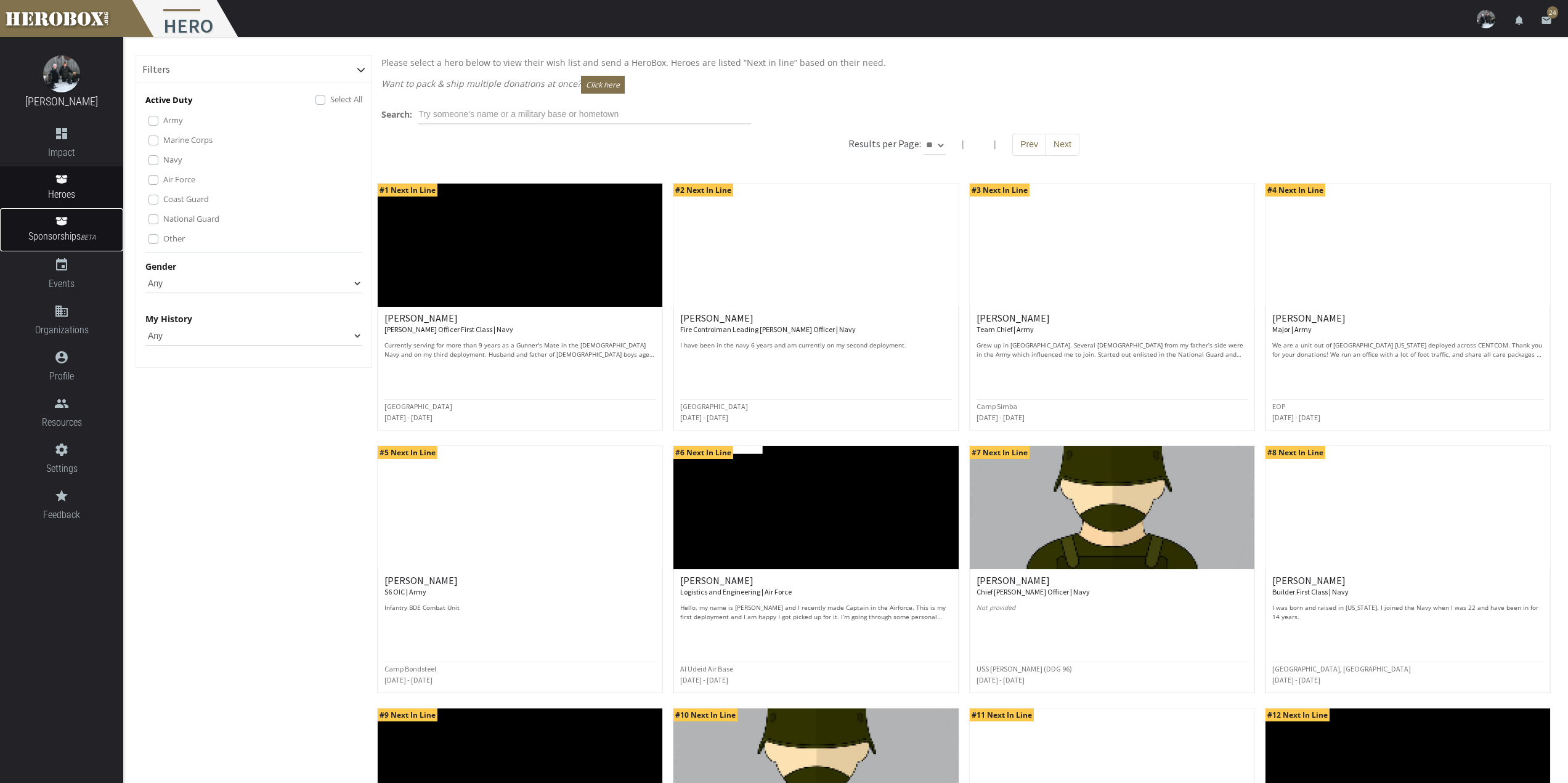
click at [57, 232] on span "Sponsorships BETA" at bounding box center [61, 237] width 124 height 17
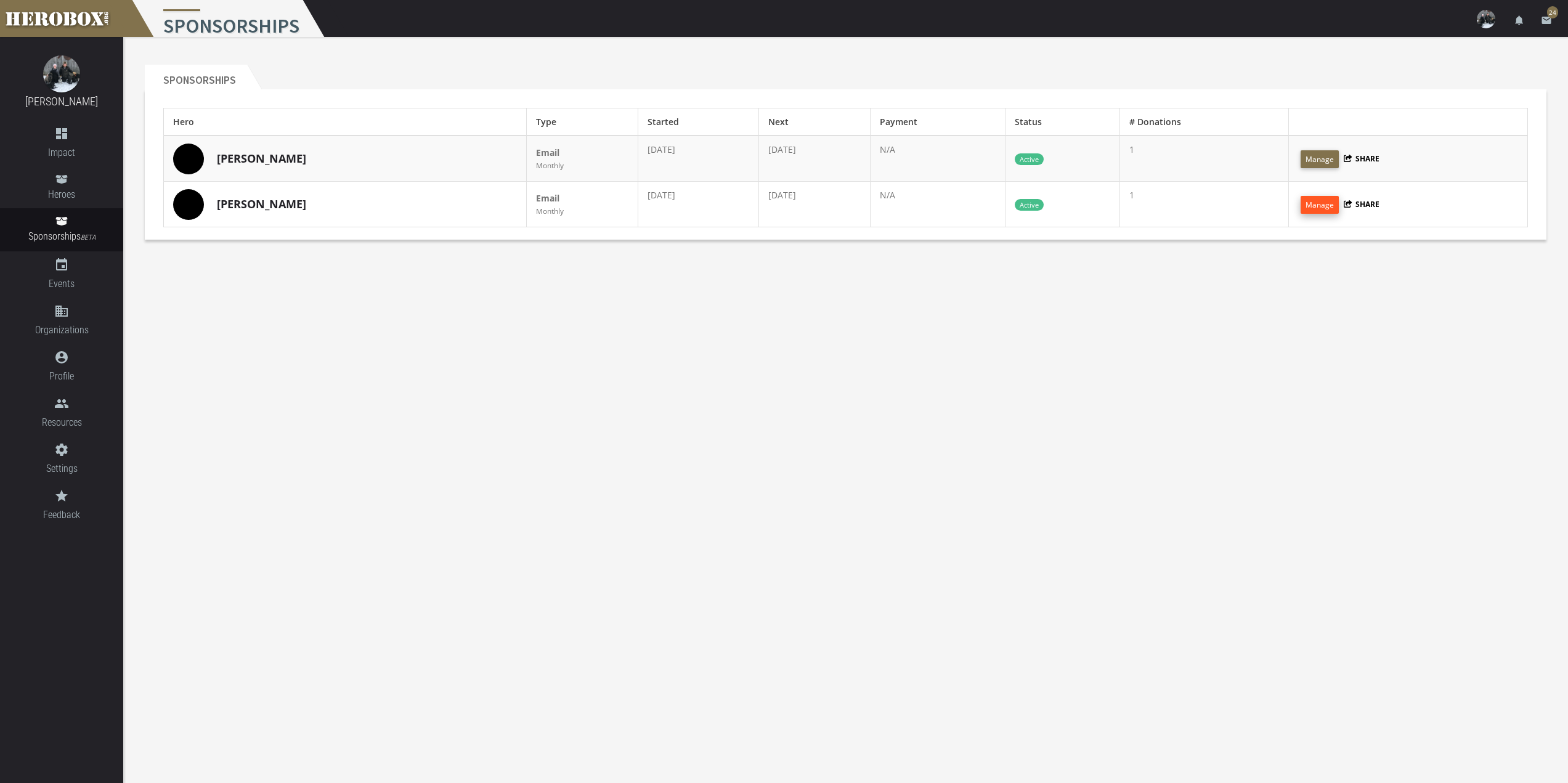
click at [1330, 203] on button "Manage" at bounding box center [1319, 205] width 38 height 18
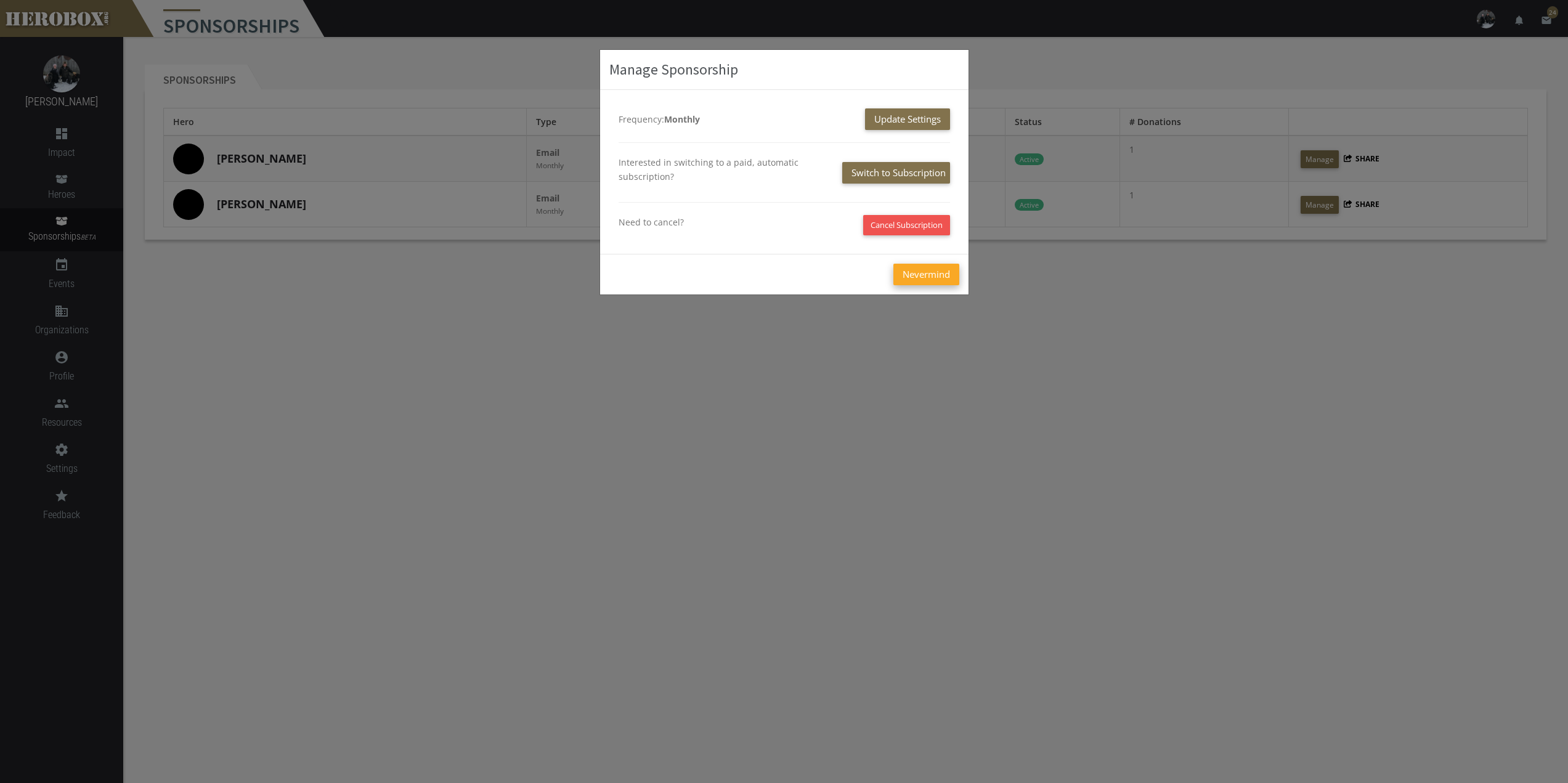
click at [935, 277] on button "Nevermind" at bounding box center [927, 275] width 66 height 21
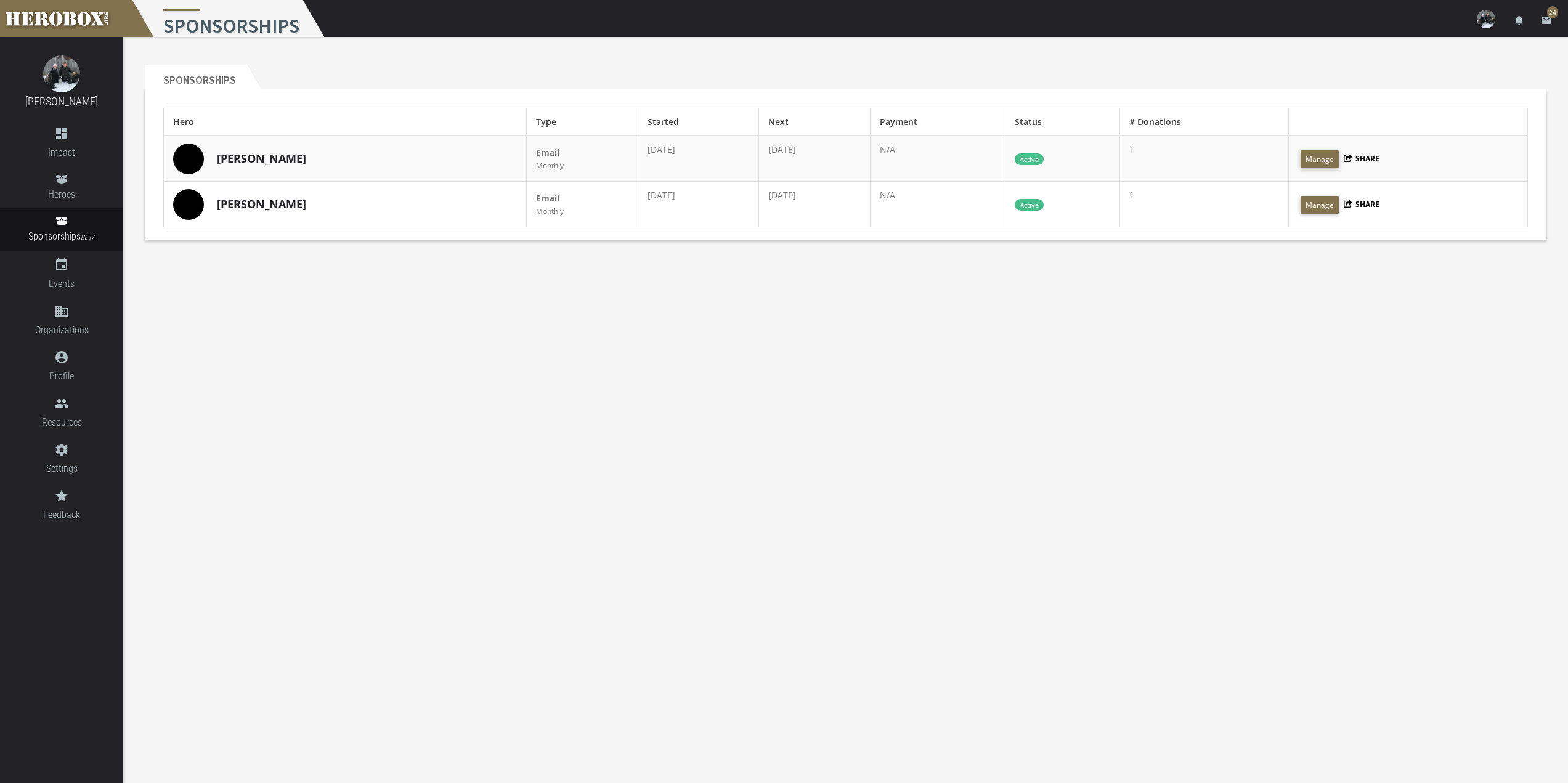
click at [736, 370] on body "menu Sponsorships settings Settings lock Logout notifications email 24 [PERSON_…" at bounding box center [784, 392] width 1568 height 783
click at [229, 159] on link "[PERSON_NAME]" at bounding box center [262, 159] width 90 height 16
click at [251, 204] on link "[PERSON_NAME]" at bounding box center [262, 205] width 90 height 16
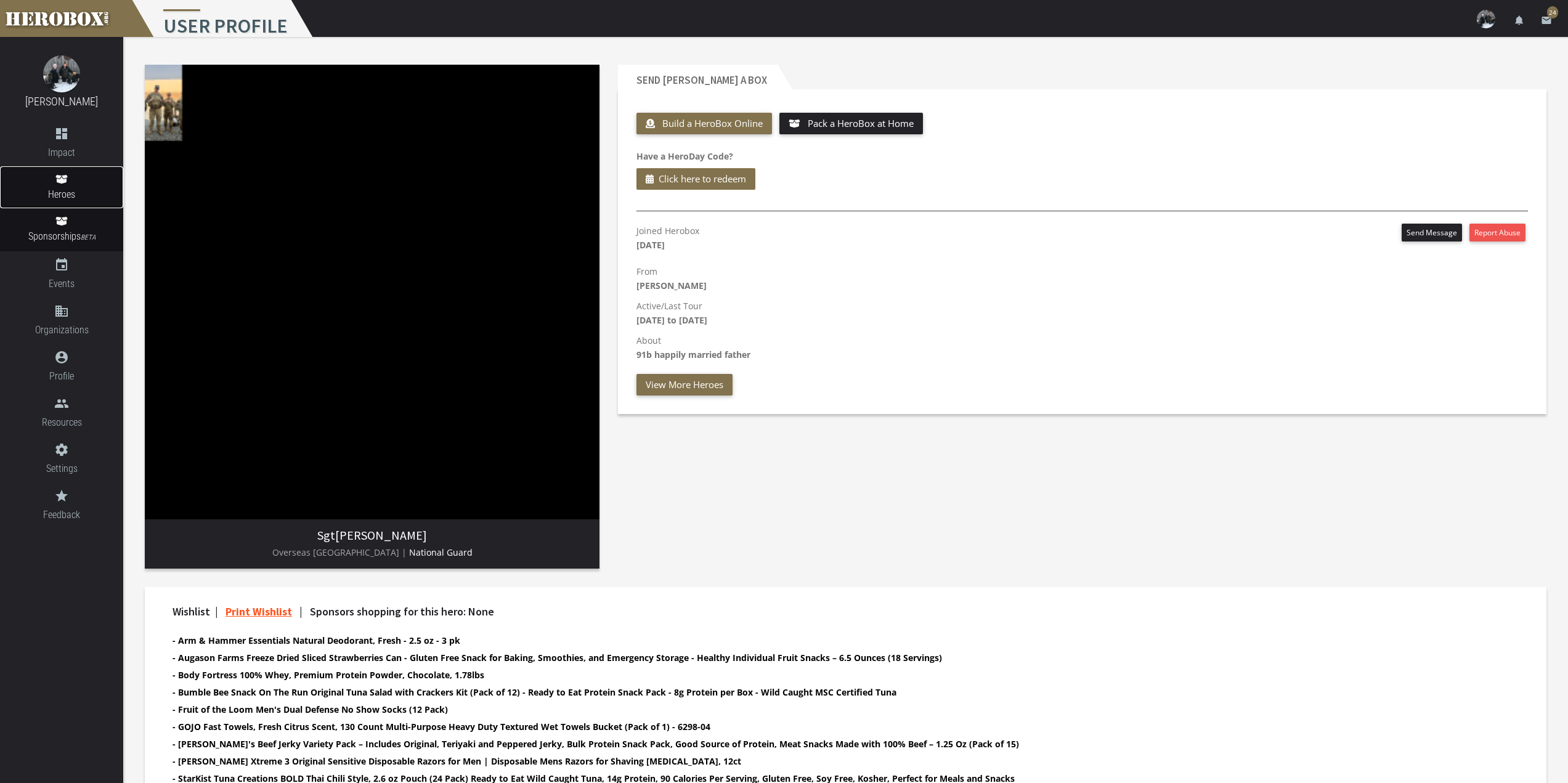
click at [47, 186] on link "Heroes" at bounding box center [61, 187] width 124 height 42
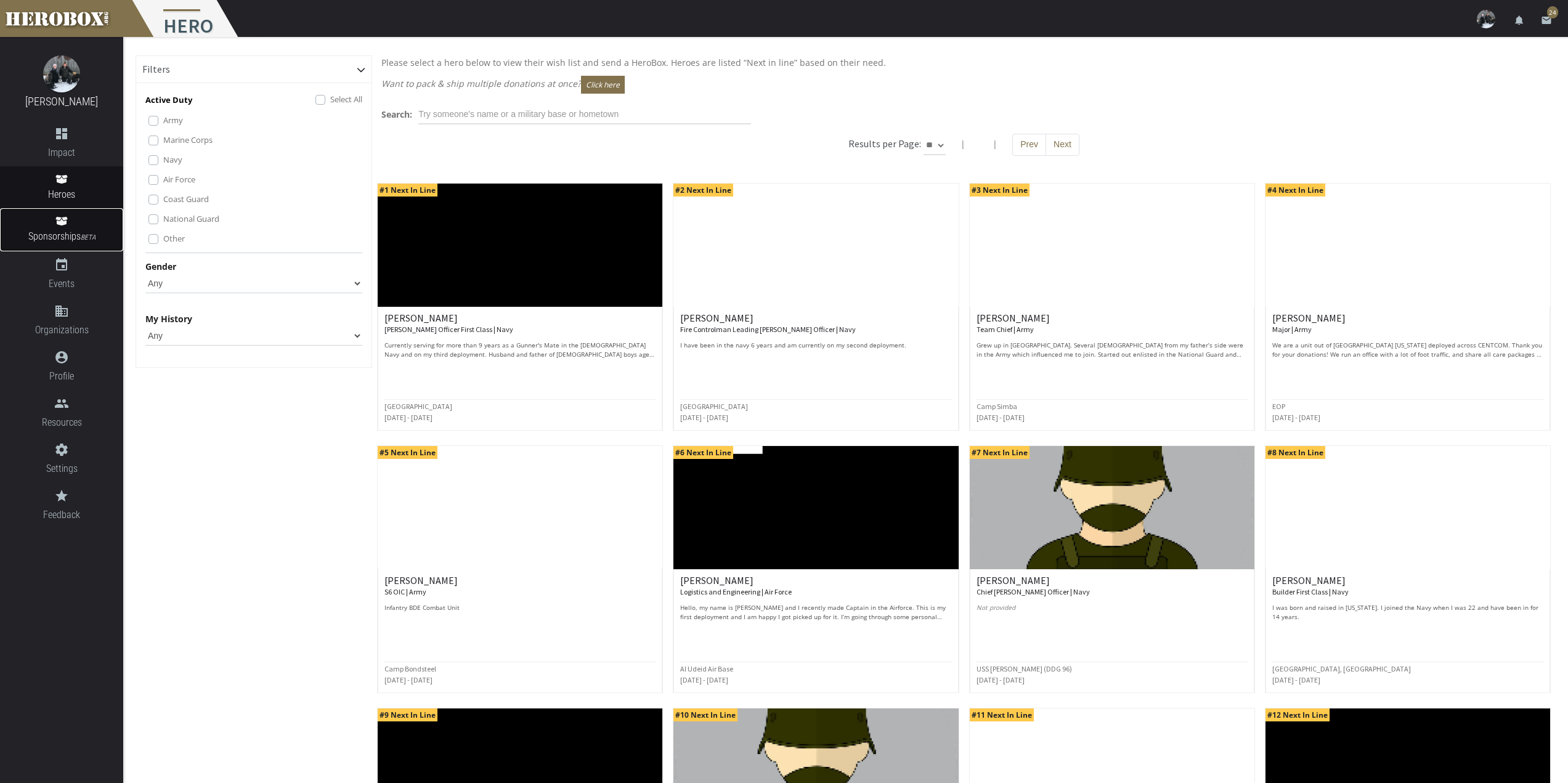
click at [61, 217] on icon at bounding box center [61, 221] width 12 height 9
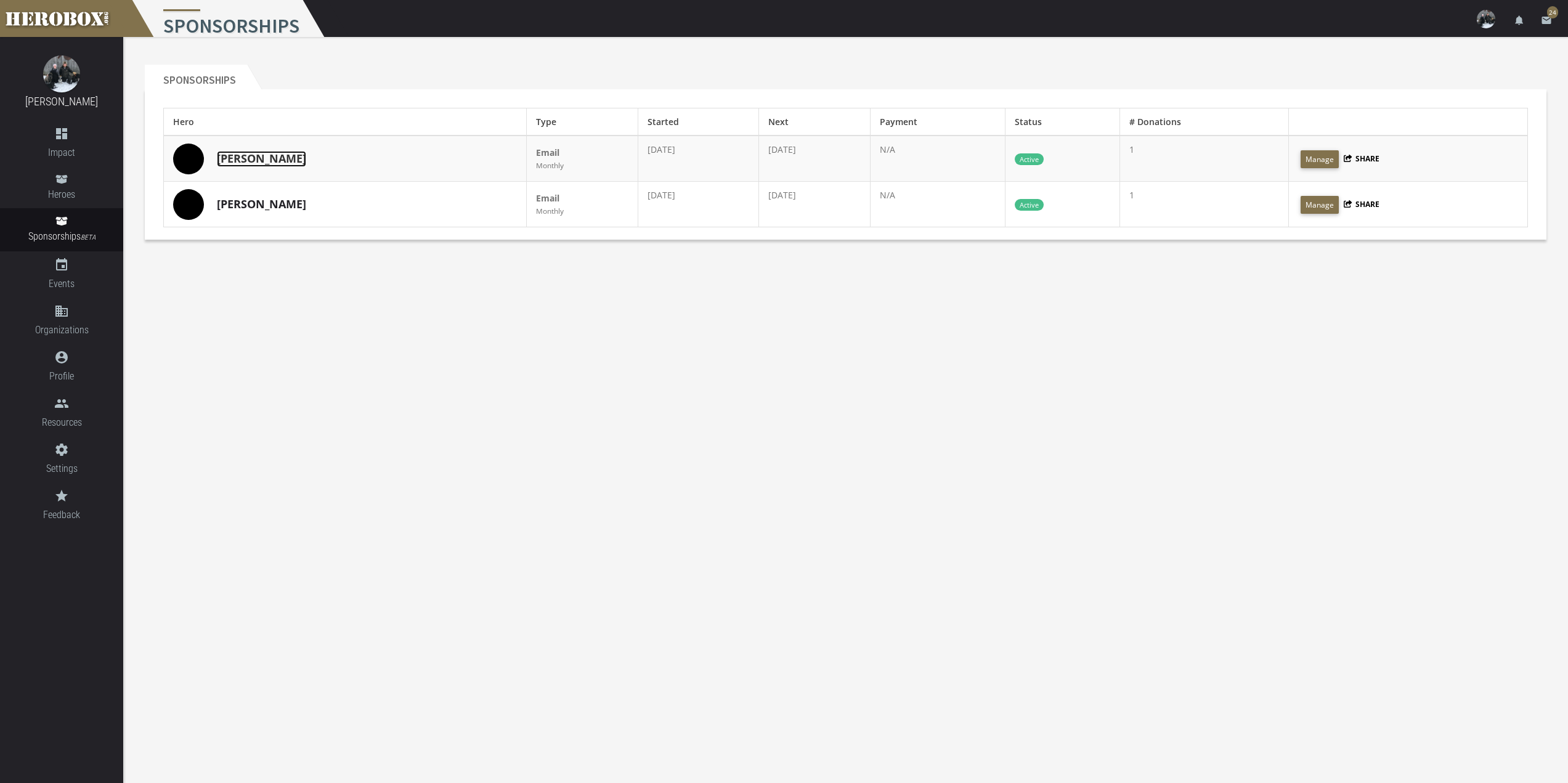
click at [228, 160] on link "[PERSON_NAME]" at bounding box center [262, 159] width 90 height 16
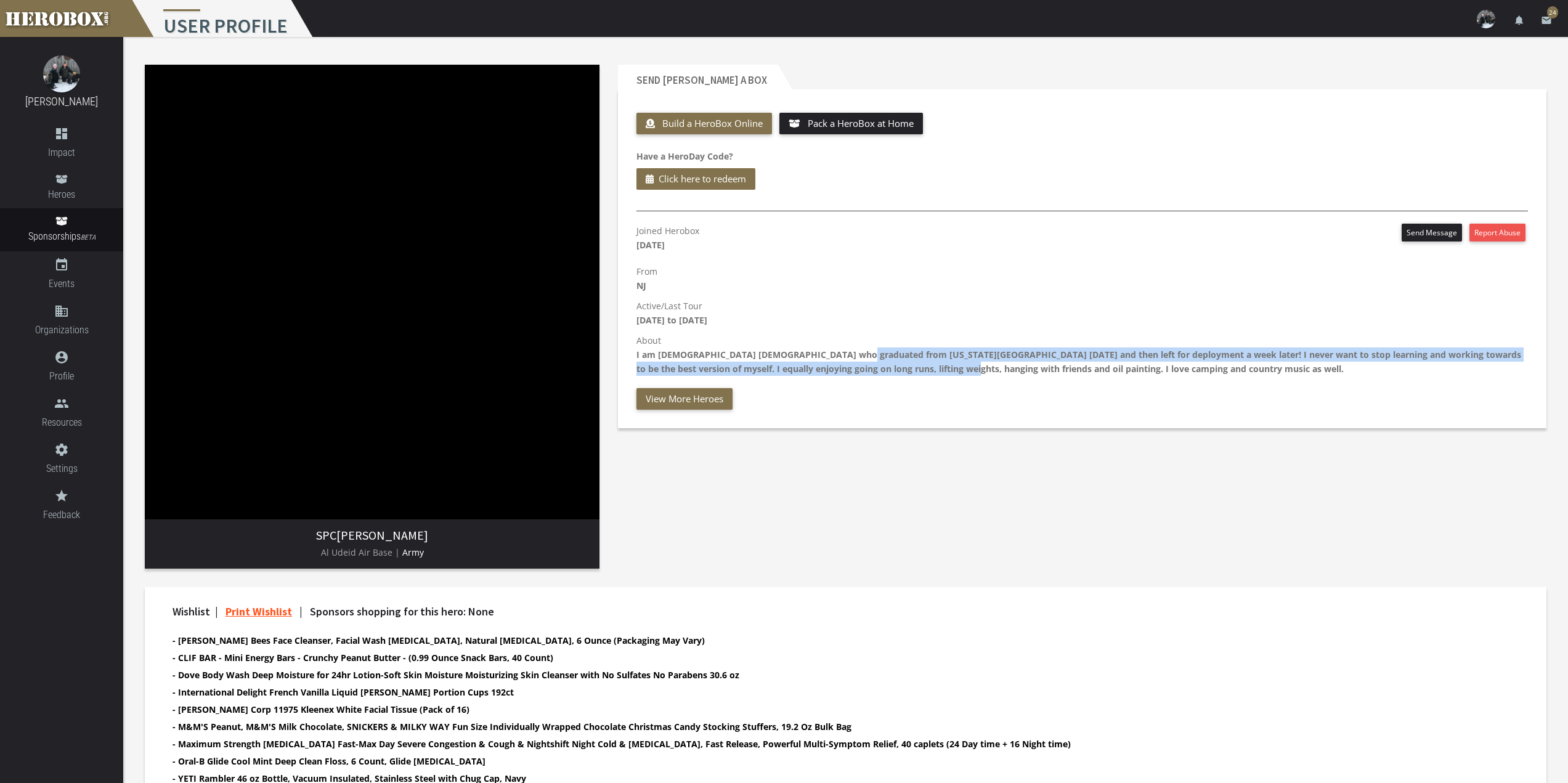
drag, startPoint x: 840, startPoint y: 358, endPoint x: 944, endPoint y: 367, distance: 104.4
click at [944, 367] on b "I am [DEMOGRAPHIC_DATA] [DEMOGRAPHIC_DATA] who graduated from [US_STATE][GEOGRA…" at bounding box center [1078, 361] width 885 height 26
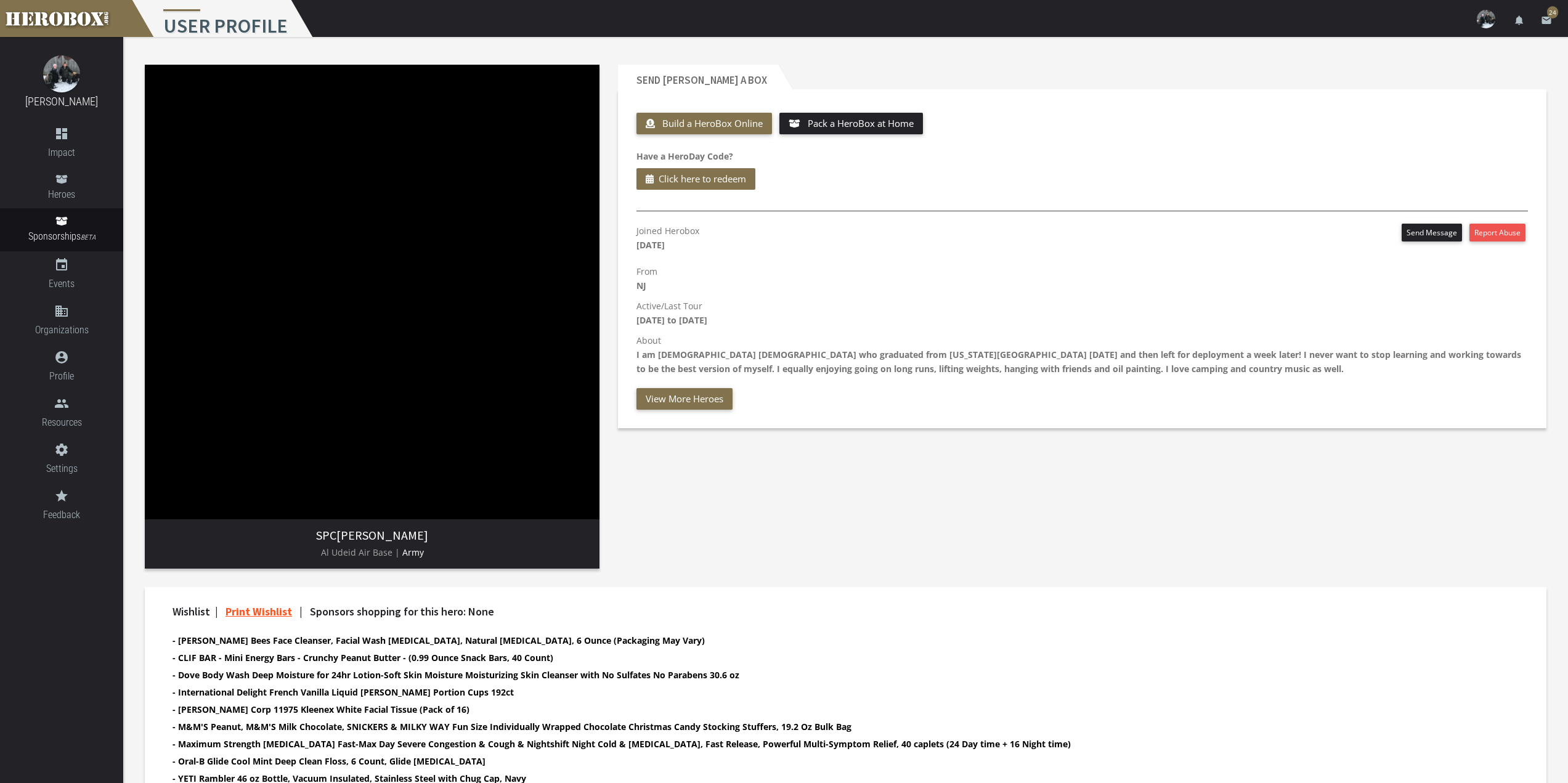
click at [1026, 384] on div "Joined Herobox [DATE] Send Message Report Abuse From [GEOGRAPHIC_DATA] Active/L…" at bounding box center [1081, 317] width 910 height 186
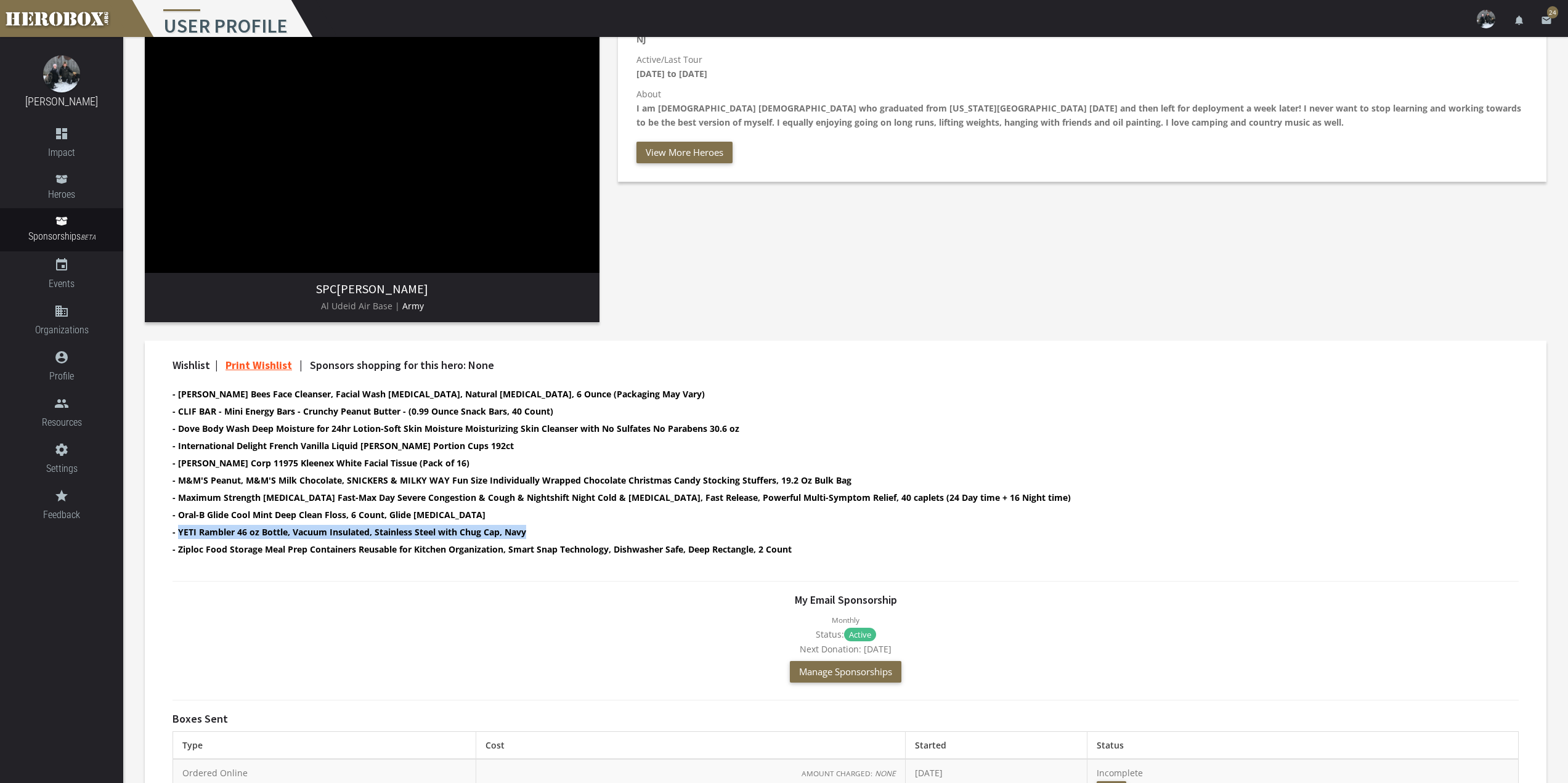
drag, startPoint x: 552, startPoint y: 533, endPoint x: 179, endPoint y: 532, distance: 373.0
click at [179, 532] on li "- YETI Rambler 46 oz Bottle, Vacuum Insulated, Stainless Steel with Chug Cap, N…" at bounding box center [834, 532] width 1325 height 15
copy b "YETI Rambler 46 oz Bottle, Vacuum Insulated, Stainless Steel with Chug Cap, Navy"
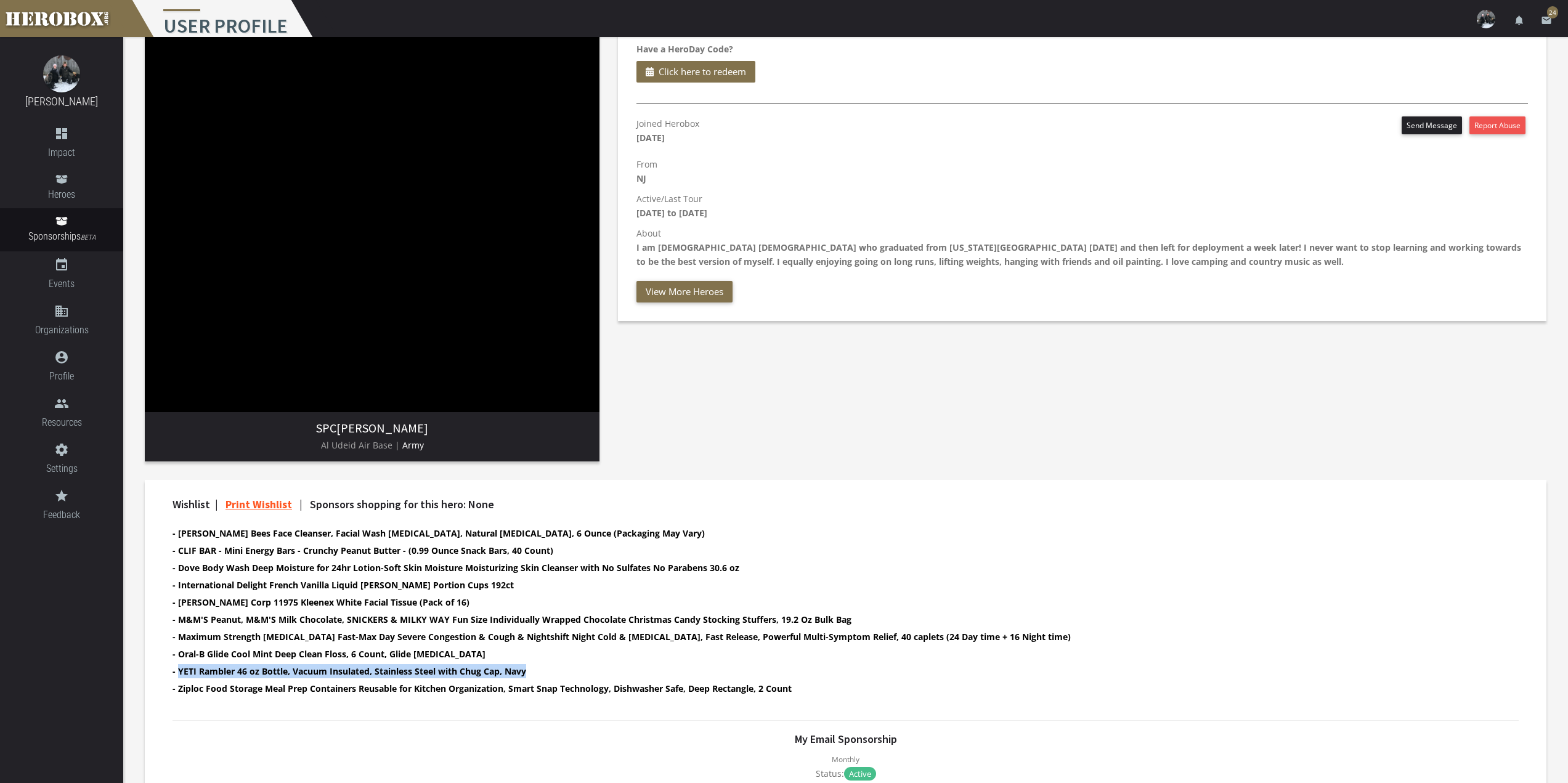
scroll to position [0, 0]
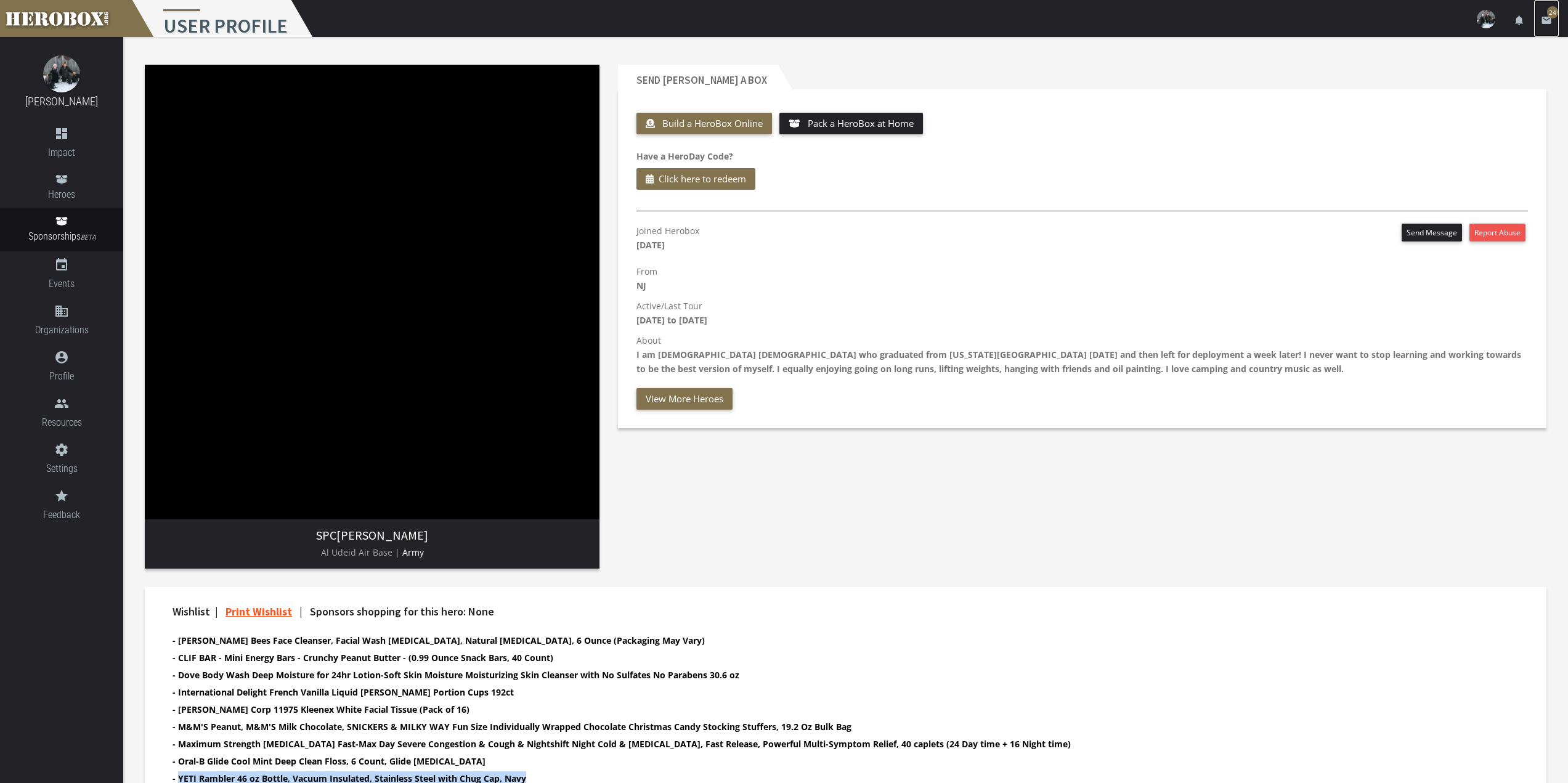
click at [1546, 23] on icon "email" at bounding box center [1546, 19] width 11 height 11
